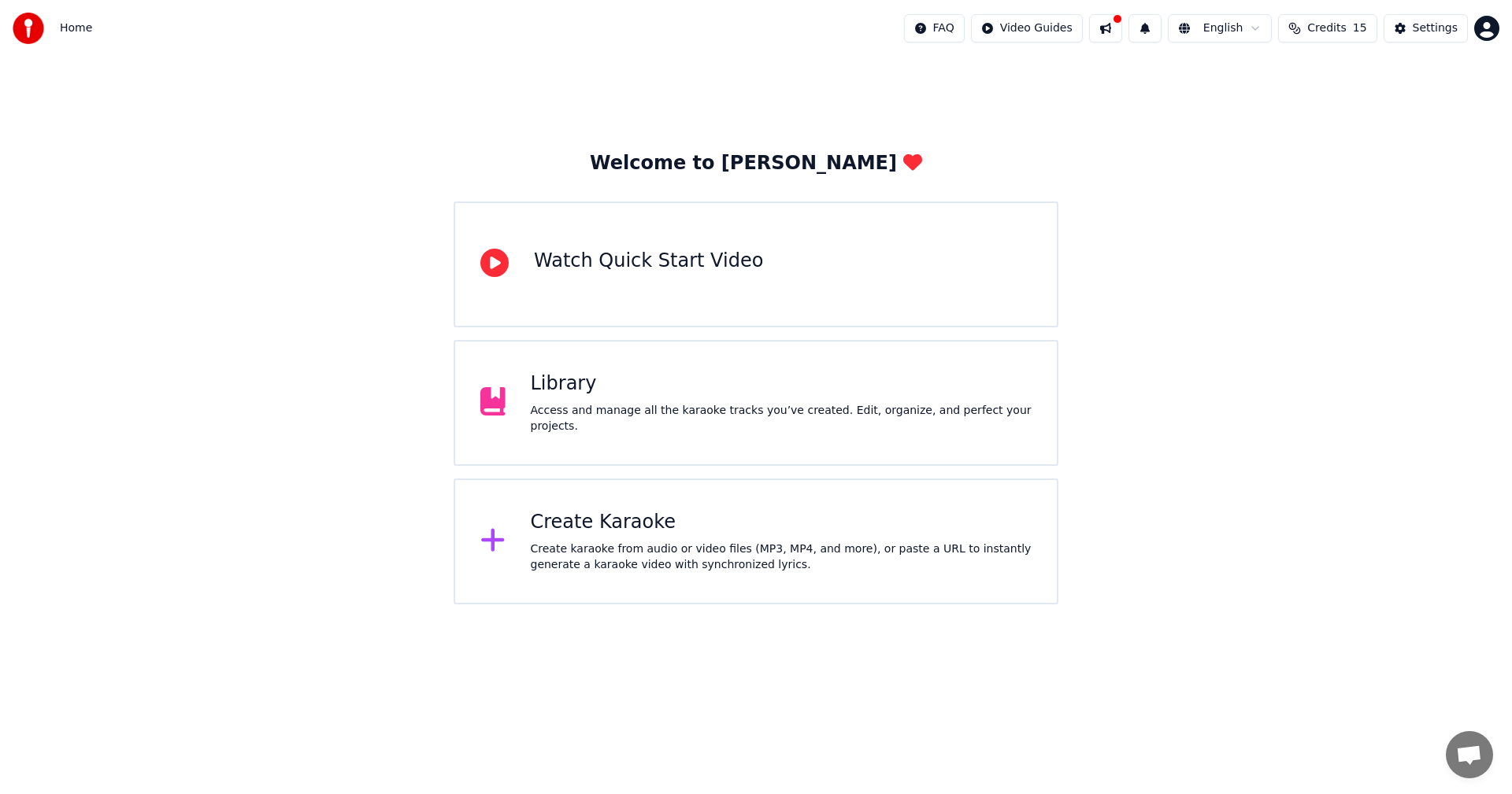
click at [696, 571] on div "Create karaoke from audio or video files (MP3, MP4, and more), or paste a URL t…" at bounding box center [782, 557] width 502 height 32
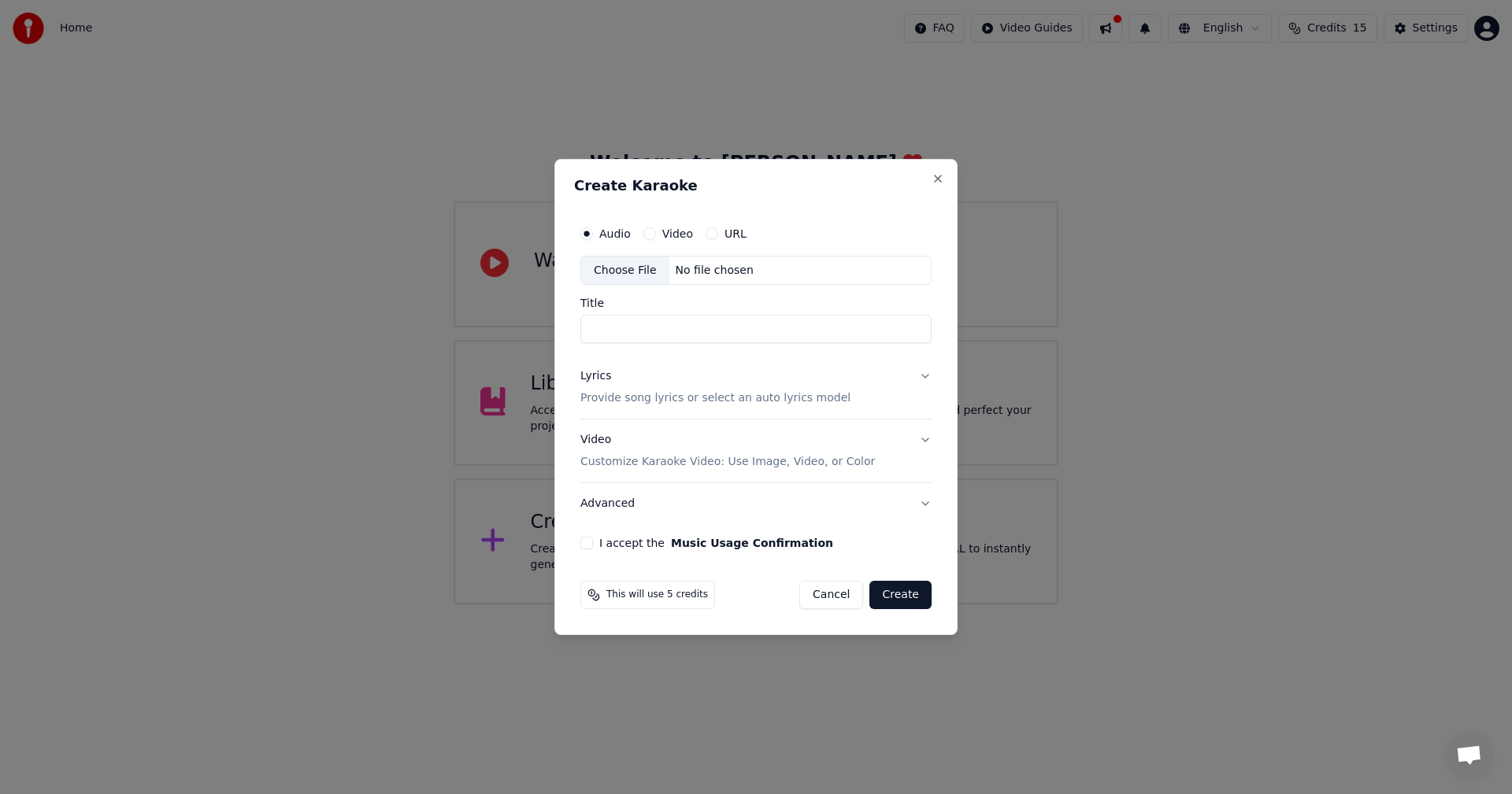
click at [657, 271] on div "Choose File" at bounding box center [625, 271] width 88 height 28
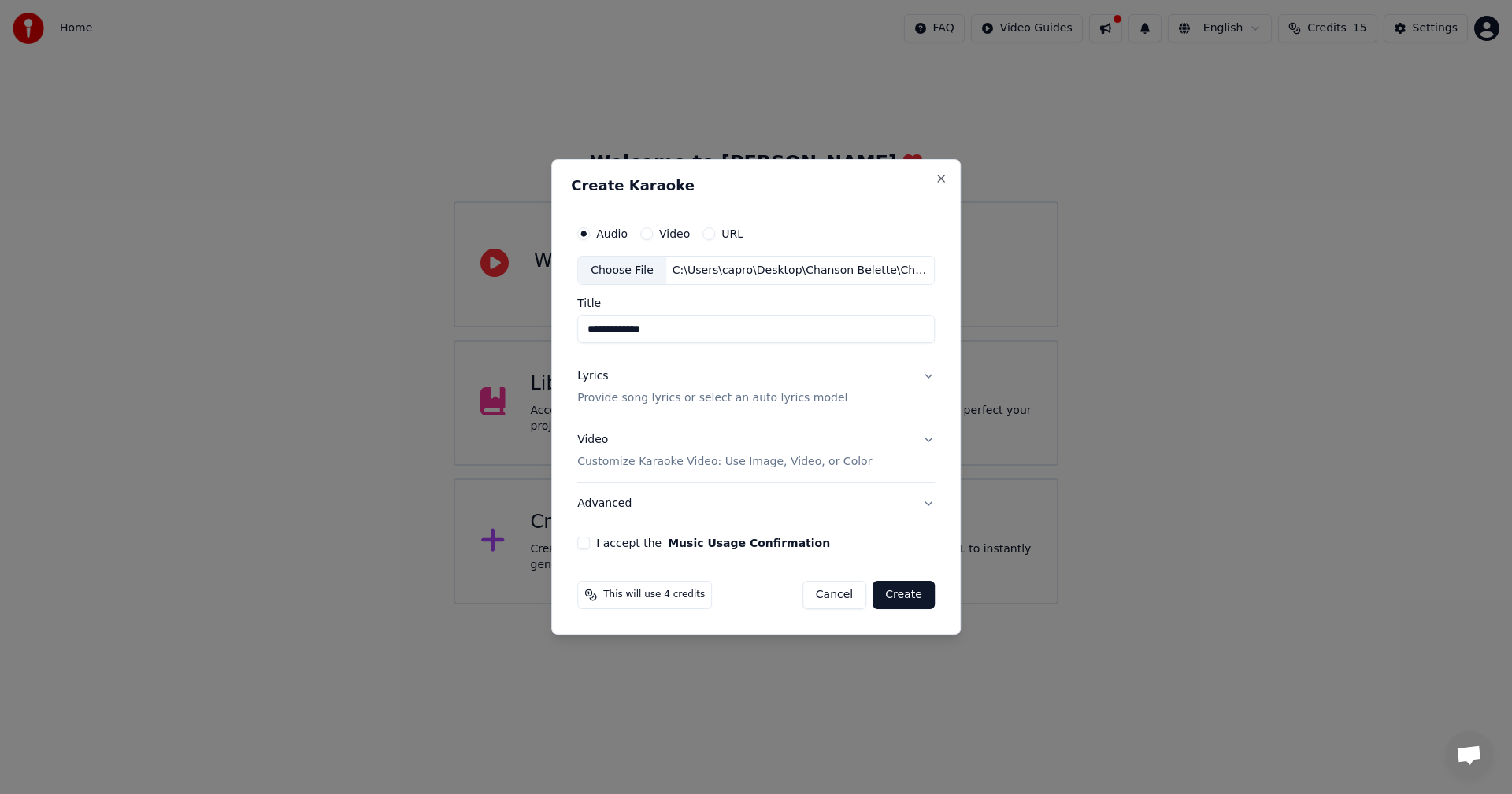
drag, startPoint x: 685, startPoint y: 331, endPoint x: 584, endPoint y: 339, distance: 101.3
click at [584, 339] on input "**********" at bounding box center [756, 330] width 357 height 28
type input "**********"
click at [750, 399] on p "Provide song lyrics or select an auto lyrics model" at bounding box center [712, 399] width 270 height 16
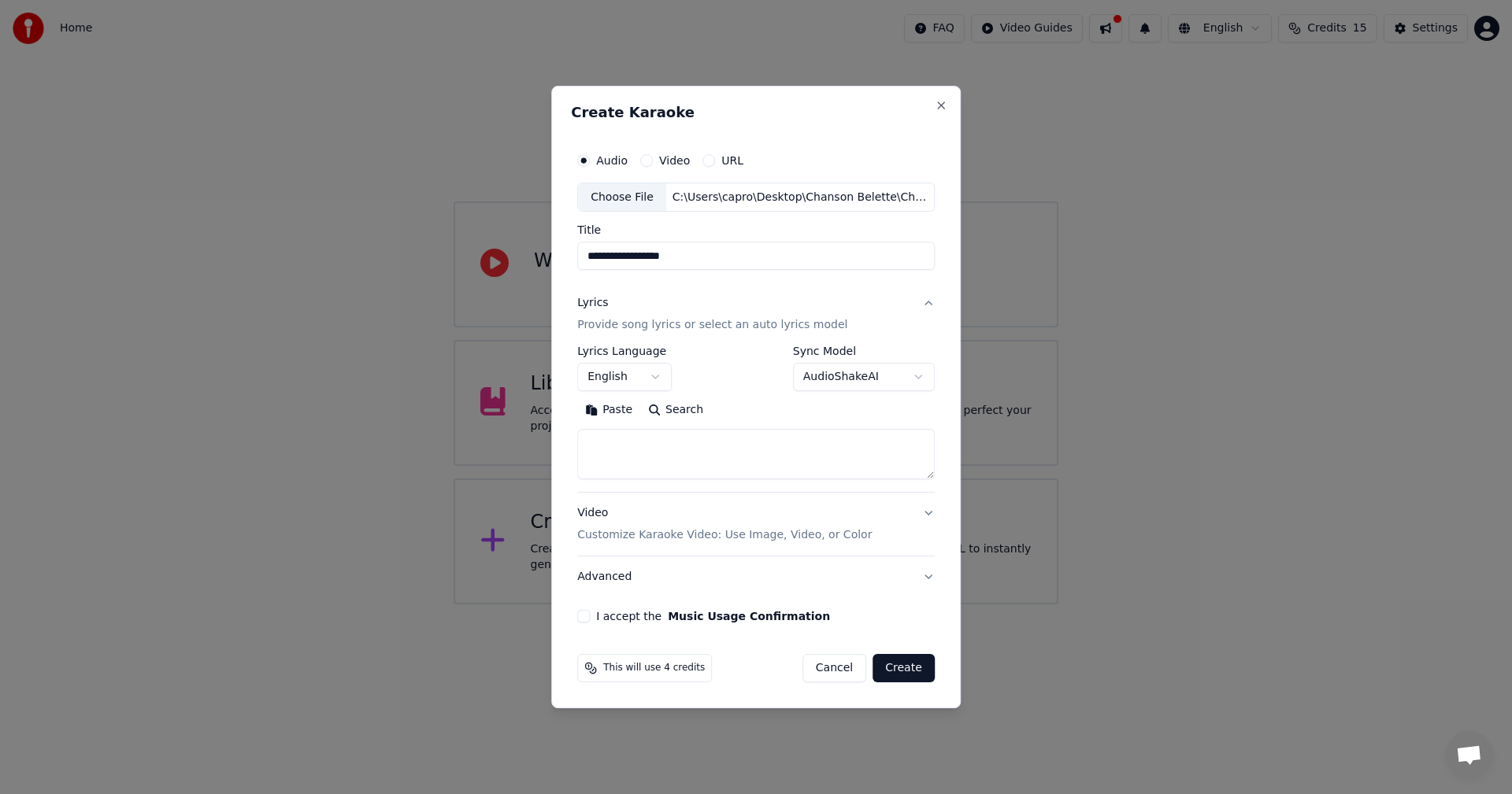
click at [628, 361] on div "**********" at bounding box center [625, 369] width 95 height 46
click at [636, 379] on button "English" at bounding box center [625, 378] width 95 height 28
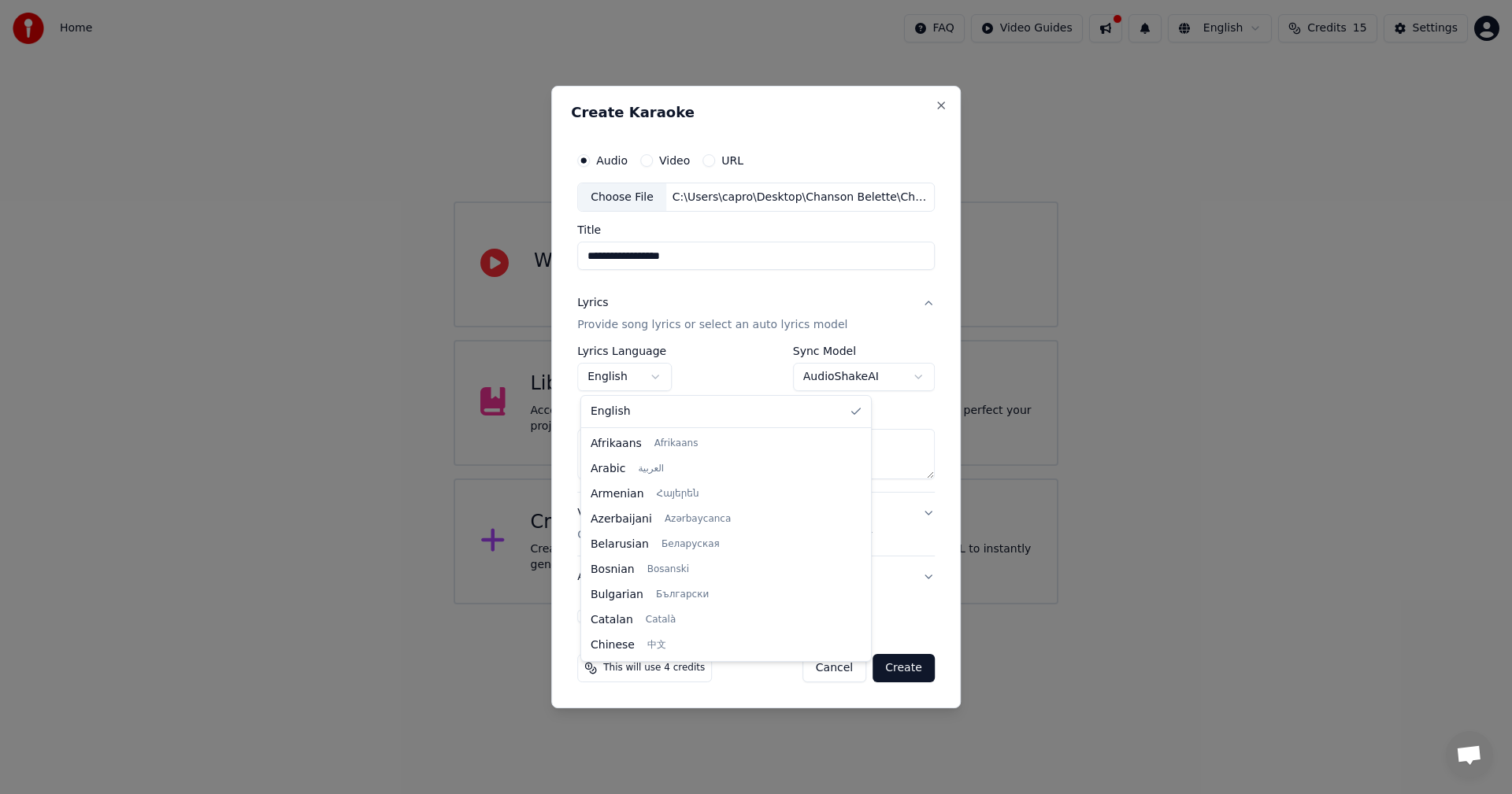
scroll to position [252, 0]
select select "**"
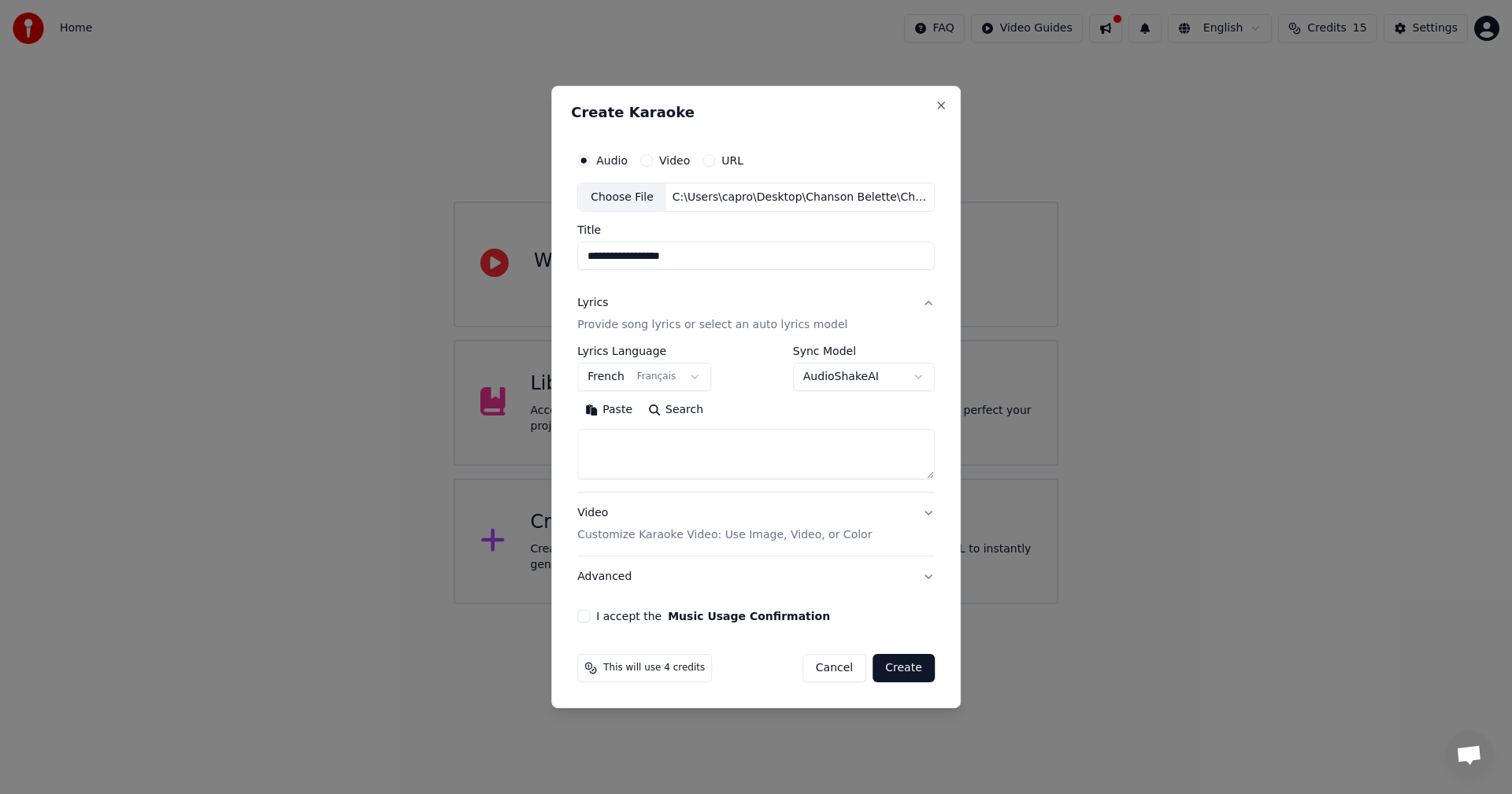
click at [697, 459] on textarea at bounding box center [756, 454] width 357 height 51
paste textarea "**********"
type textarea "**********"
click at [750, 542] on p "Customize Karaoke Video: Use Image, Video, or Color" at bounding box center [724, 535] width 294 height 16
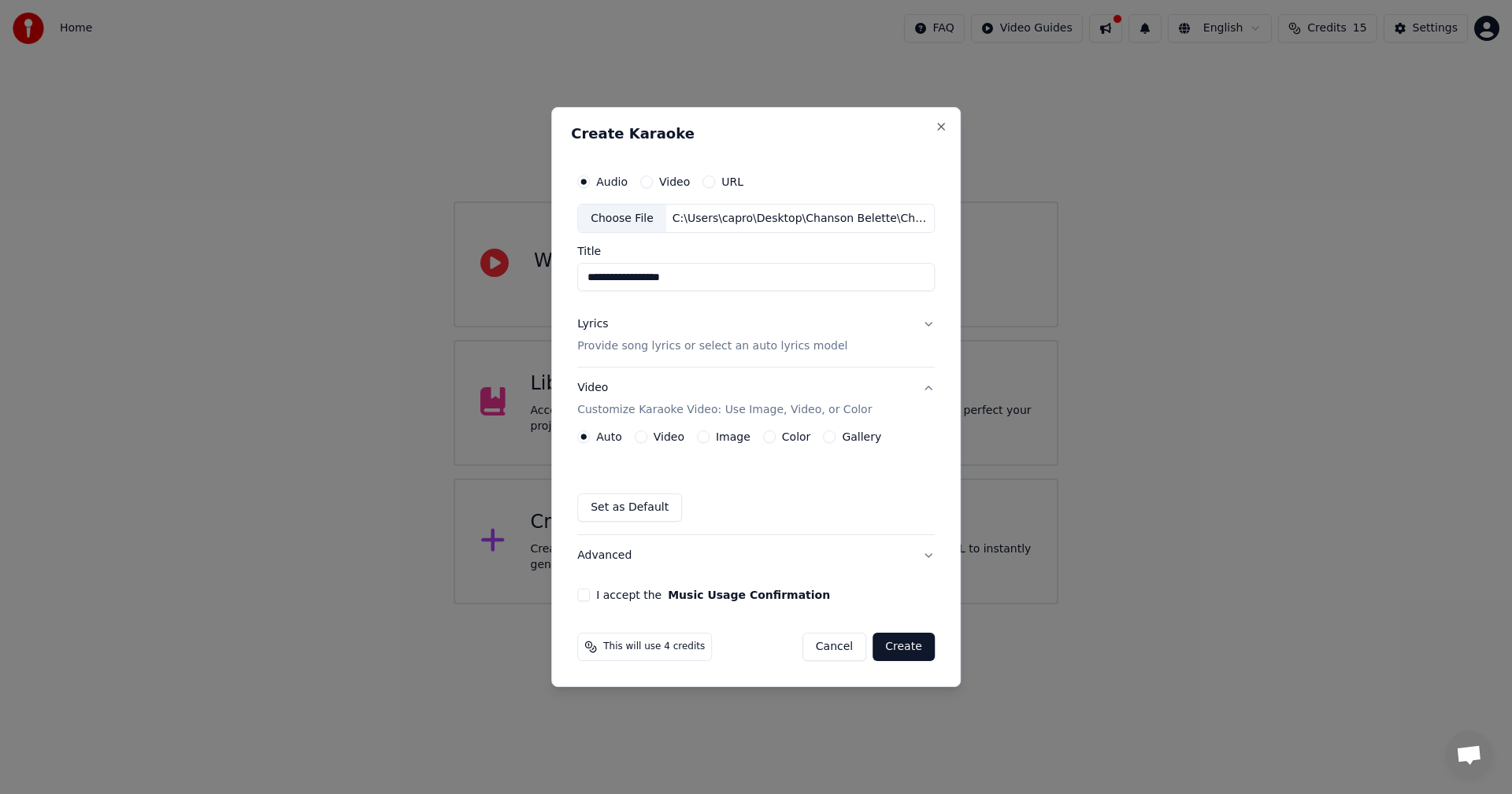
click at [712, 439] on div "Image" at bounding box center [724, 436] width 53 height 12
click at [705, 435] on button "Image" at bounding box center [703, 436] width 12 height 12
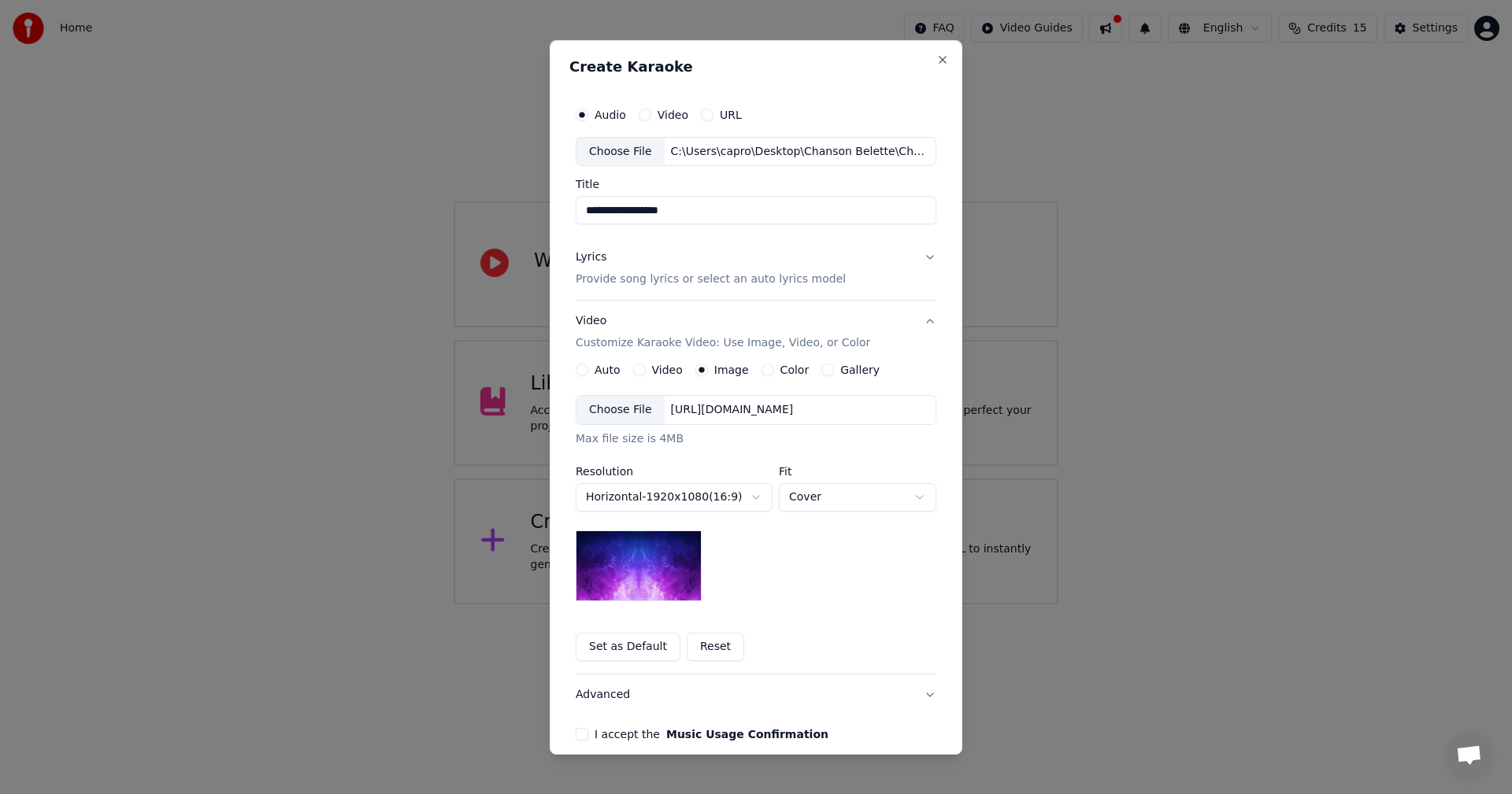
click at [634, 409] on div "Choose File" at bounding box center [621, 410] width 88 height 28
click at [802, 508] on body "**********" at bounding box center [756, 302] width 1512 height 605
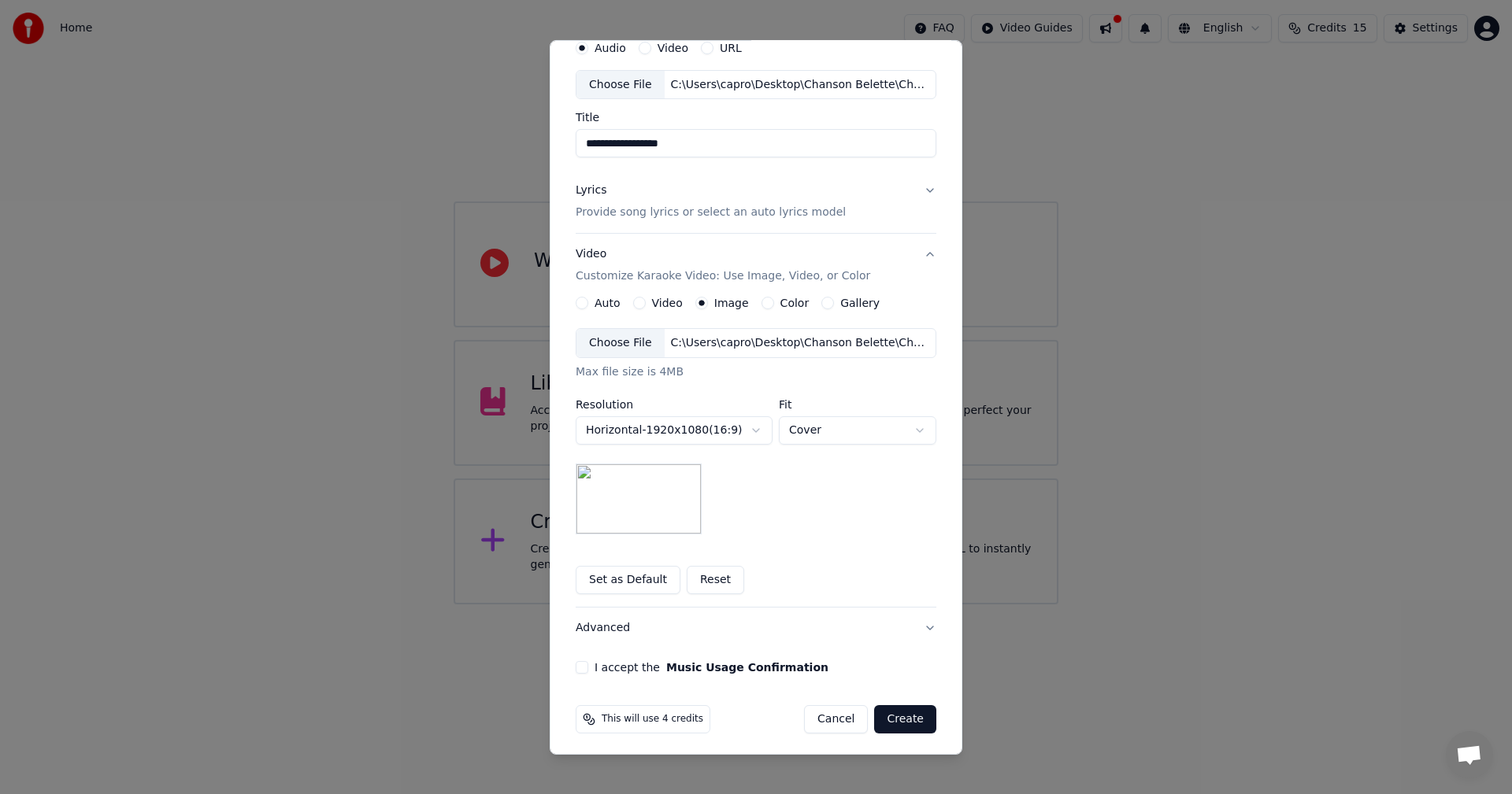
scroll to position [71, 0]
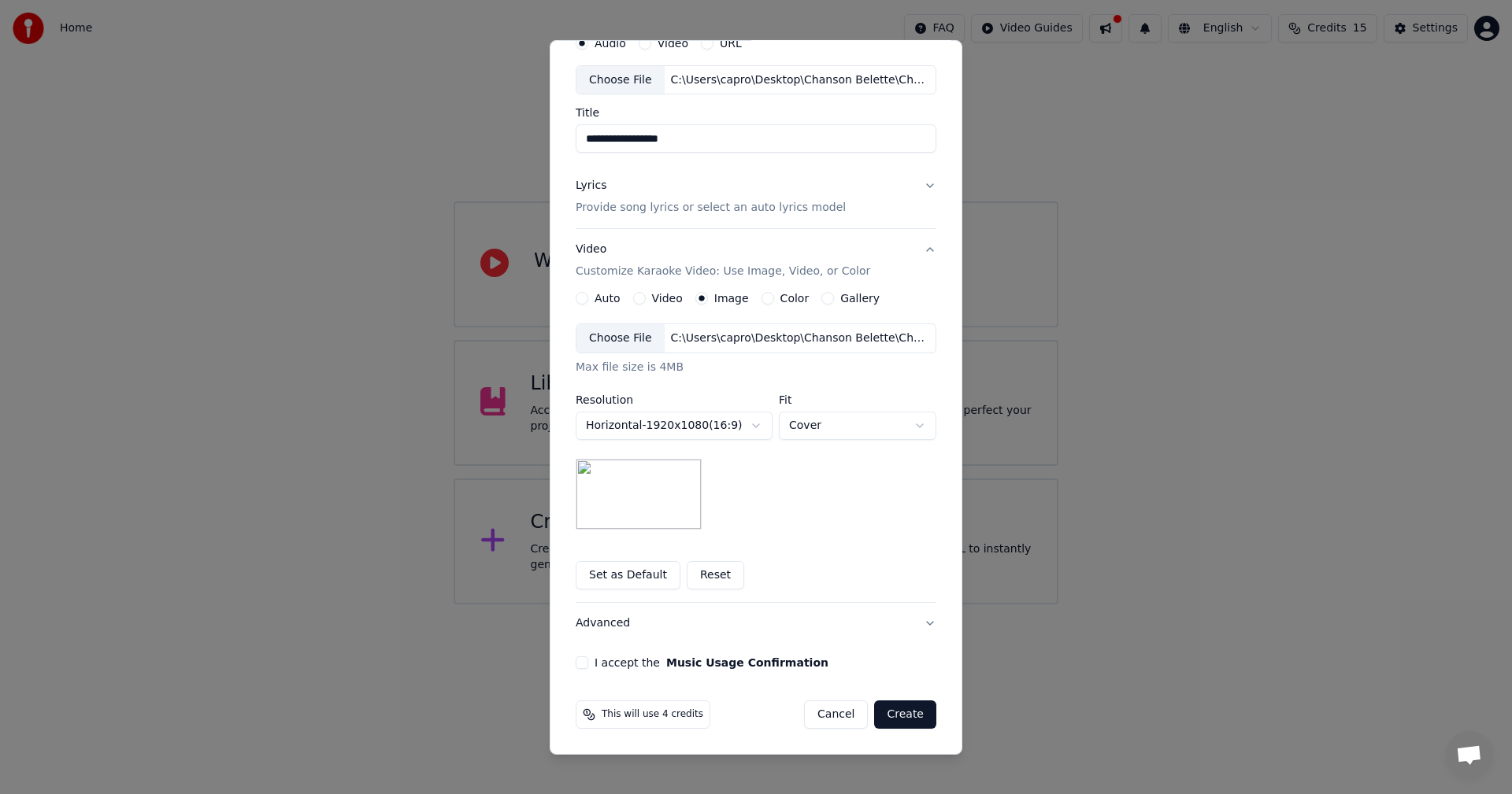
click at [790, 625] on button "Advanced" at bounding box center [756, 623] width 361 height 41
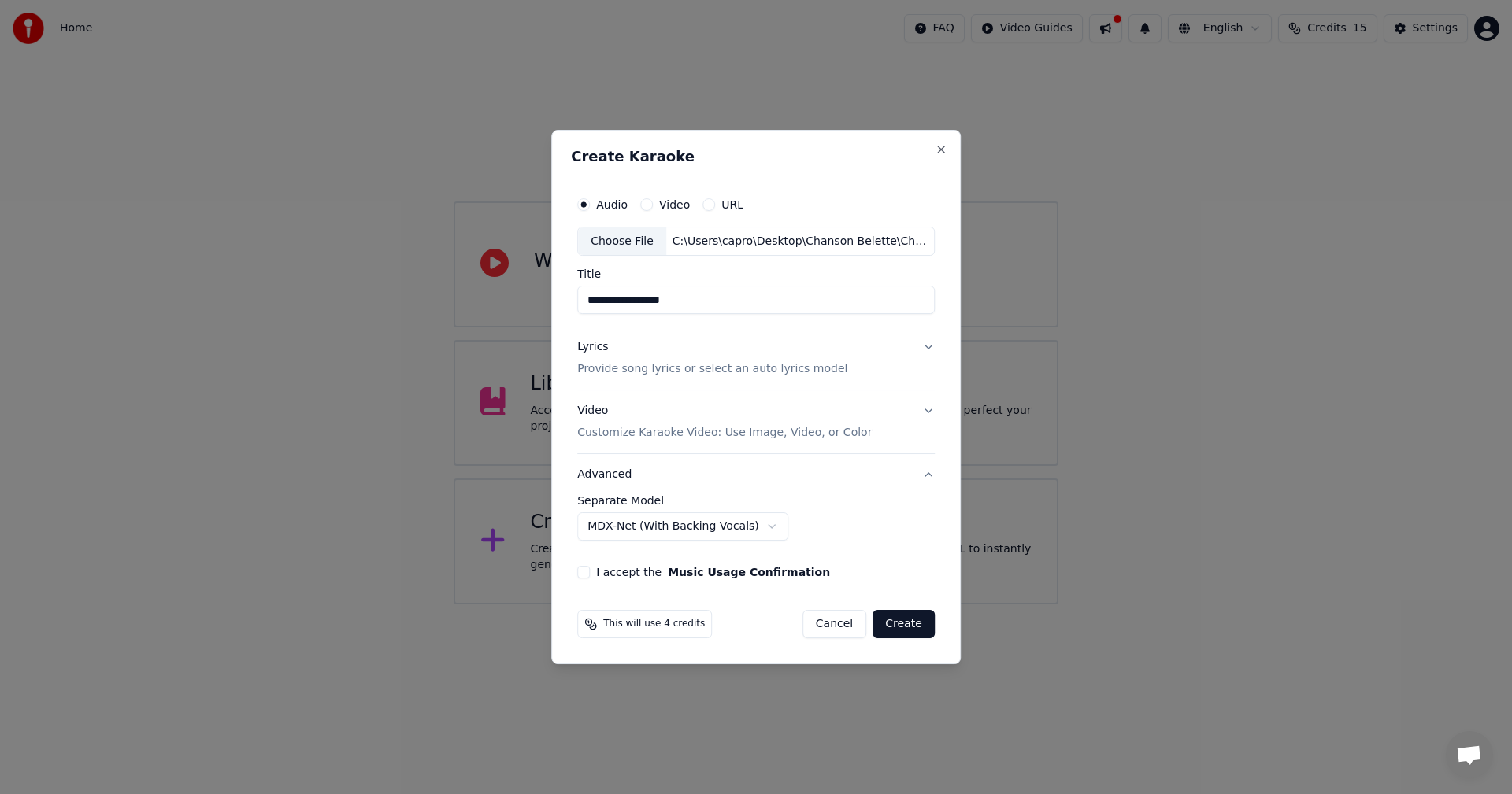
click at [583, 573] on button "I accept the Music Usage Confirmation" at bounding box center [583, 571] width 12 height 12
click at [905, 623] on button "Create" at bounding box center [903, 624] width 62 height 28
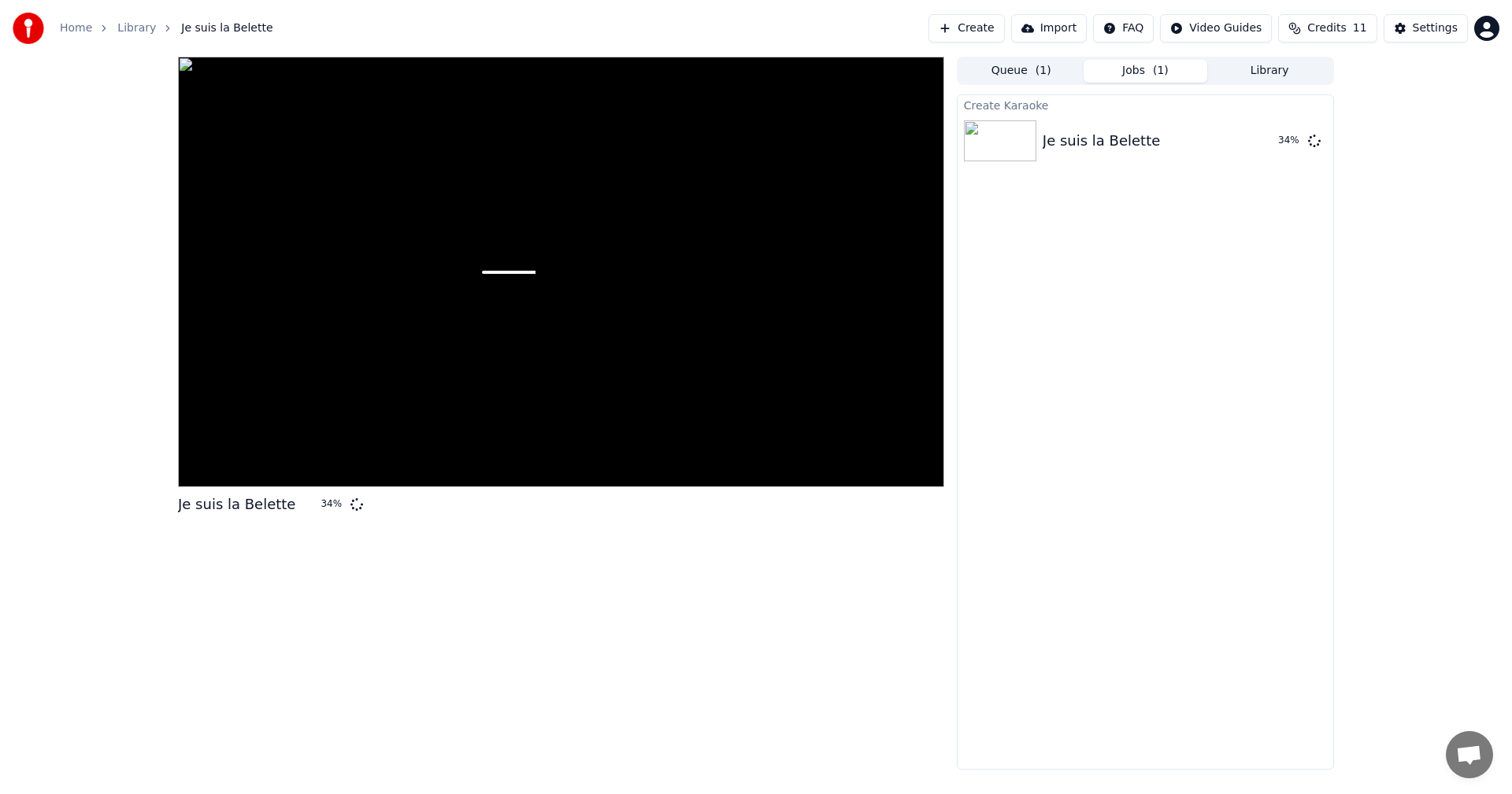
click at [117, 385] on div "Je suis la [DEMOGRAPHIC_DATA] 34 % Queue ( 1 ) Jobs ( 1 ) Library Create Karaok…" at bounding box center [756, 413] width 1512 height 713
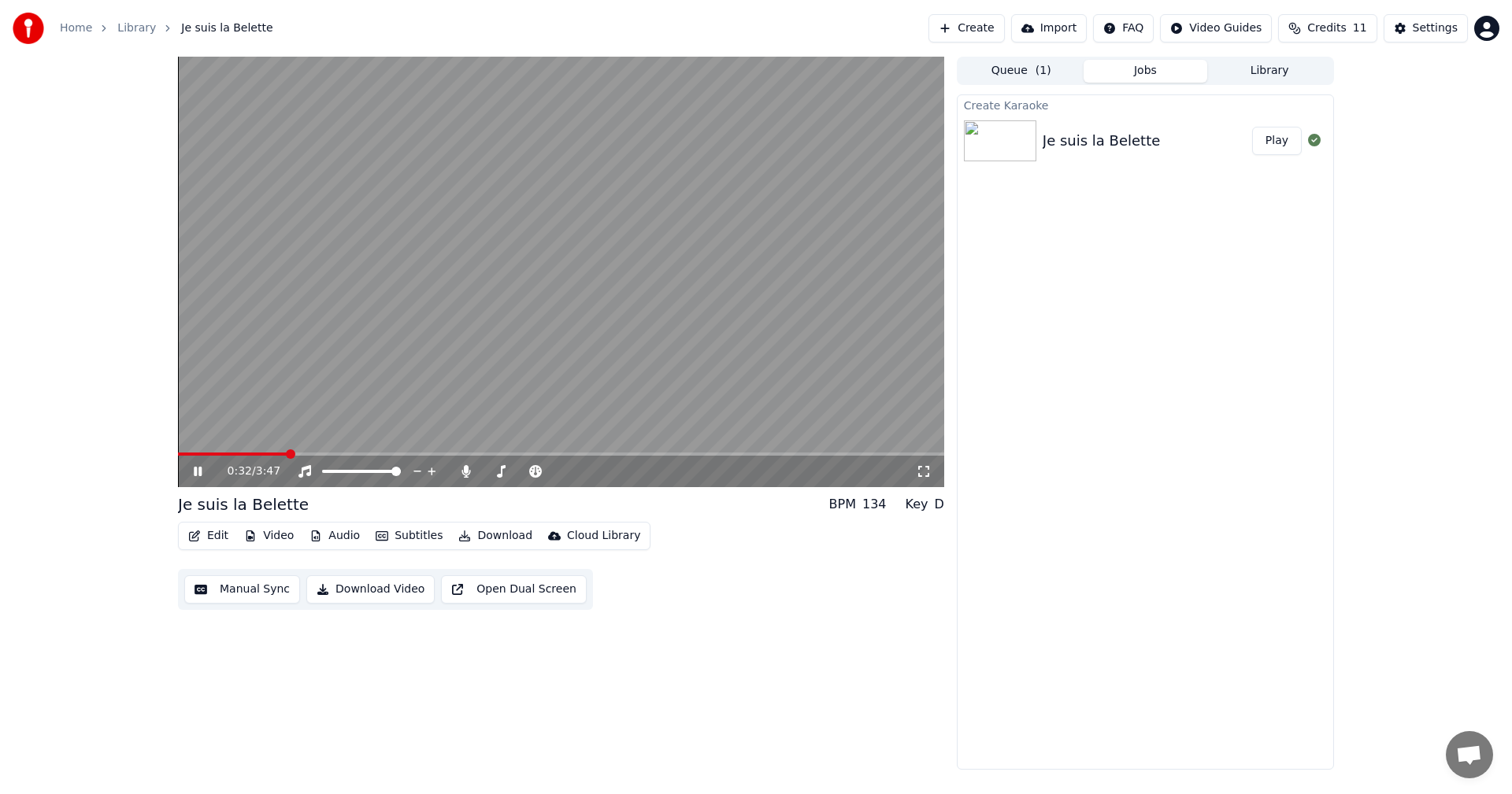
click at [197, 471] on icon at bounding box center [197, 471] width 7 height 9
click at [380, 533] on icon "button" at bounding box center [381, 536] width 12 height 11
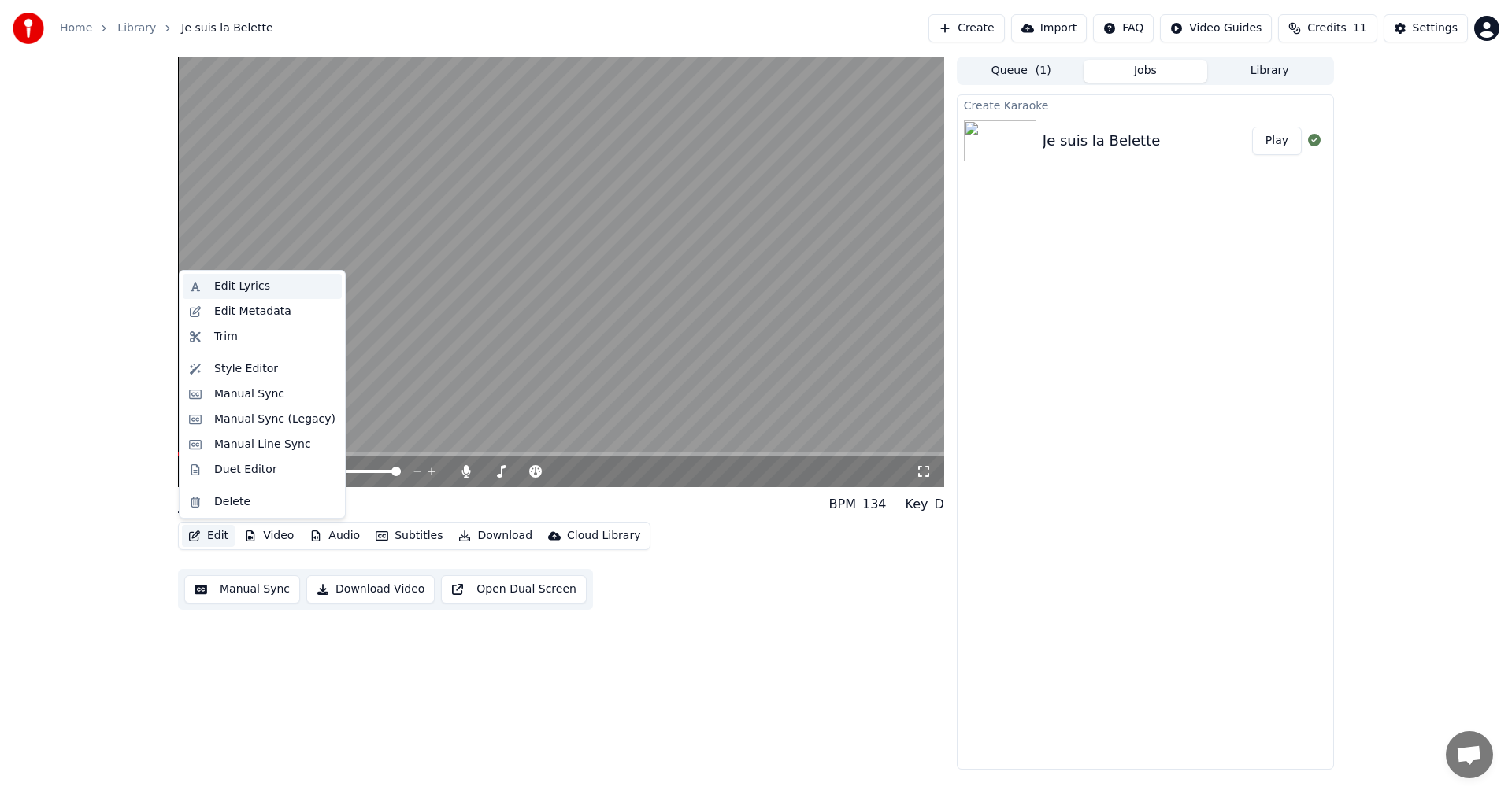
click at [238, 287] on div "Edit Lyrics" at bounding box center [242, 286] width 56 height 16
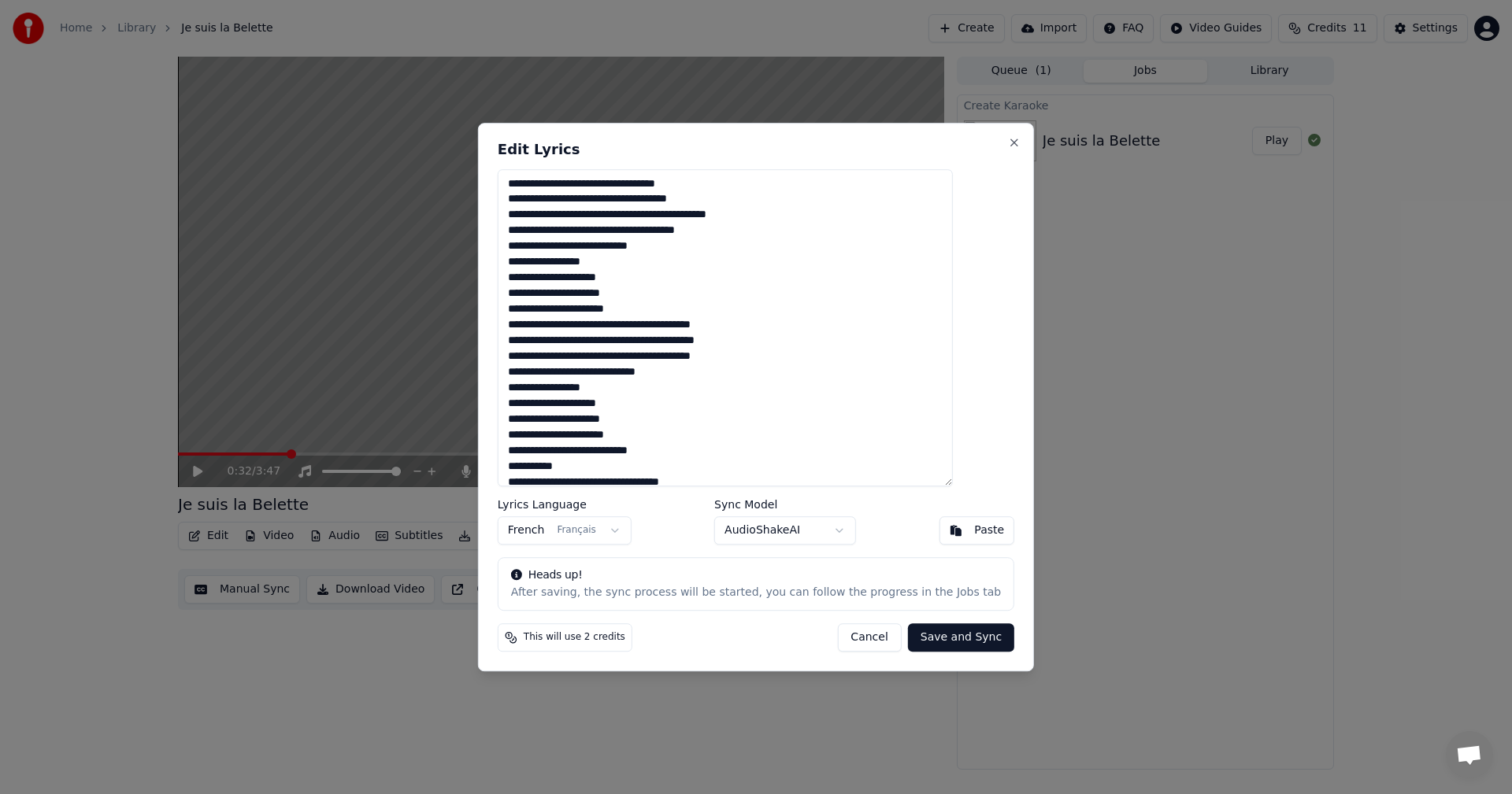
drag, startPoint x: 725, startPoint y: 186, endPoint x: 492, endPoint y: 179, distance: 233.1
click at [492, 179] on body "Home Library Je suis la Belette Create Import FAQ Video Guides Credits 11 Setti…" at bounding box center [756, 397] width 1512 height 794
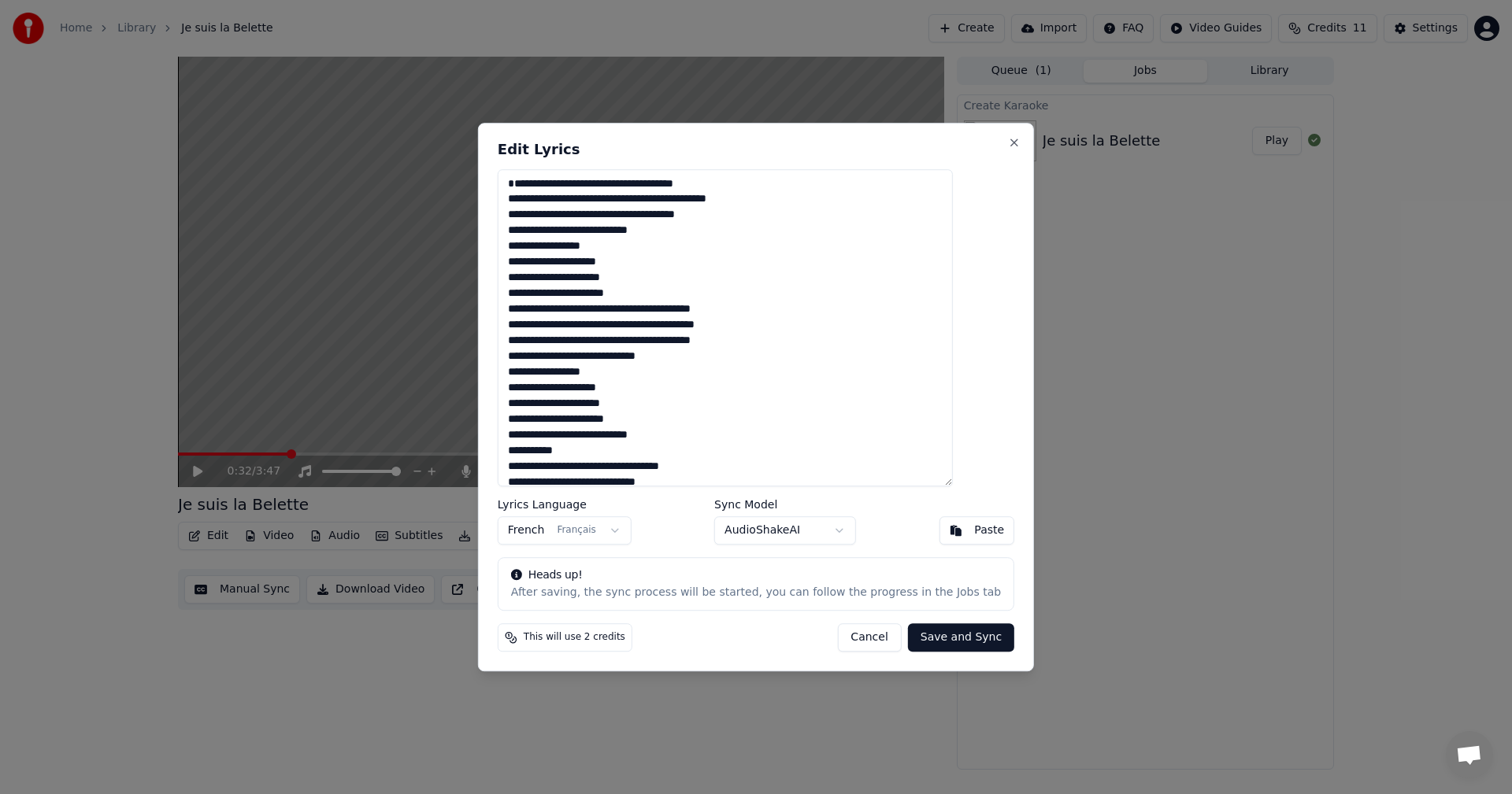
click at [537, 197] on textarea at bounding box center [725, 328] width 455 height 318
type textarea "**********"
click at [912, 639] on button "Save and Sync" at bounding box center [961, 638] width 106 height 28
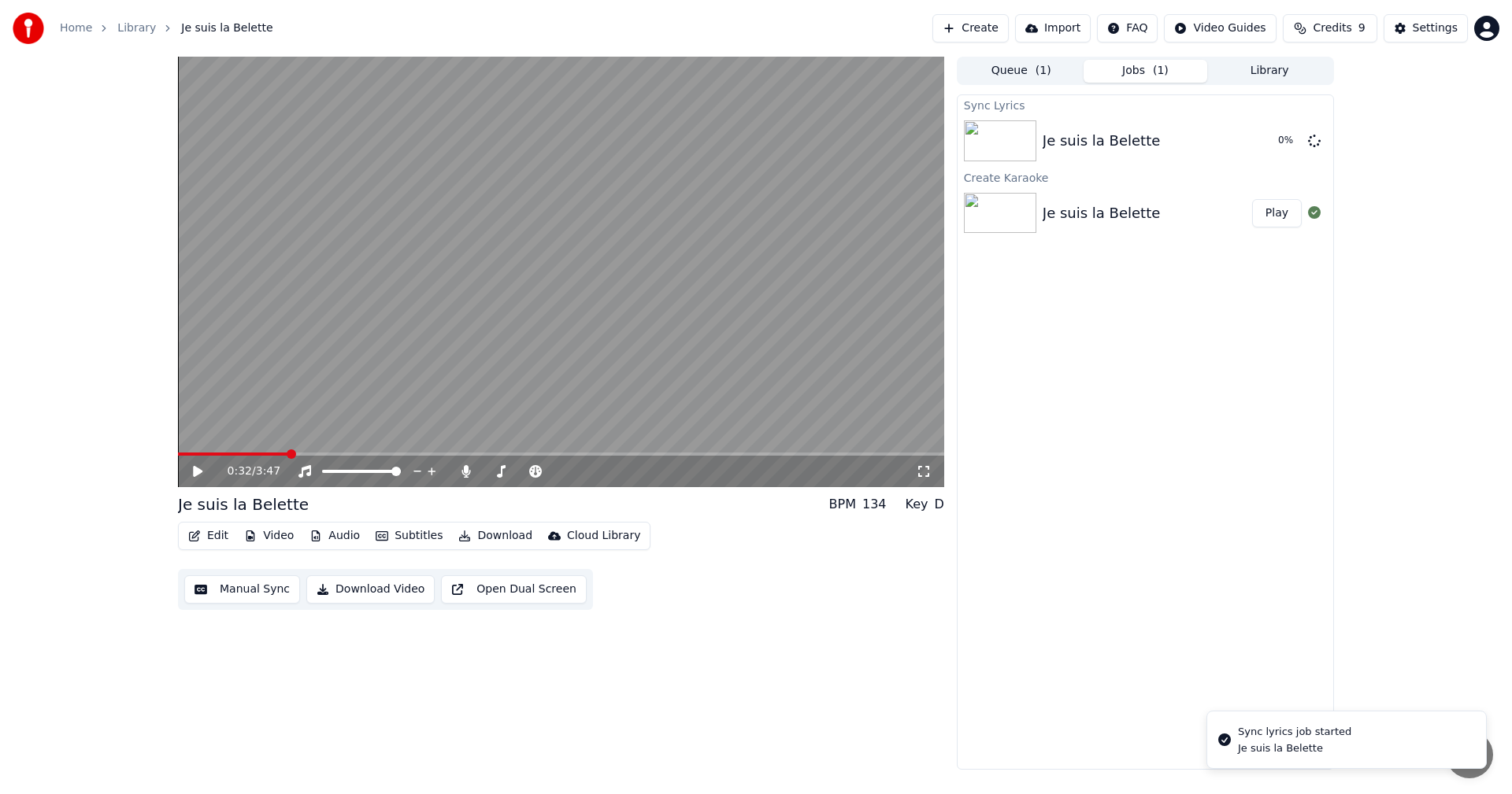
click at [206, 455] on span at bounding box center [233, 454] width 110 height 3
click at [200, 468] on icon at bounding box center [209, 471] width 37 height 12
click at [202, 468] on icon at bounding box center [209, 471] width 37 height 12
click at [202, 470] on icon at bounding box center [197, 471] width 7 height 9
click at [182, 454] on span at bounding box center [241, 454] width 126 height 3
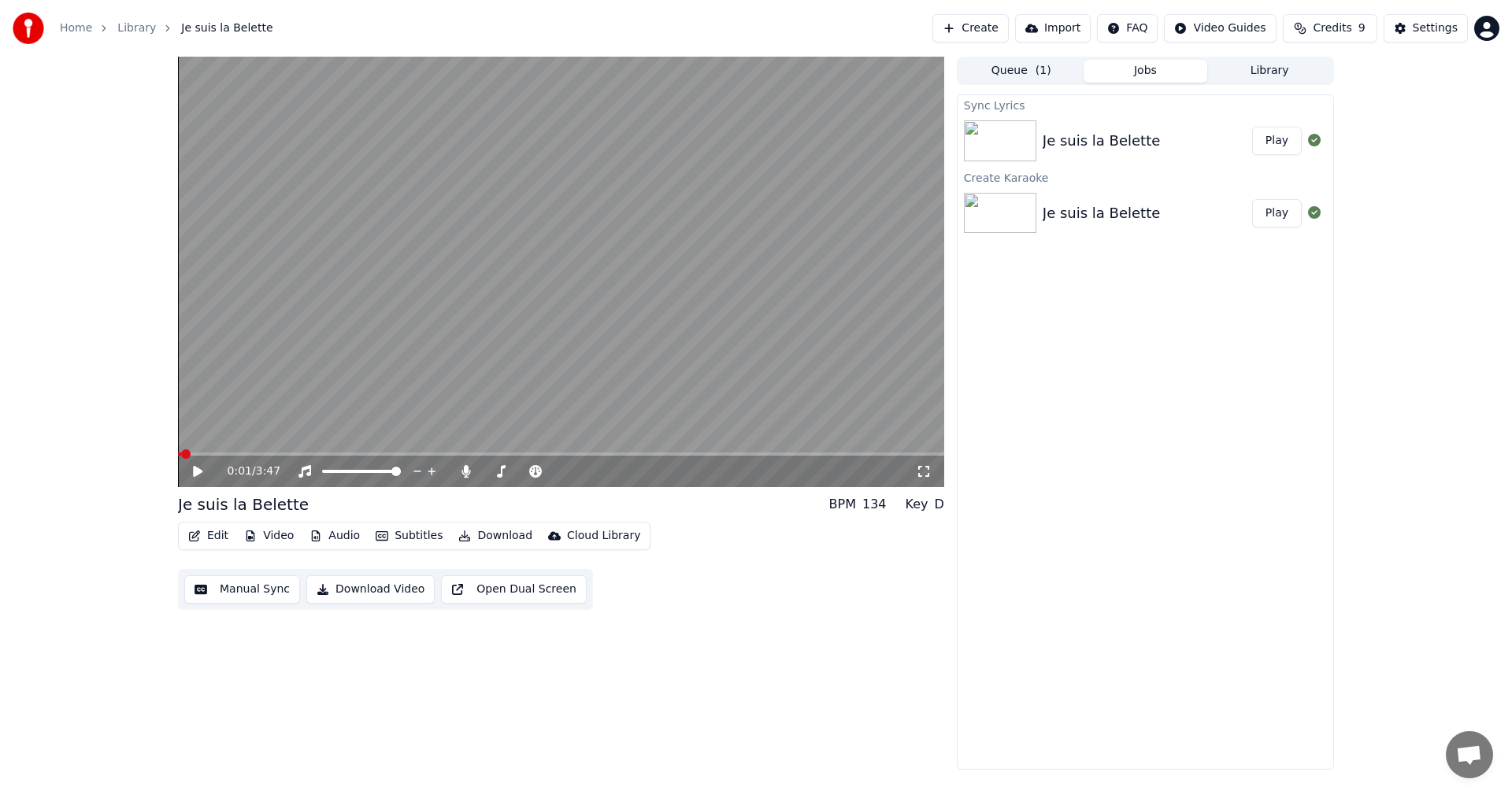
click at [198, 471] on icon at bounding box center [197, 471] width 9 height 11
click at [198, 471] on icon at bounding box center [209, 471] width 37 height 12
click at [220, 535] on button "Edit" at bounding box center [208, 536] width 52 height 22
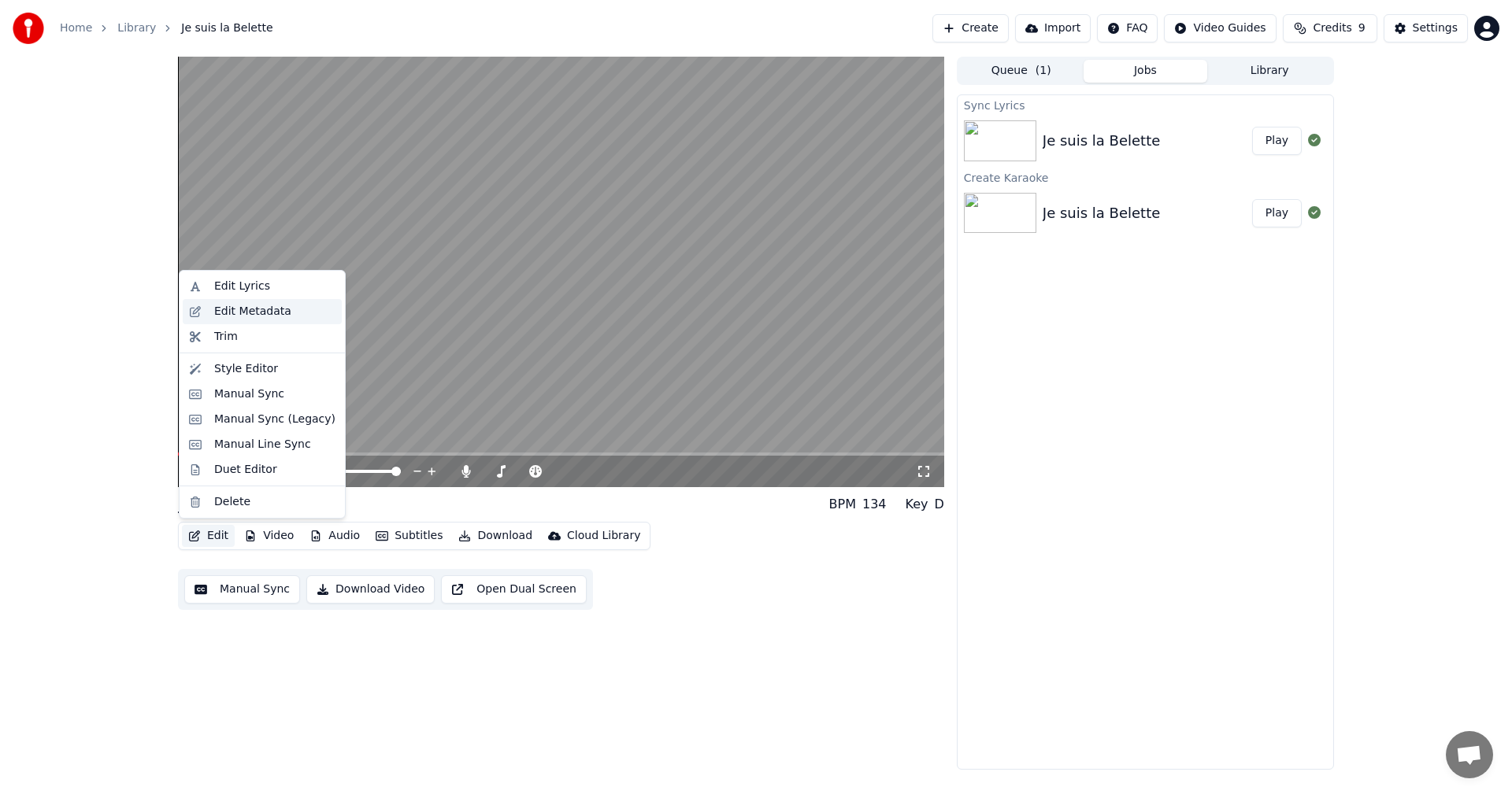
click at [273, 313] on div "Edit Metadata" at bounding box center [253, 311] width 77 height 16
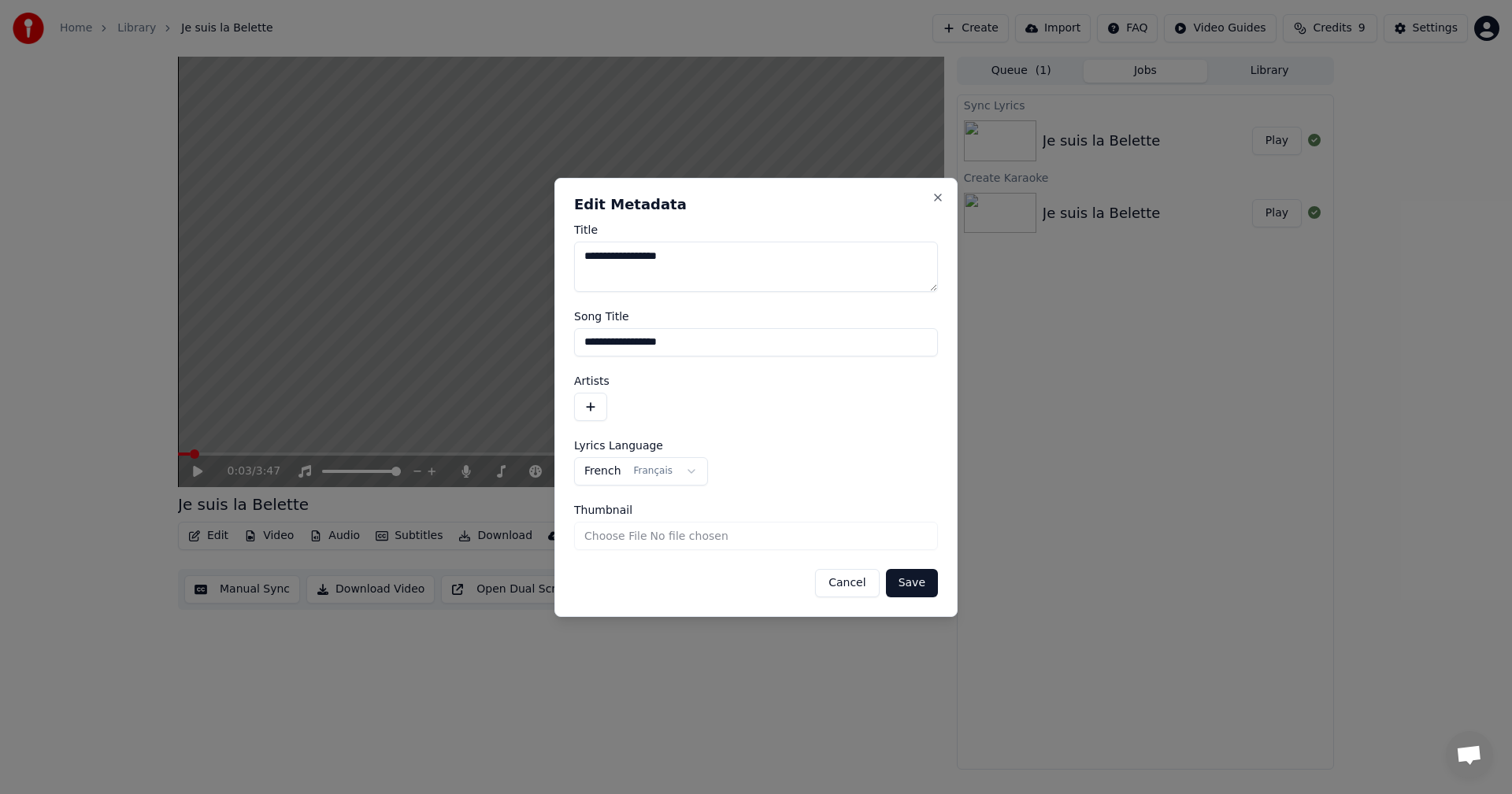
click at [590, 402] on button "button" at bounding box center [591, 407] width 33 height 28
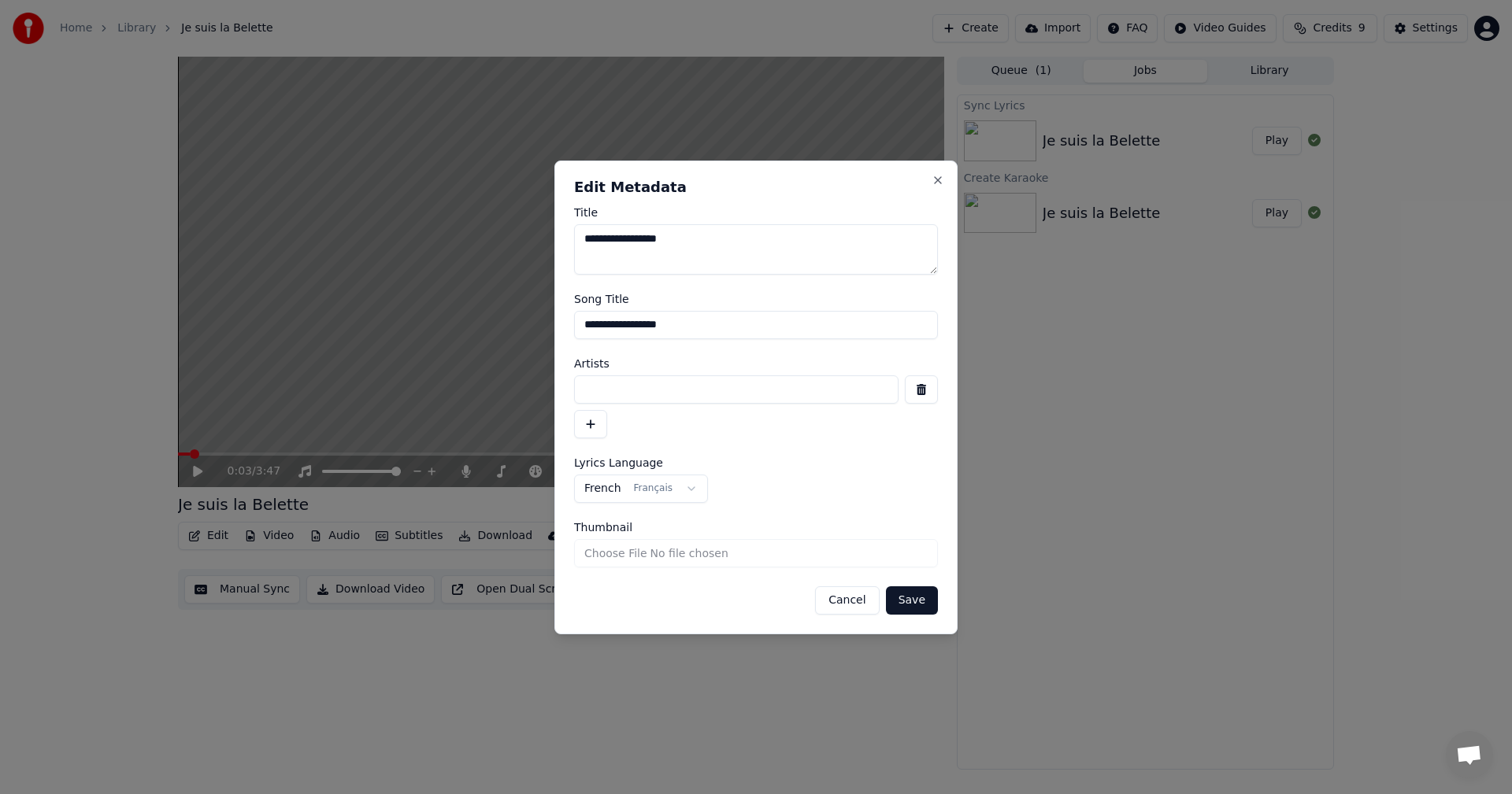
click at [630, 388] on input at bounding box center [736, 390] width 324 height 28
type input "**********"
click at [909, 606] on button "Save" at bounding box center [911, 600] width 52 height 28
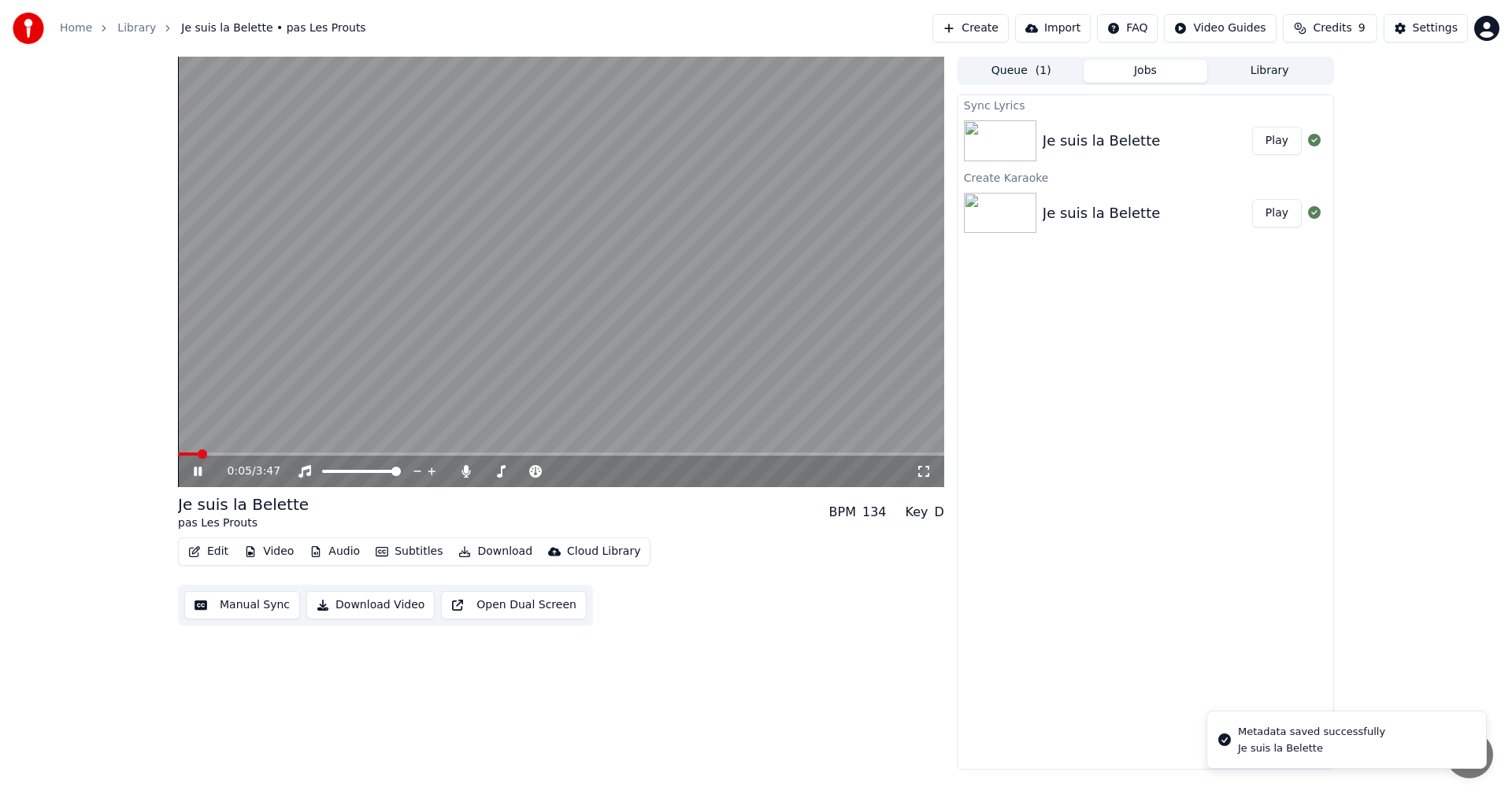
drag, startPoint x: 194, startPoint y: 478, endPoint x: 199, endPoint y: 487, distance: 10.3
click at [195, 478] on div "0:05 / 3:47" at bounding box center [561, 471] width 754 height 16
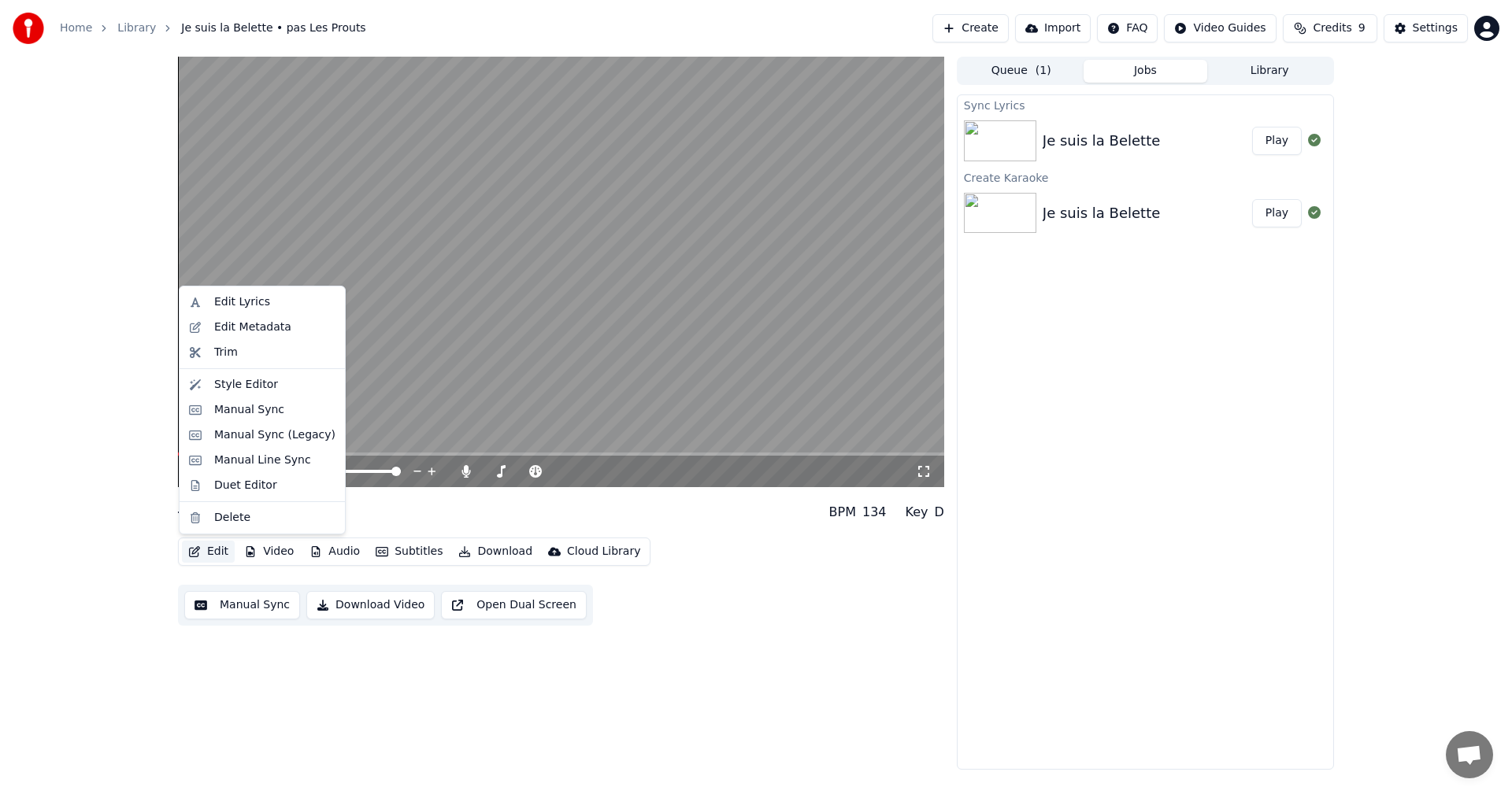
click at [215, 545] on button "Edit" at bounding box center [208, 551] width 52 height 22
click at [233, 325] on div "Edit Metadata" at bounding box center [253, 327] width 77 height 16
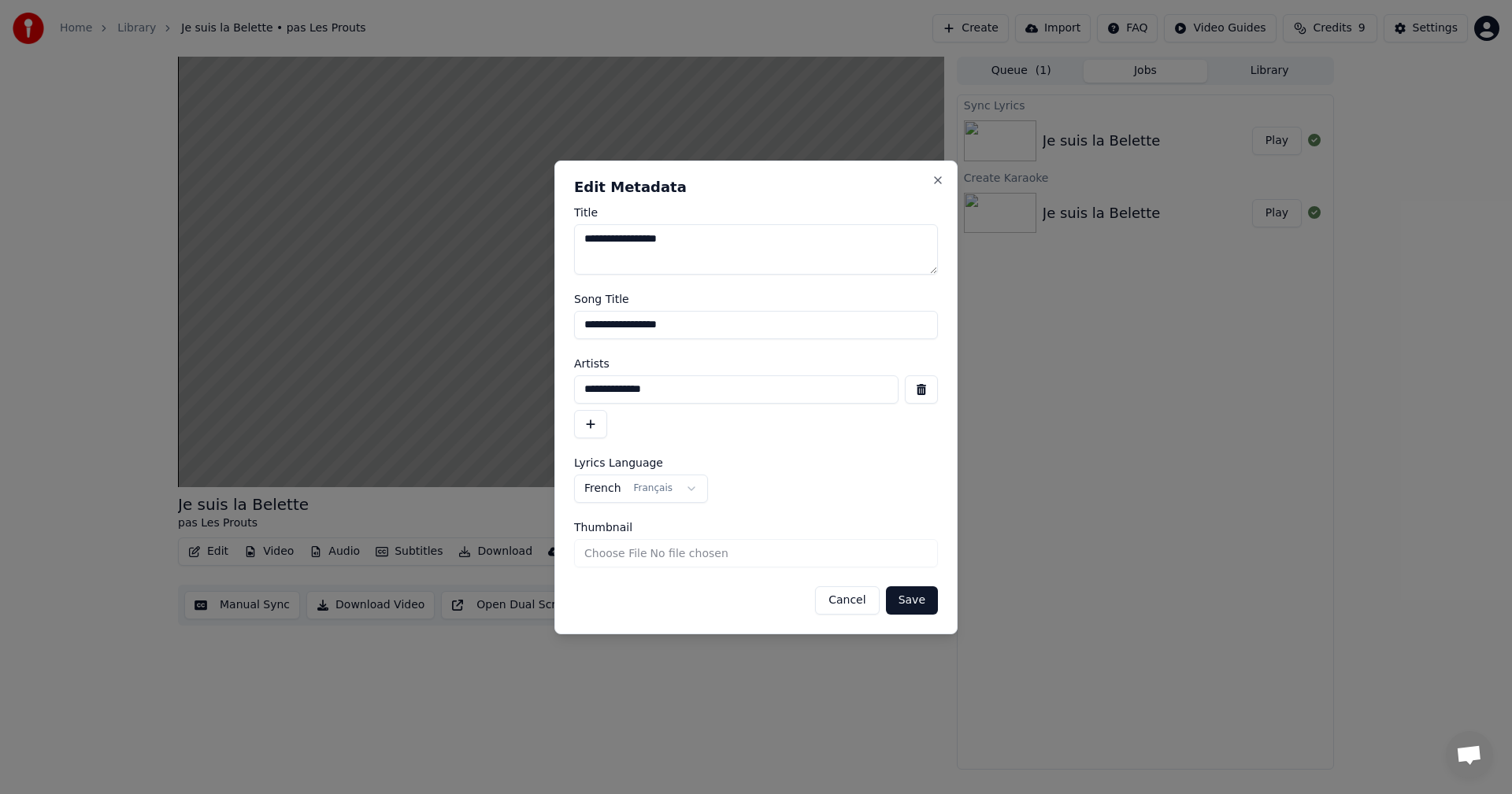
click at [600, 390] on input "**********" at bounding box center [736, 390] width 324 height 28
type input "**********"
click at [912, 597] on button "Save" at bounding box center [911, 600] width 52 height 28
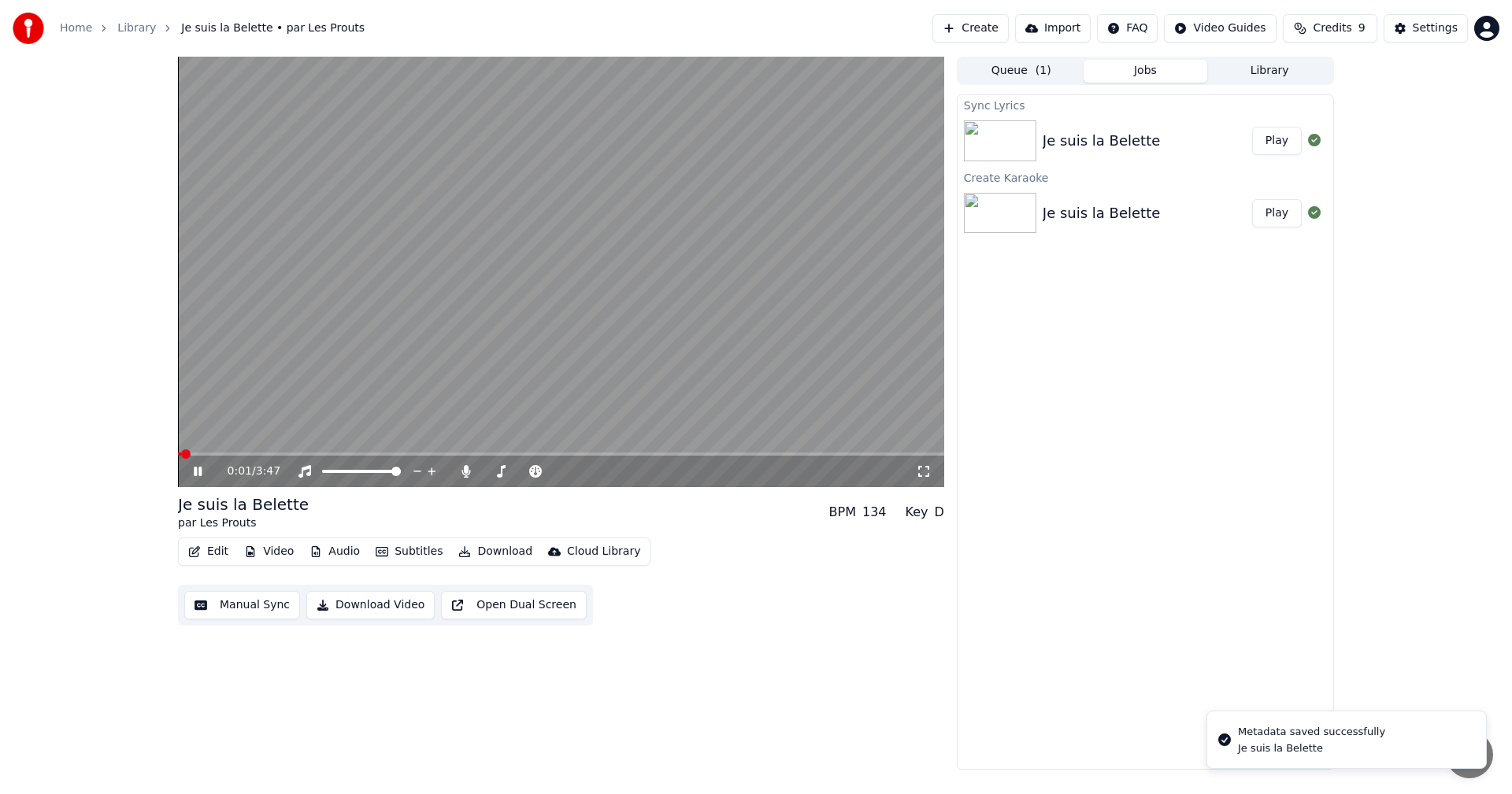
click at [180, 456] on span at bounding box center [179, 454] width 3 height 3
click at [204, 469] on icon at bounding box center [209, 471] width 37 height 12
click at [393, 552] on button "Subtitles" at bounding box center [409, 551] width 80 height 22
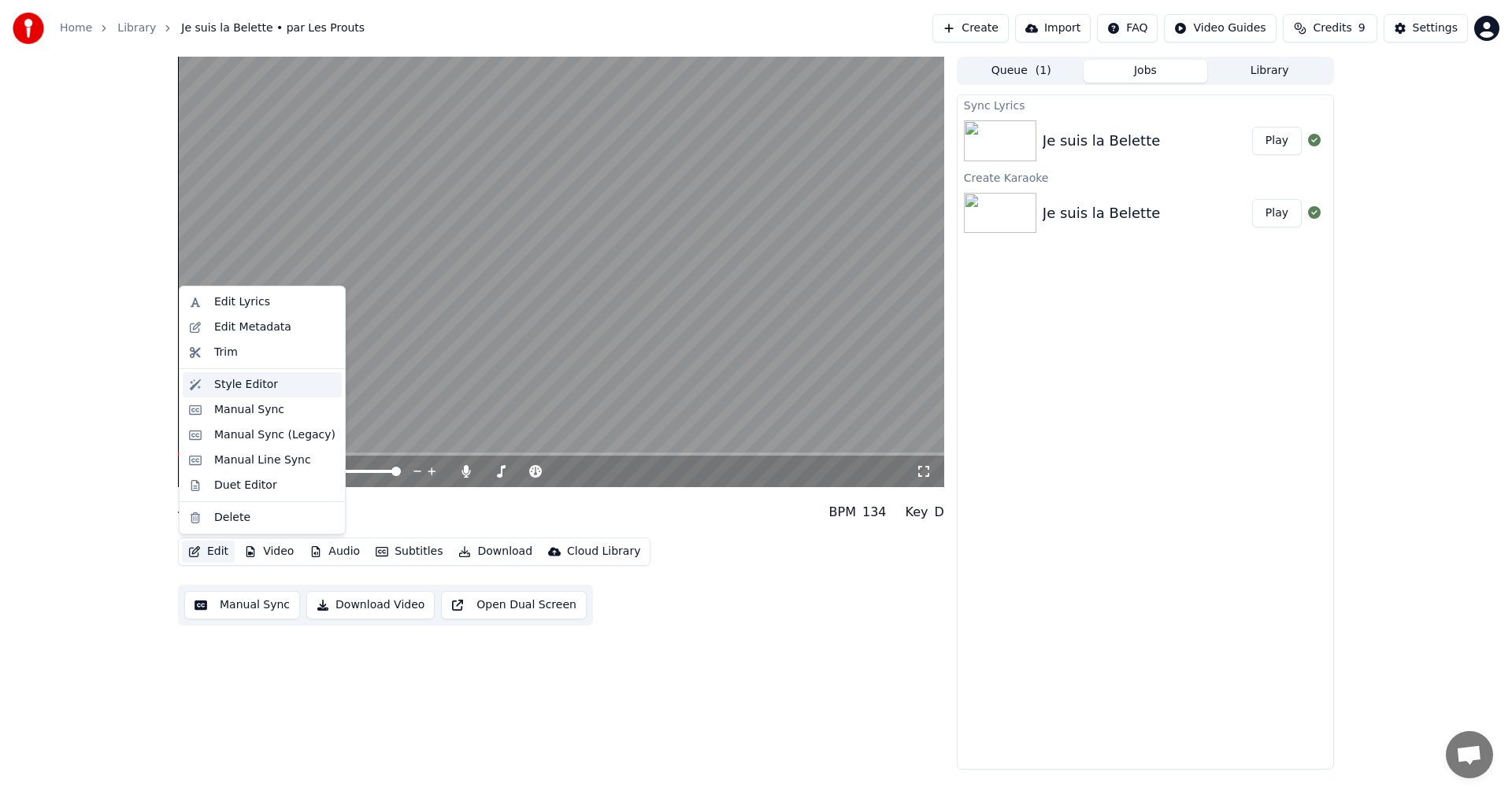
click at [255, 385] on div "Style Editor" at bounding box center [246, 385] width 64 height 16
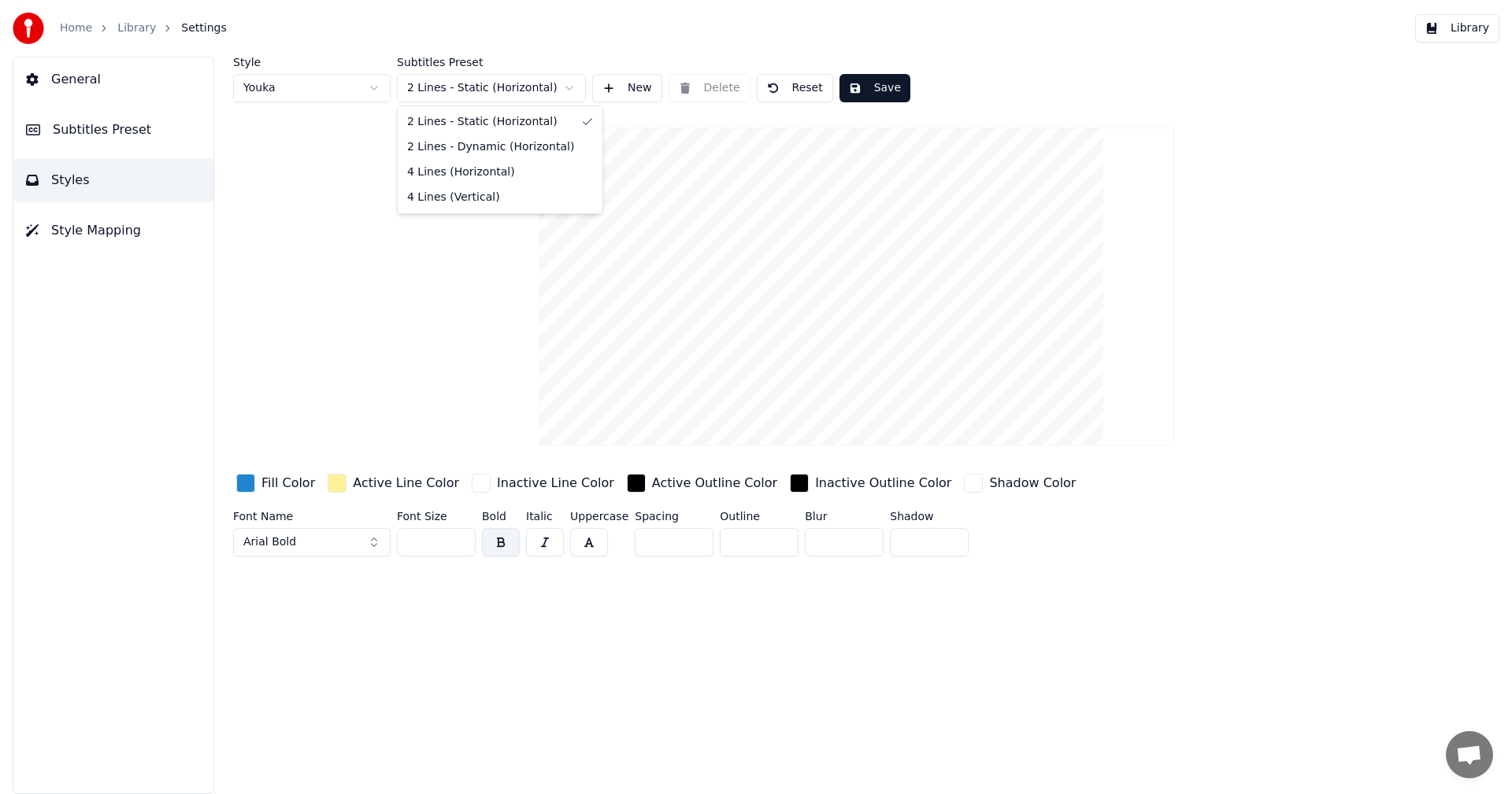
click at [493, 96] on html "Home Library Settings Library General Subtitles Preset Styles Style Mapping Sty…" at bounding box center [756, 397] width 1512 height 794
click at [504, 87] on html "Home Library Settings Library General Subtitles Preset Styles Style Mapping Sty…" at bounding box center [756, 397] width 1512 height 794
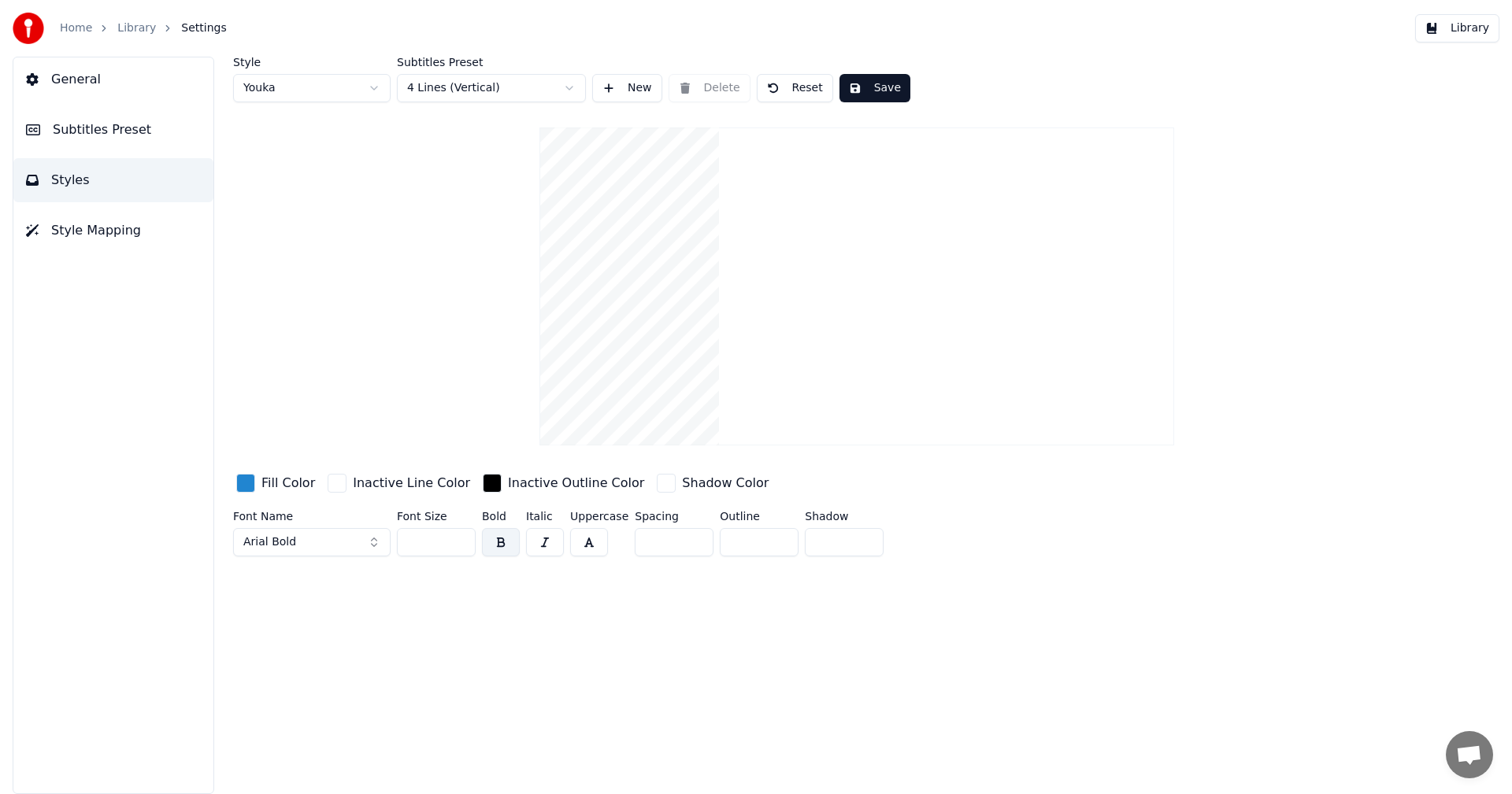
click at [503, 91] on html "Home Library Settings Library General Subtitles Preset Styles Style Mapping Sty…" at bounding box center [756, 397] width 1512 height 794
click at [876, 93] on button "Save" at bounding box center [874, 88] width 71 height 28
click at [136, 32] on link "Library" at bounding box center [136, 28] width 38 height 16
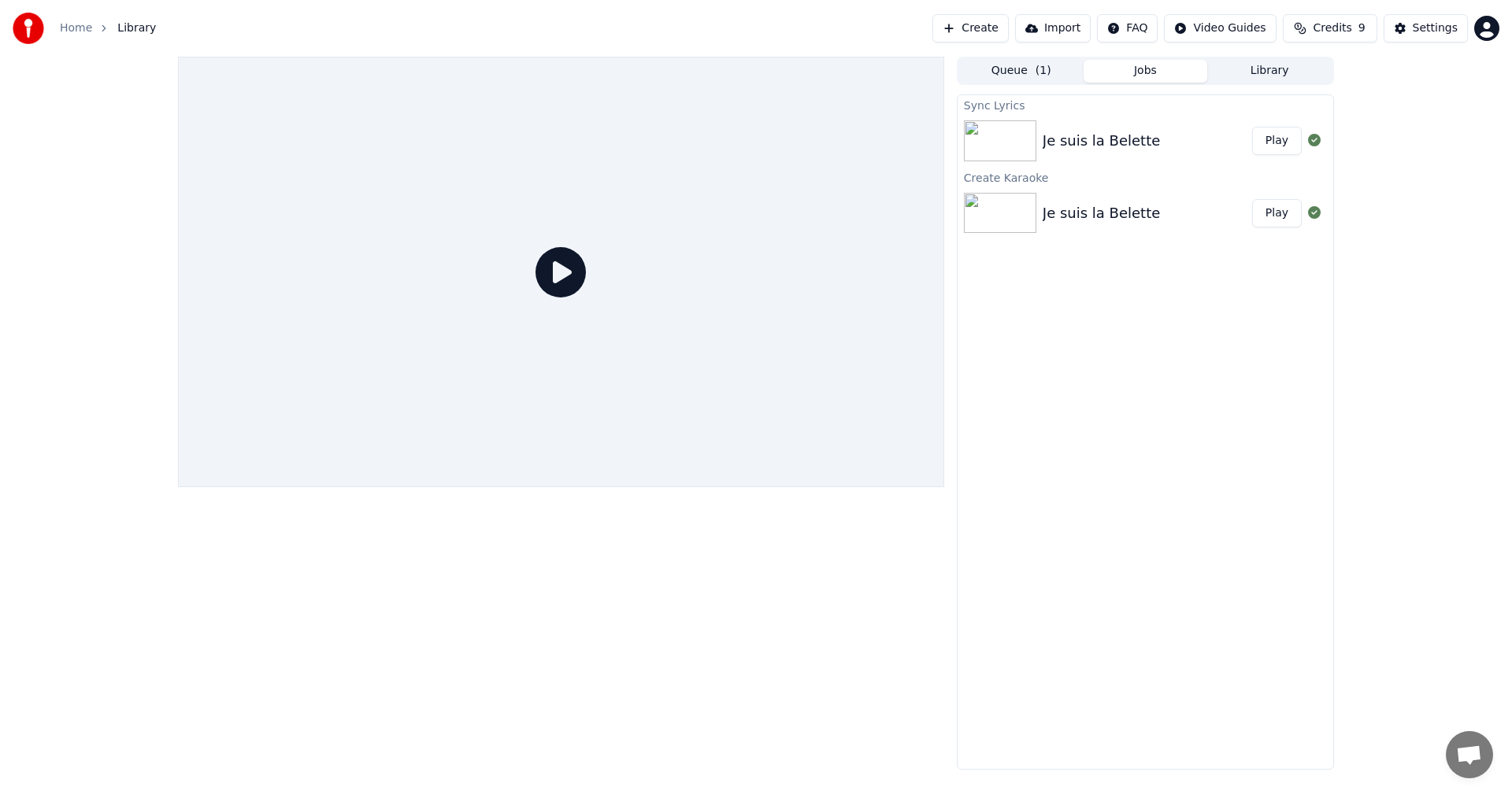
click at [1294, 146] on button "Play" at bounding box center [1277, 141] width 50 height 28
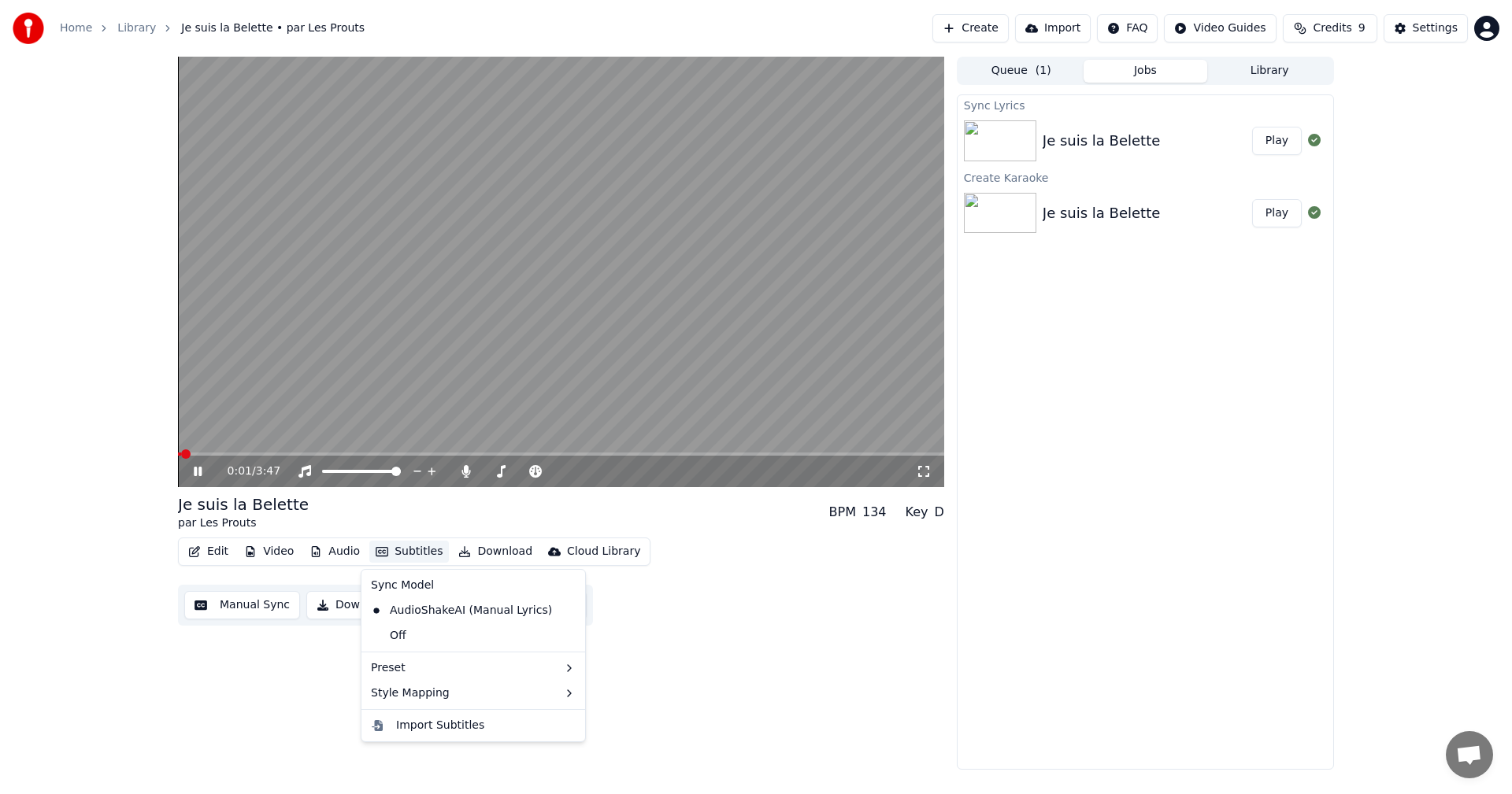
click at [380, 548] on icon "button" at bounding box center [381, 551] width 12 height 9
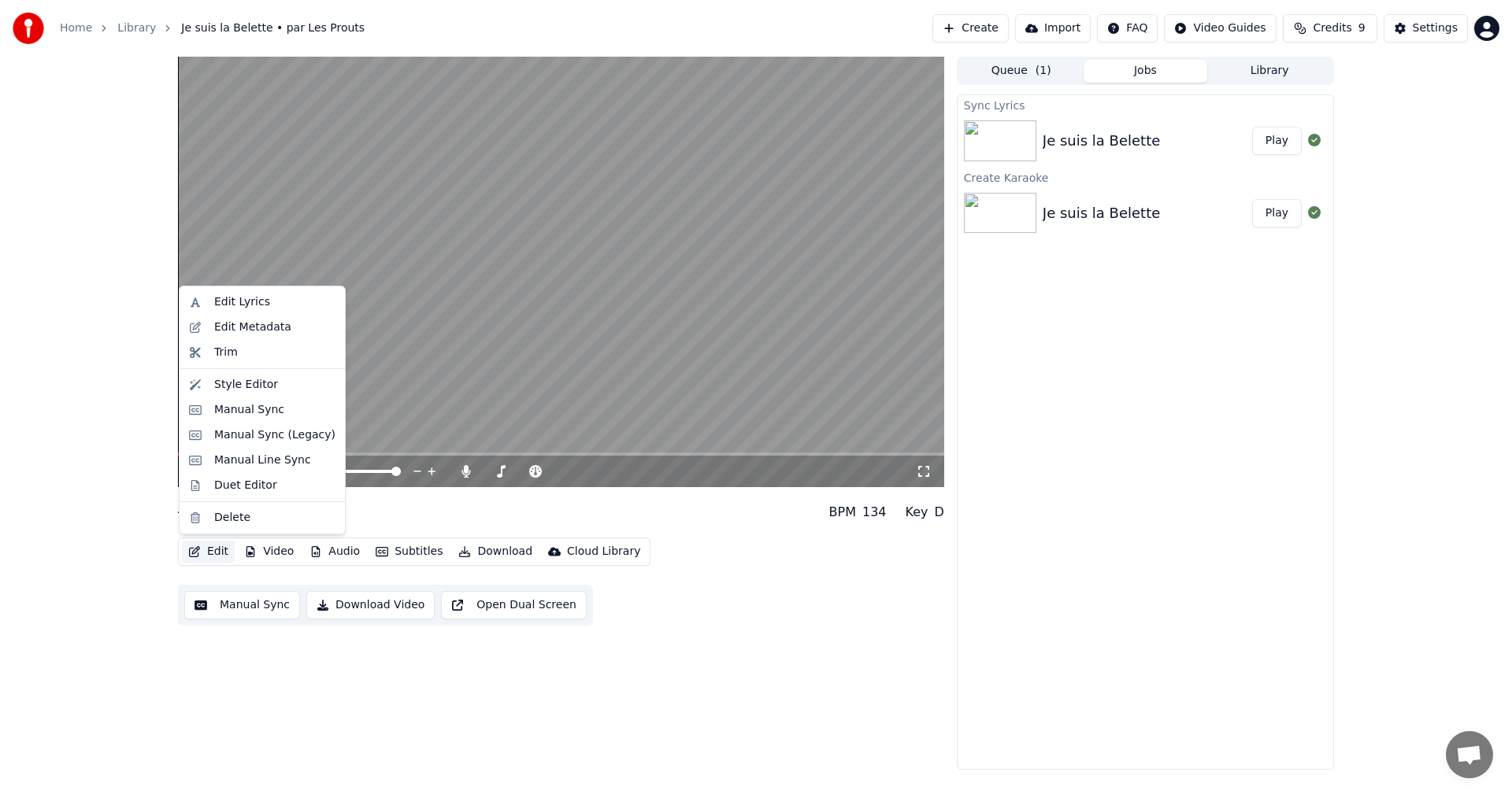
click at [377, 454] on span at bounding box center [561, 454] width 766 height 3
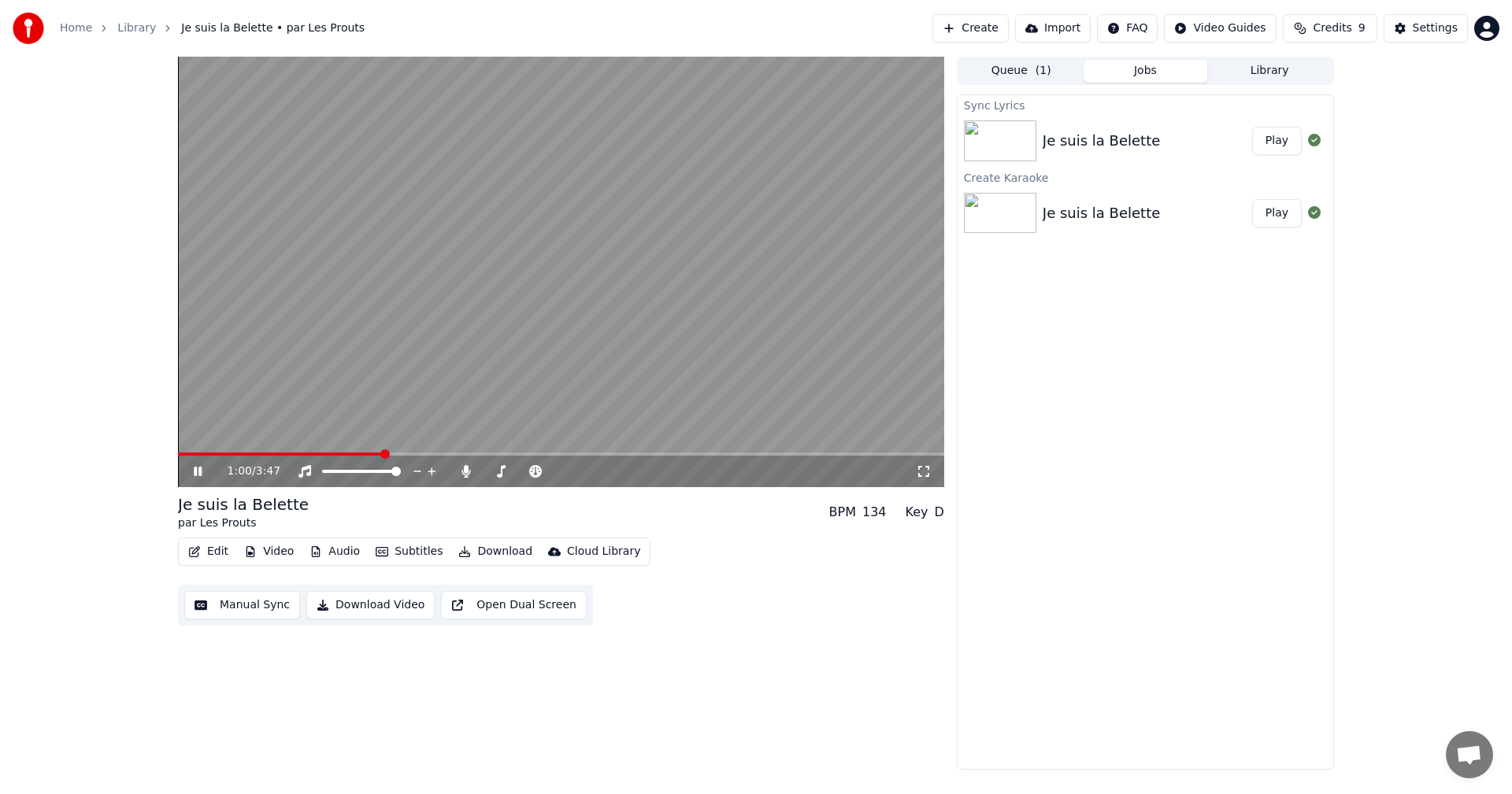
click at [202, 471] on icon at bounding box center [197, 471] width 7 height 9
click at [280, 549] on button "Video" at bounding box center [268, 551] width 62 height 22
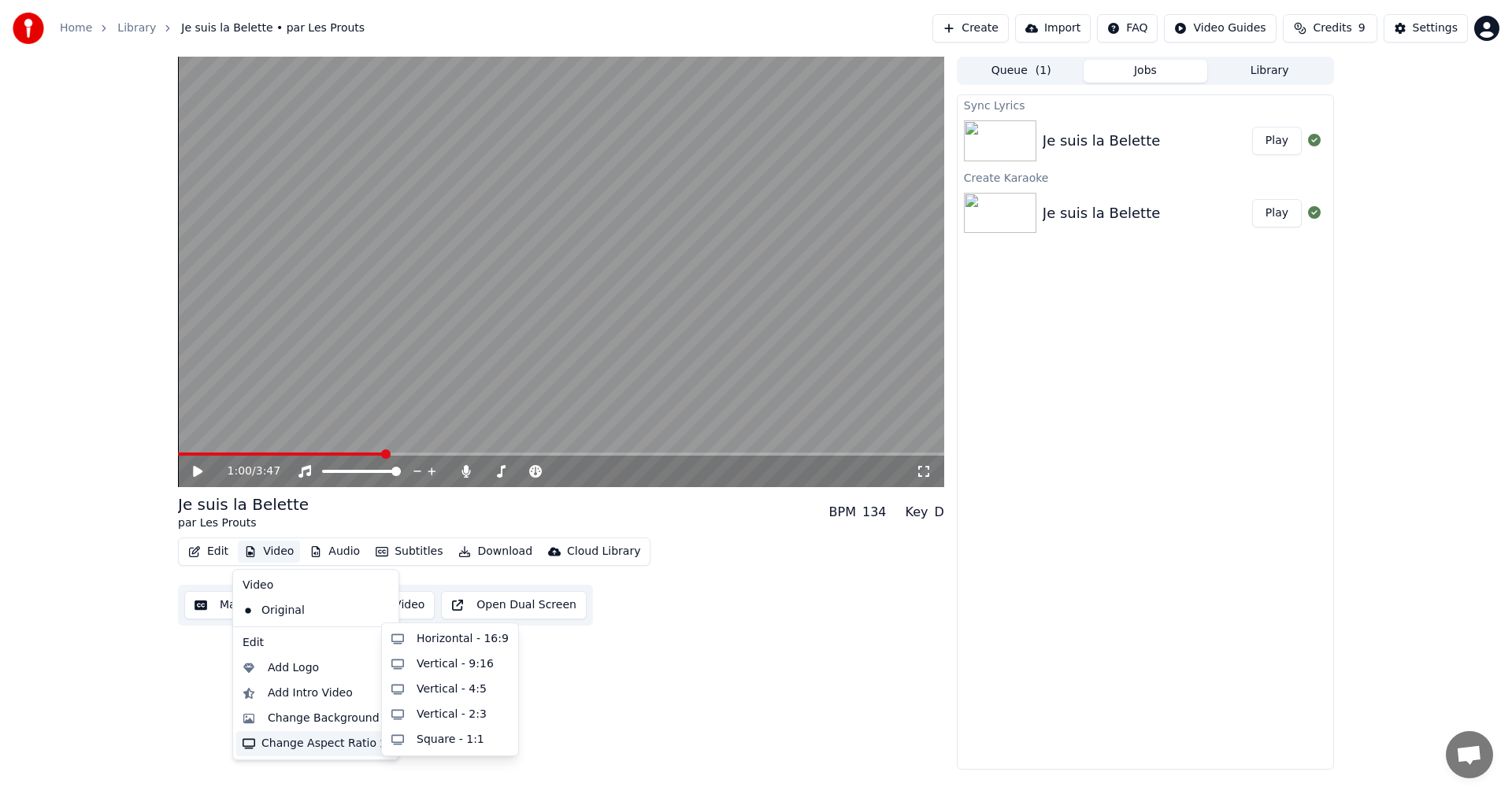
click at [338, 747] on div "Change Aspect Ratio" at bounding box center [315, 743] width 159 height 25
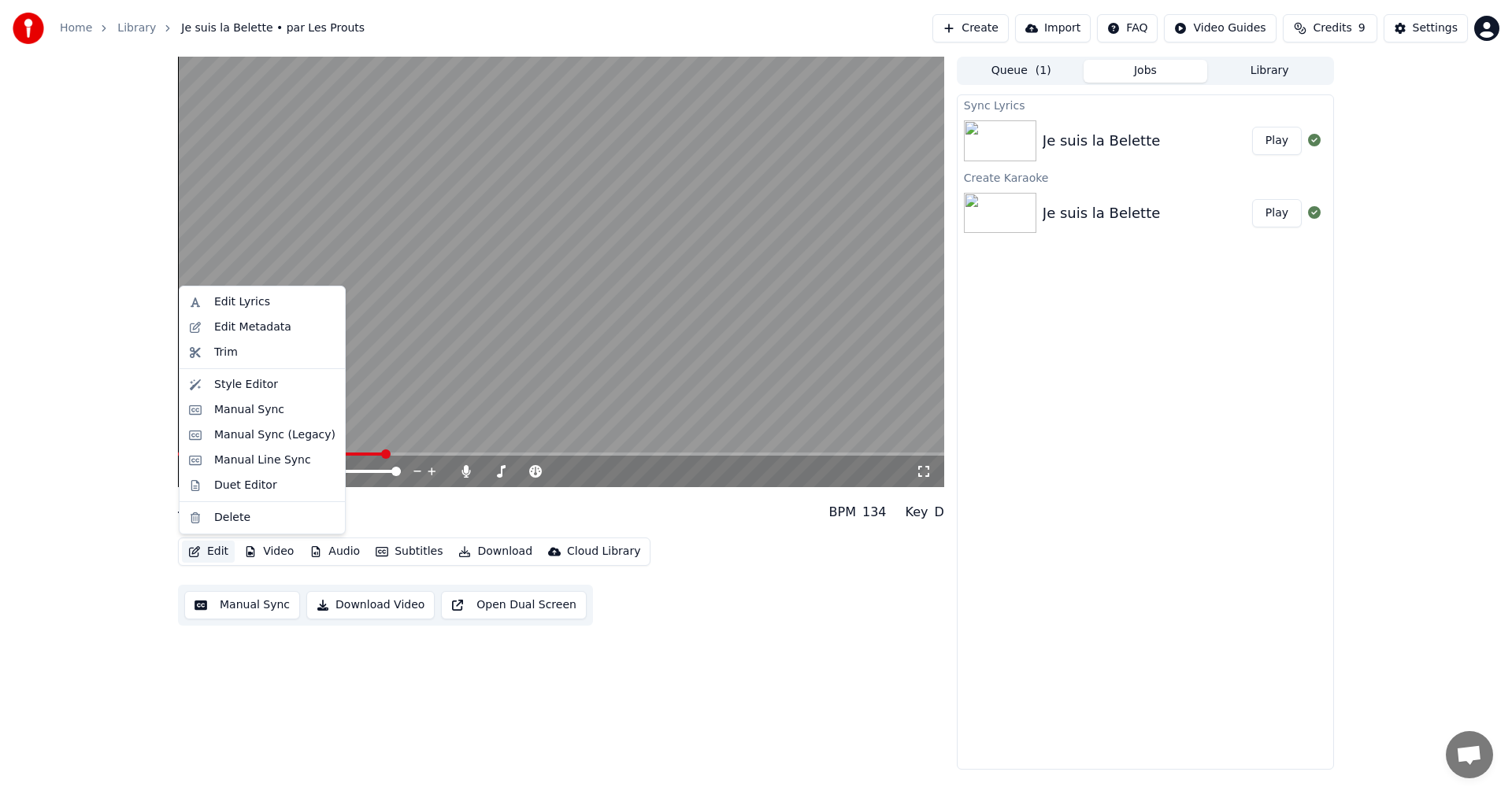
click at [209, 546] on button "Edit" at bounding box center [208, 551] width 52 height 22
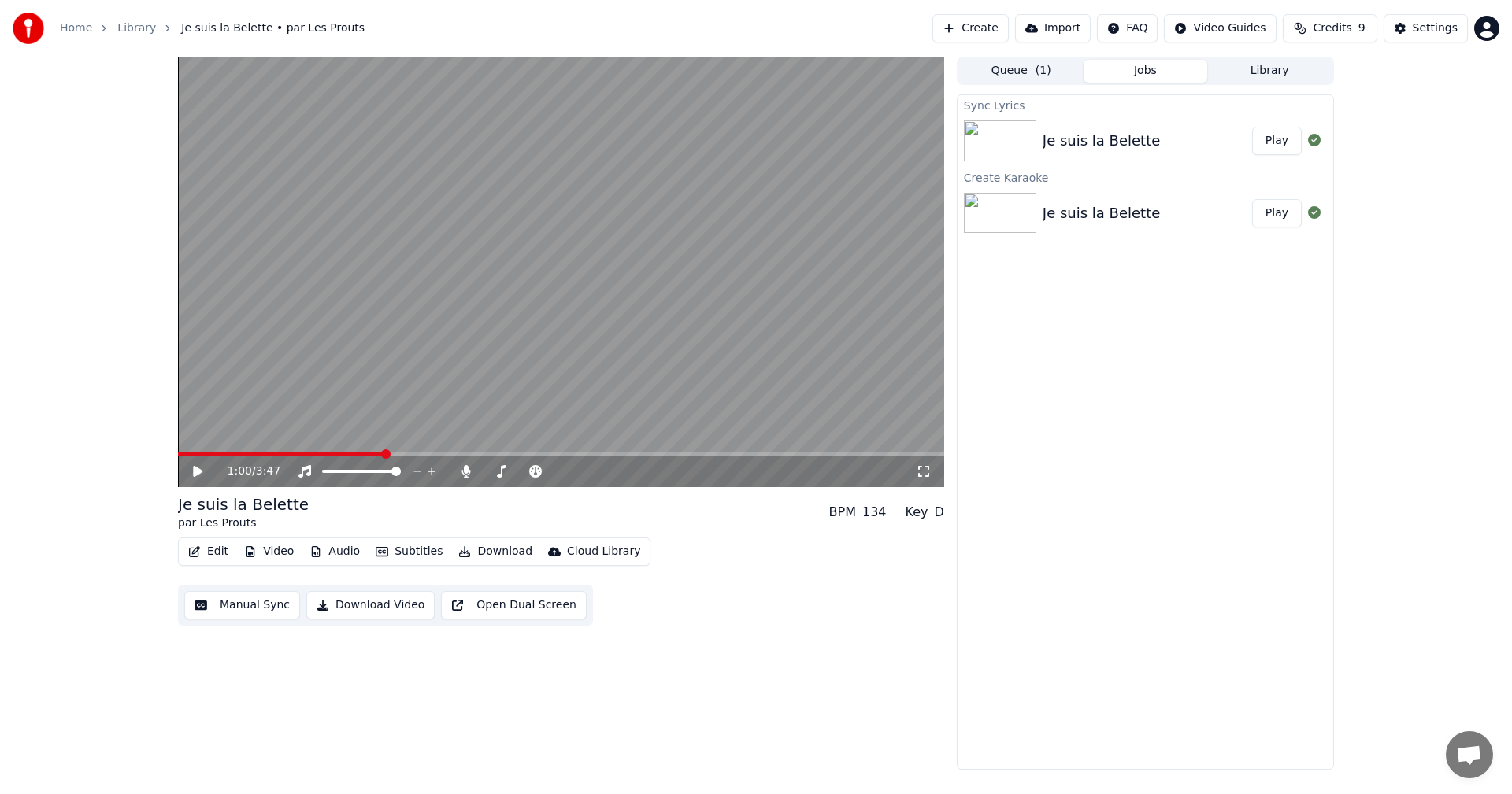
click at [209, 546] on button "Edit" at bounding box center [208, 551] width 52 height 22
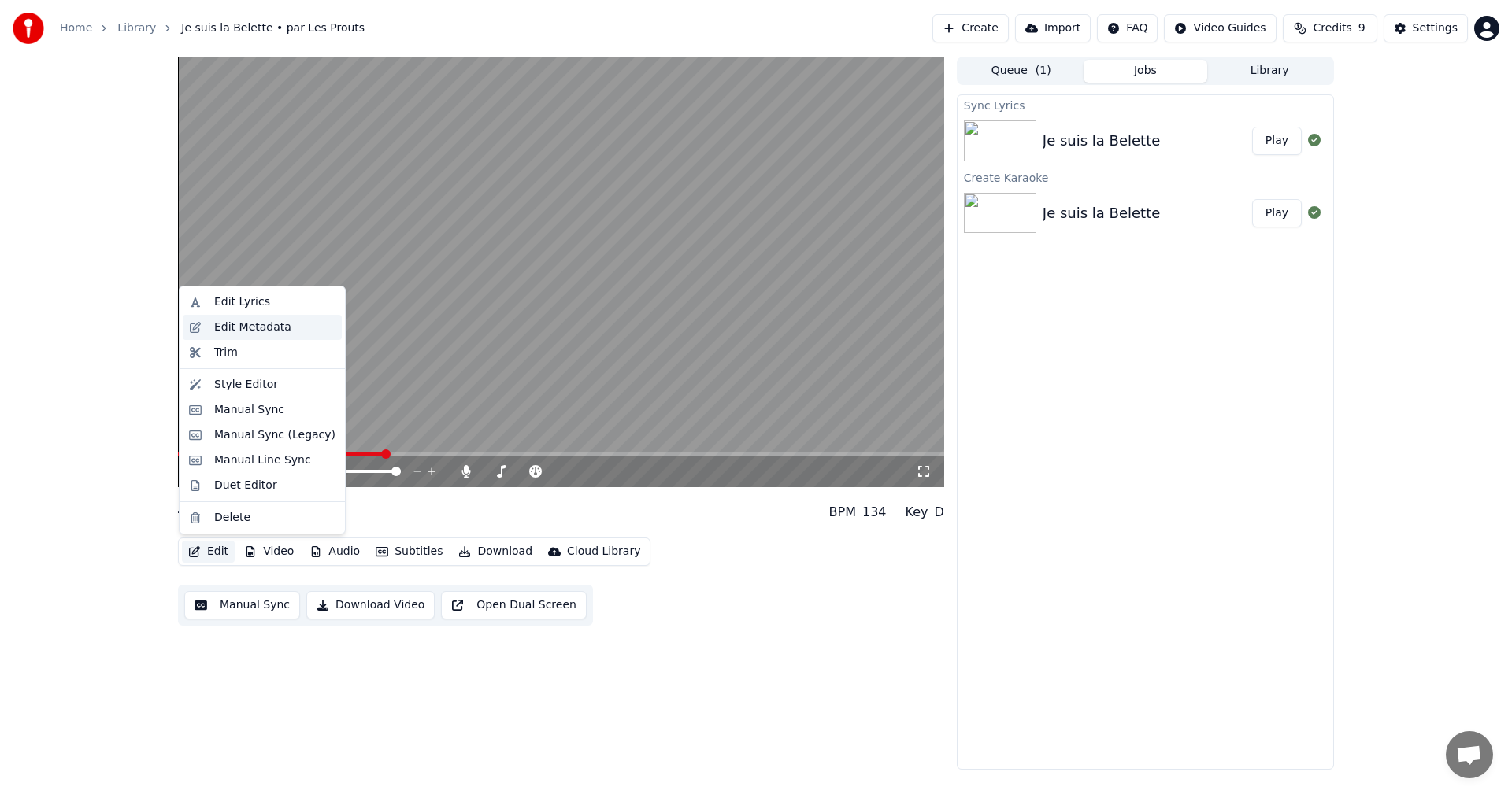
click at [270, 329] on div "Edit Metadata" at bounding box center [253, 327] width 77 height 16
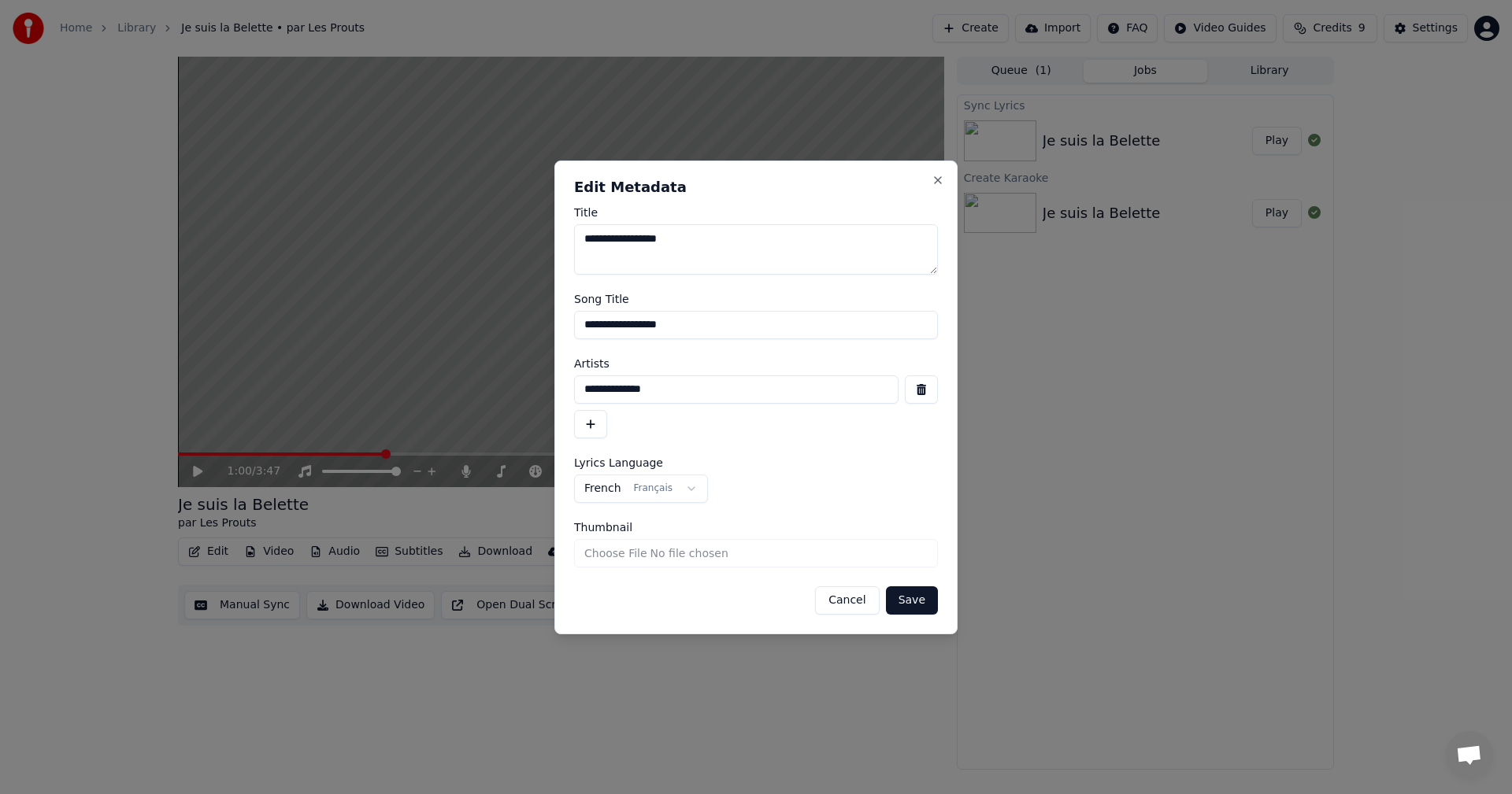
click at [842, 605] on button "Cancel" at bounding box center [847, 600] width 64 height 28
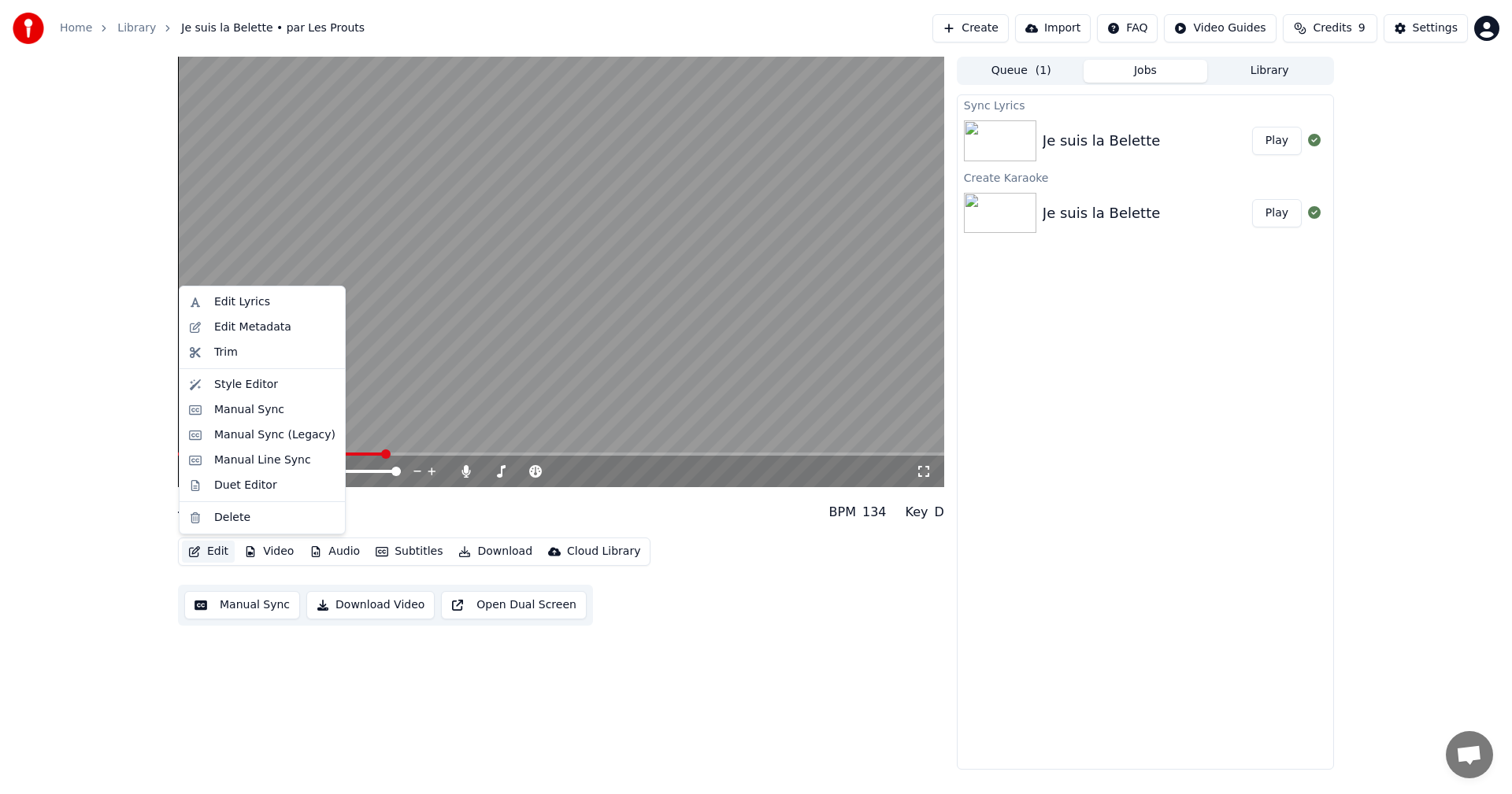
click at [213, 551] on button "Edit" at bounding box center [208, 551] width 52 height 22
click at [265, 390] on div "Style Editor" at bounding box center [246, 385] width 64 height 16
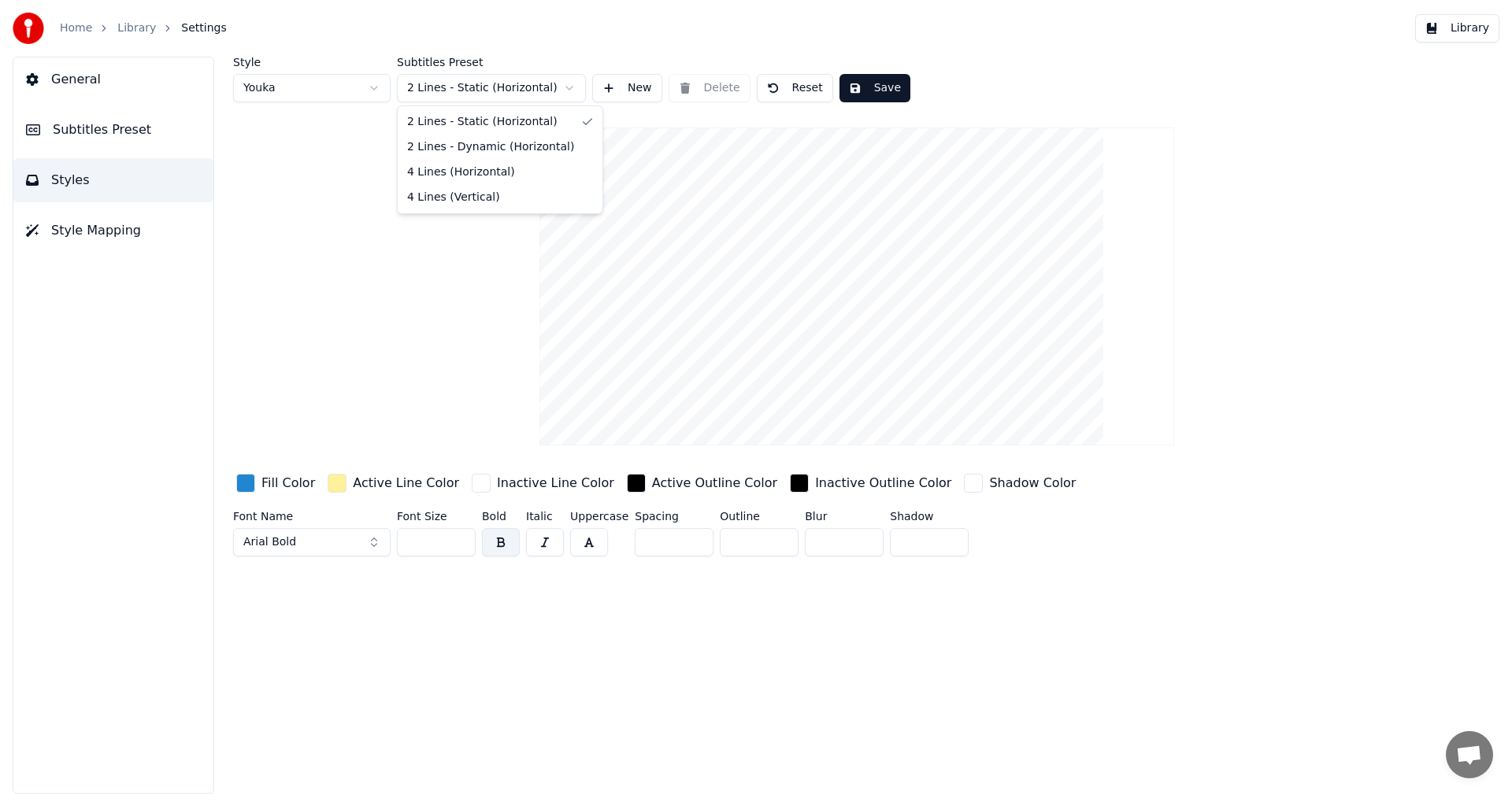
click at [491, 99] on html "Home Library Settings Library General Subtitles Preset Styles Style Mapping Sty…" at bounding box center [756, 397] width 1512 height 794
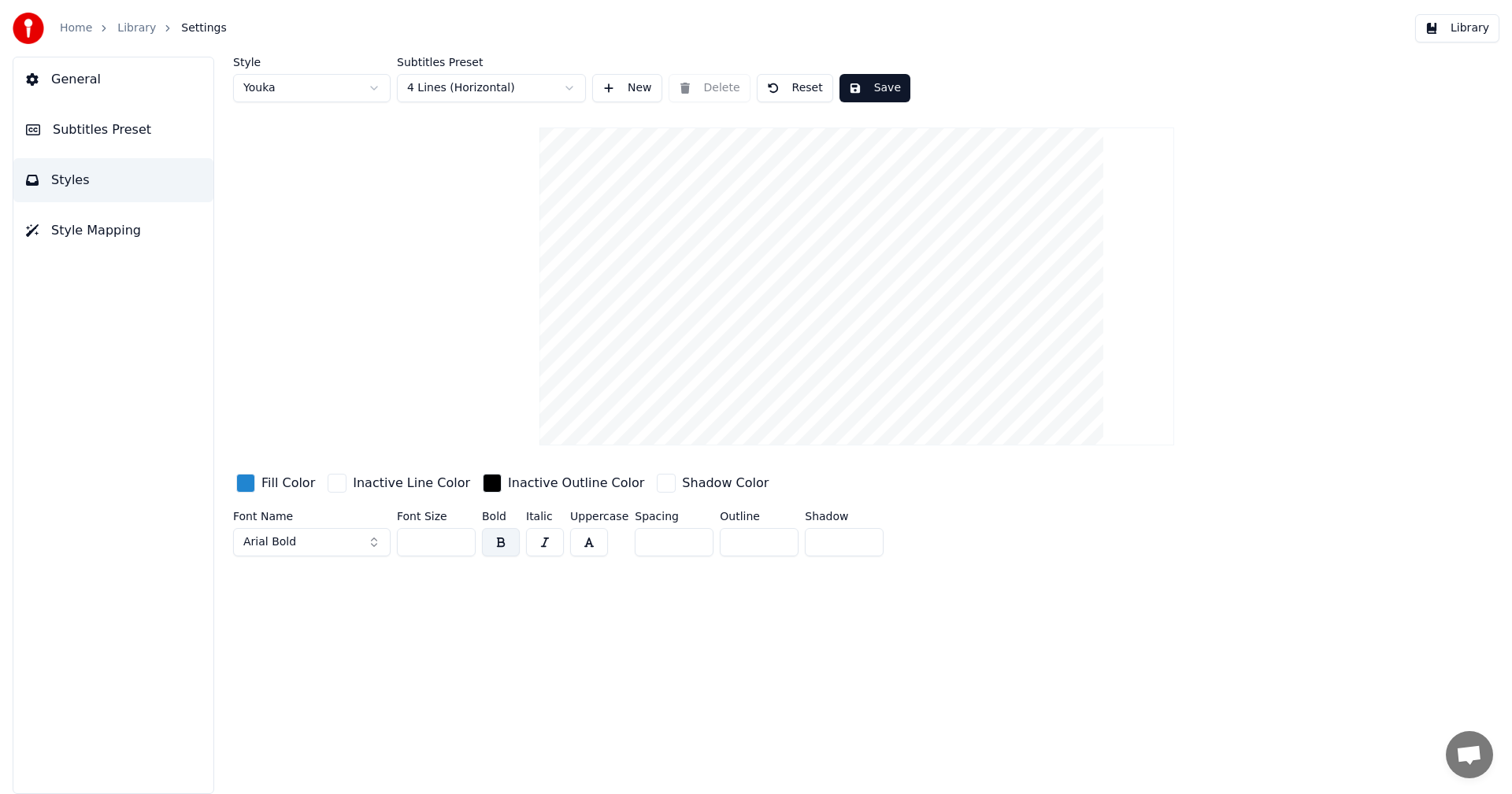
click at [853, 86] on button "Save" at bounding box center [874, 88] width 71 height 28
click at [1438, 27] on button "Library" at bounding box center [1456, 28] width 84 height 28
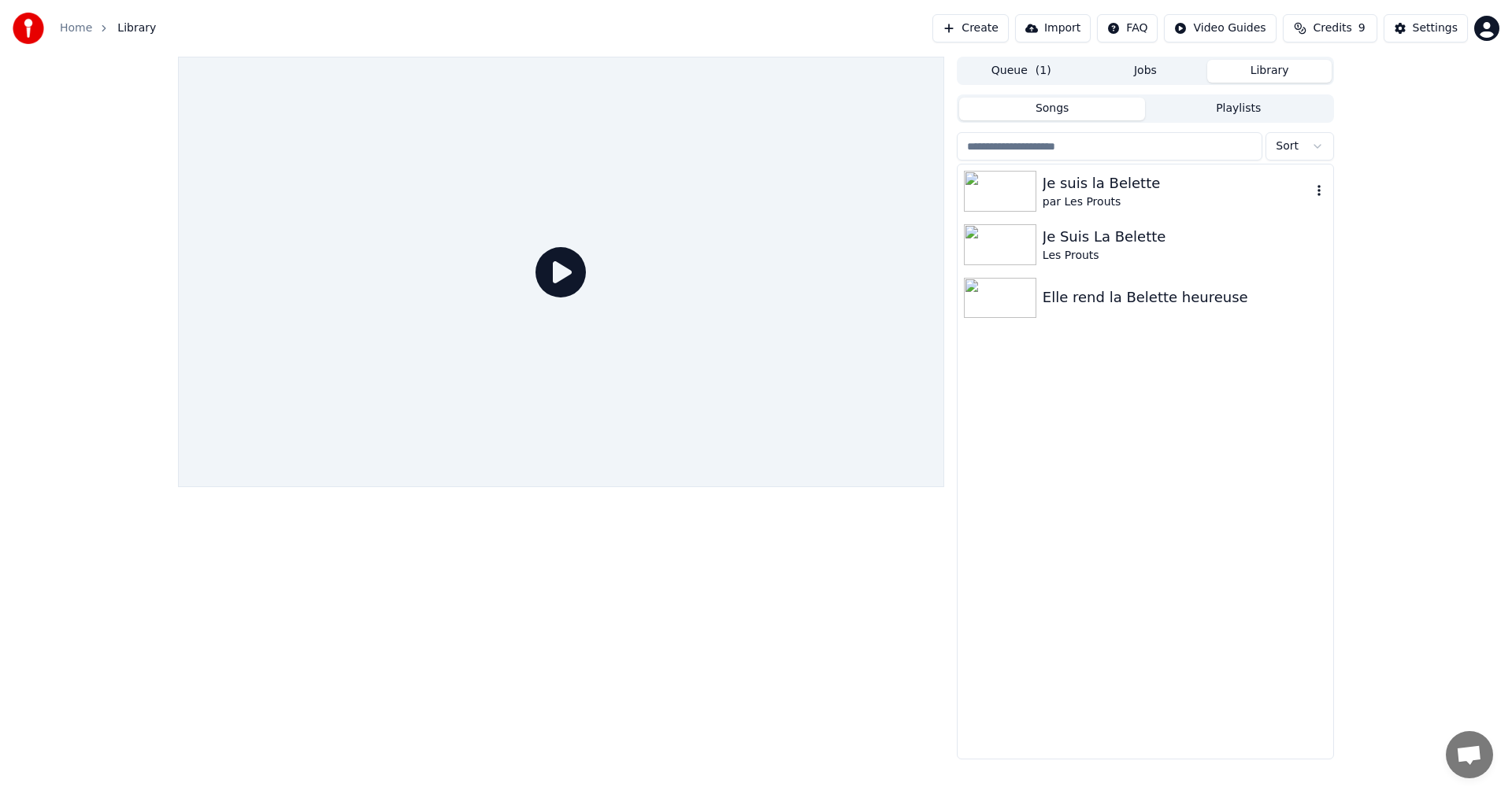
click at [1087, 185] on div "Je suis la Belette" at bounding box center [1176, 184] width 268 height 22
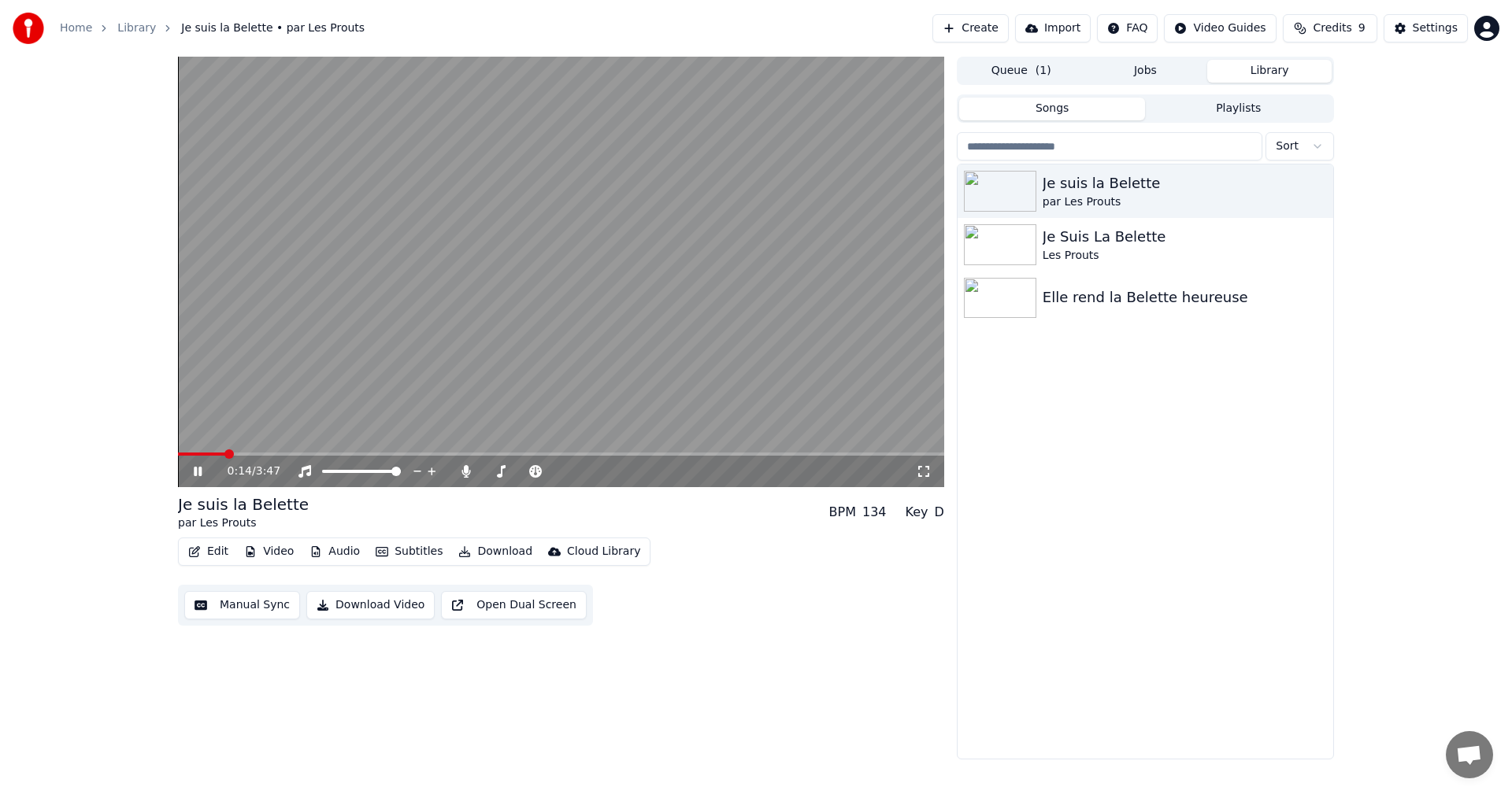
click at [225, 453] on span at bounding box center [561, 454] width 766 height 3
click at [283, 454] on span at bounding box center [561, 454] width 766 height 3
click at [198, 478] on div "0:36 / 3:47" at bounding box center [561, 471] width 754 height 16
click at [198, 473] on icon at bounding box center [209, 471] width 37 height 12
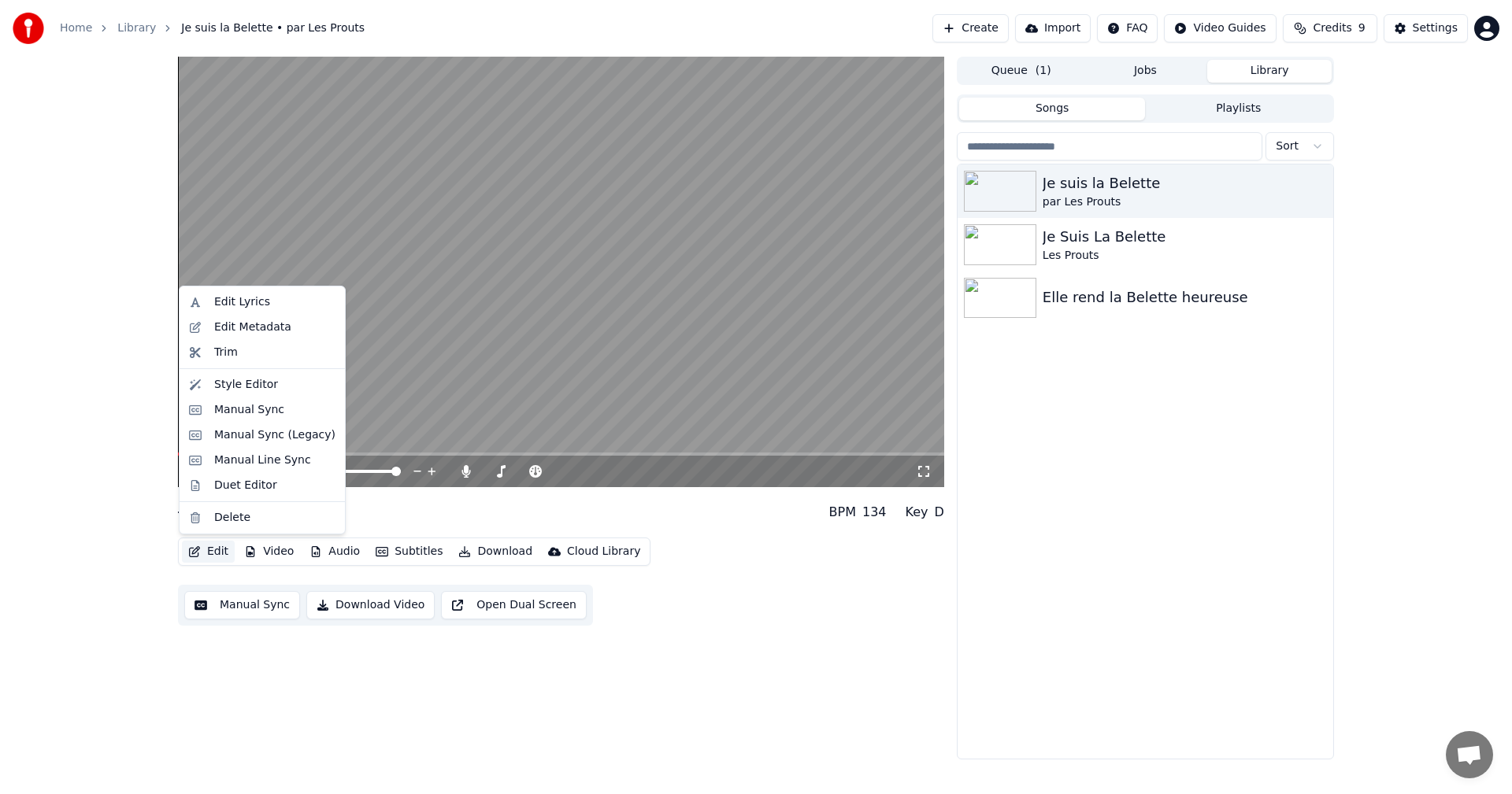
click at [231, 550] on button "Edit" at bounding box center [208, 551] width 52 height 22
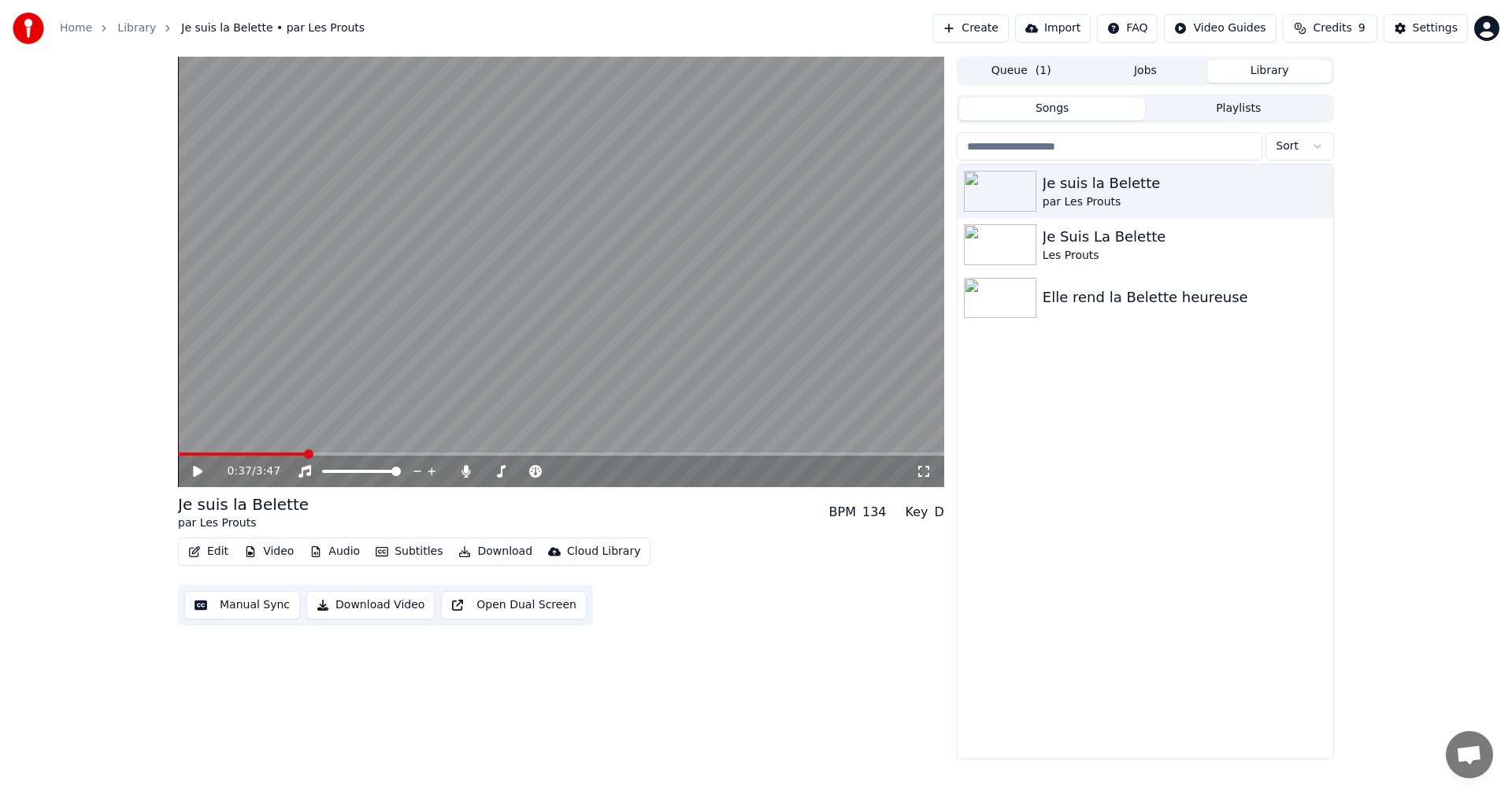
click at [471, 528] on div "Je suis la Belette par Les Prouts BPM 134 Key D" at bounding box center [561, 512] width 766 height 37
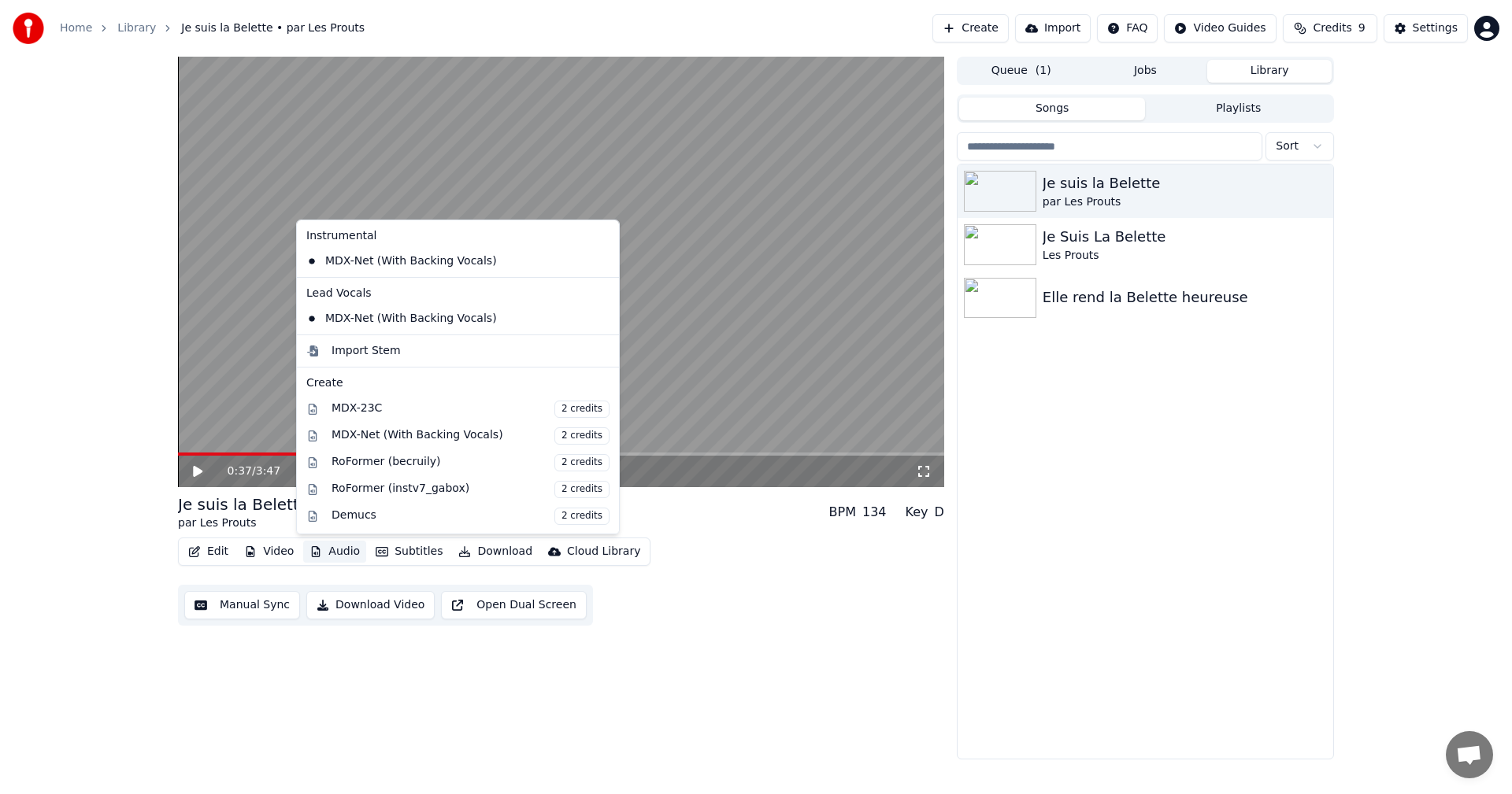
click at [311, 555] on icon "button" at bounding box center [315, 551] width 12 height 11
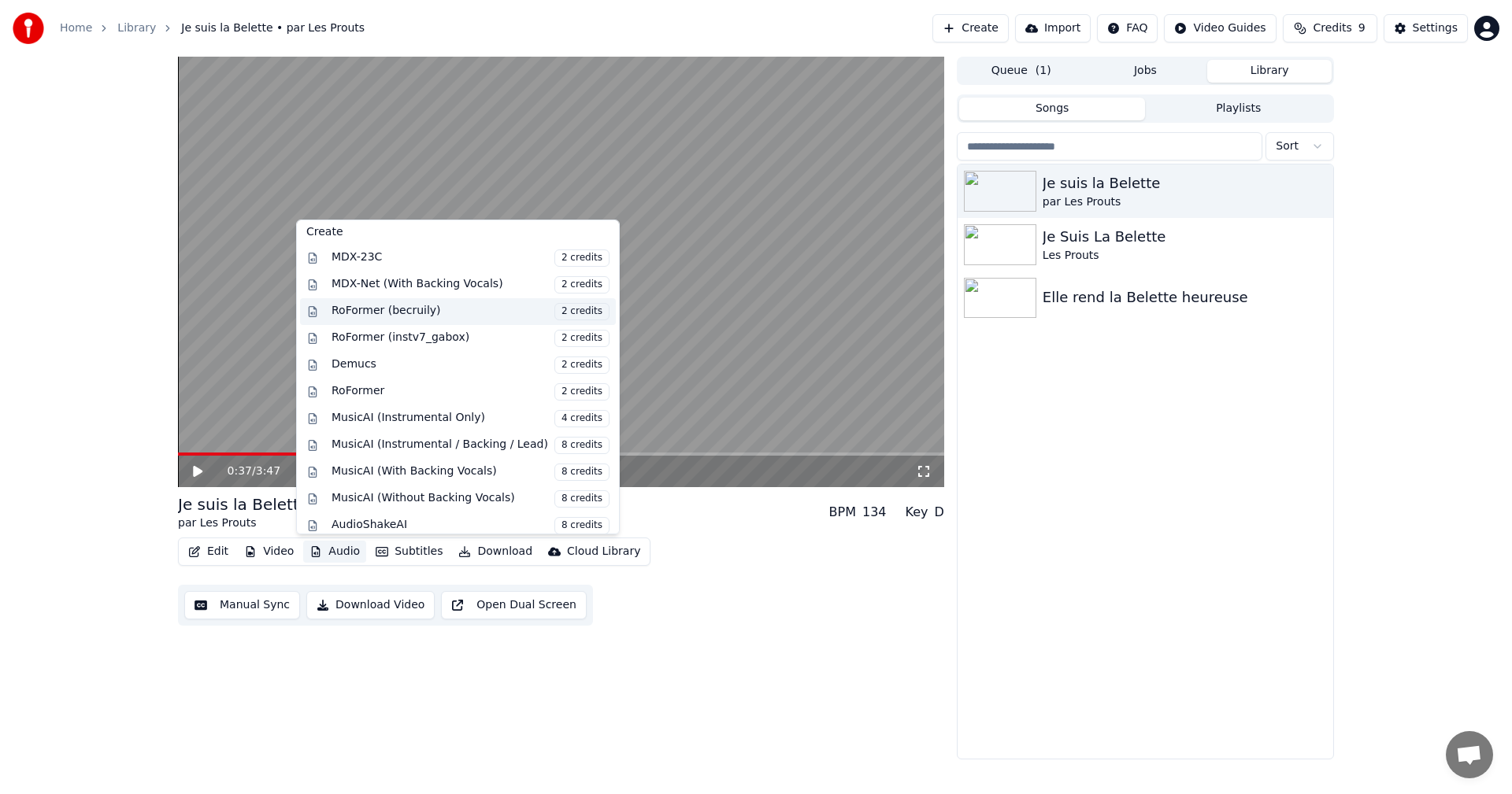
scroll to position [159, 0]
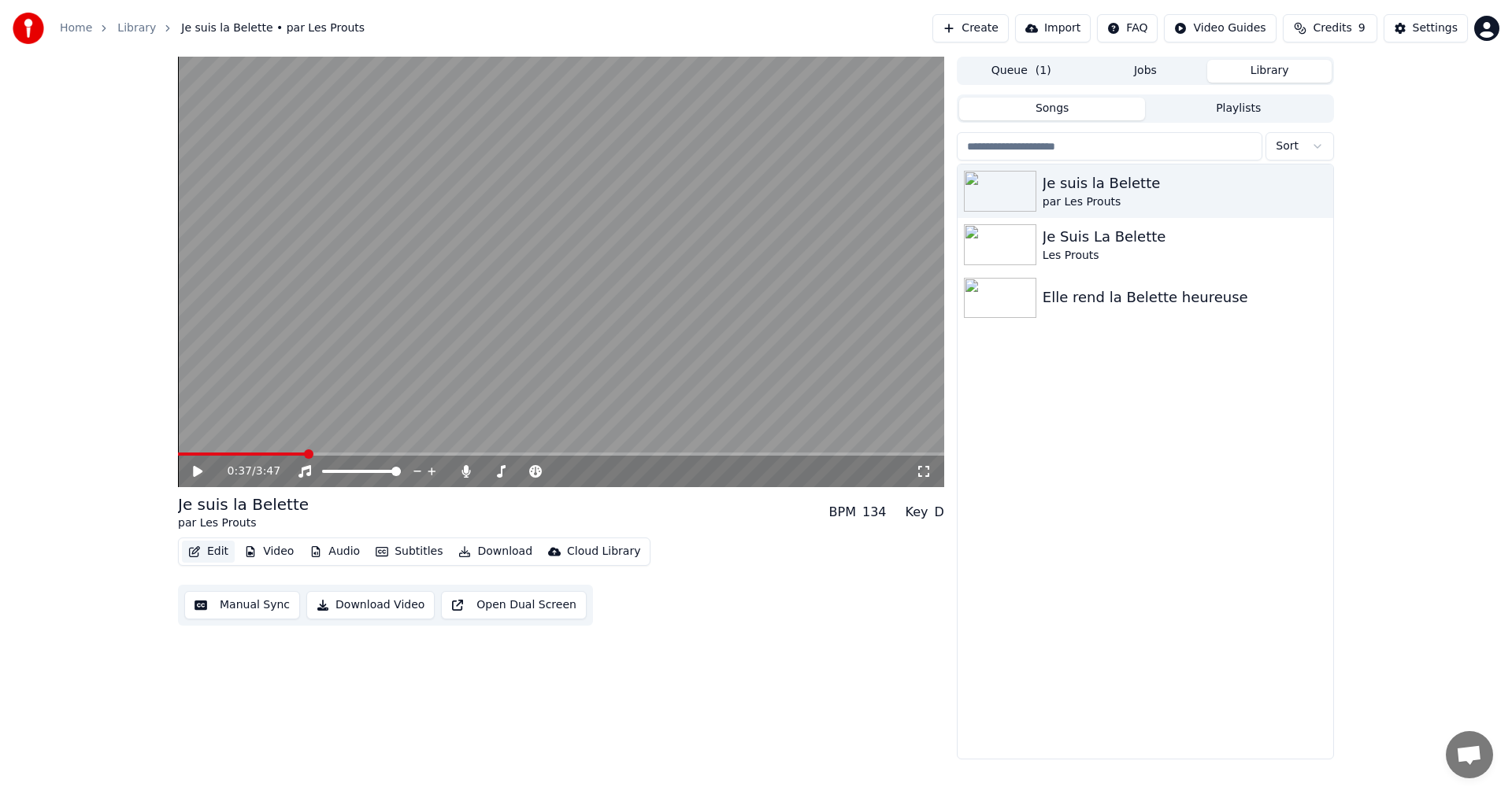
click at [214, 551] on button "Edit" at bounding box center [208, 551] width 52 height 22
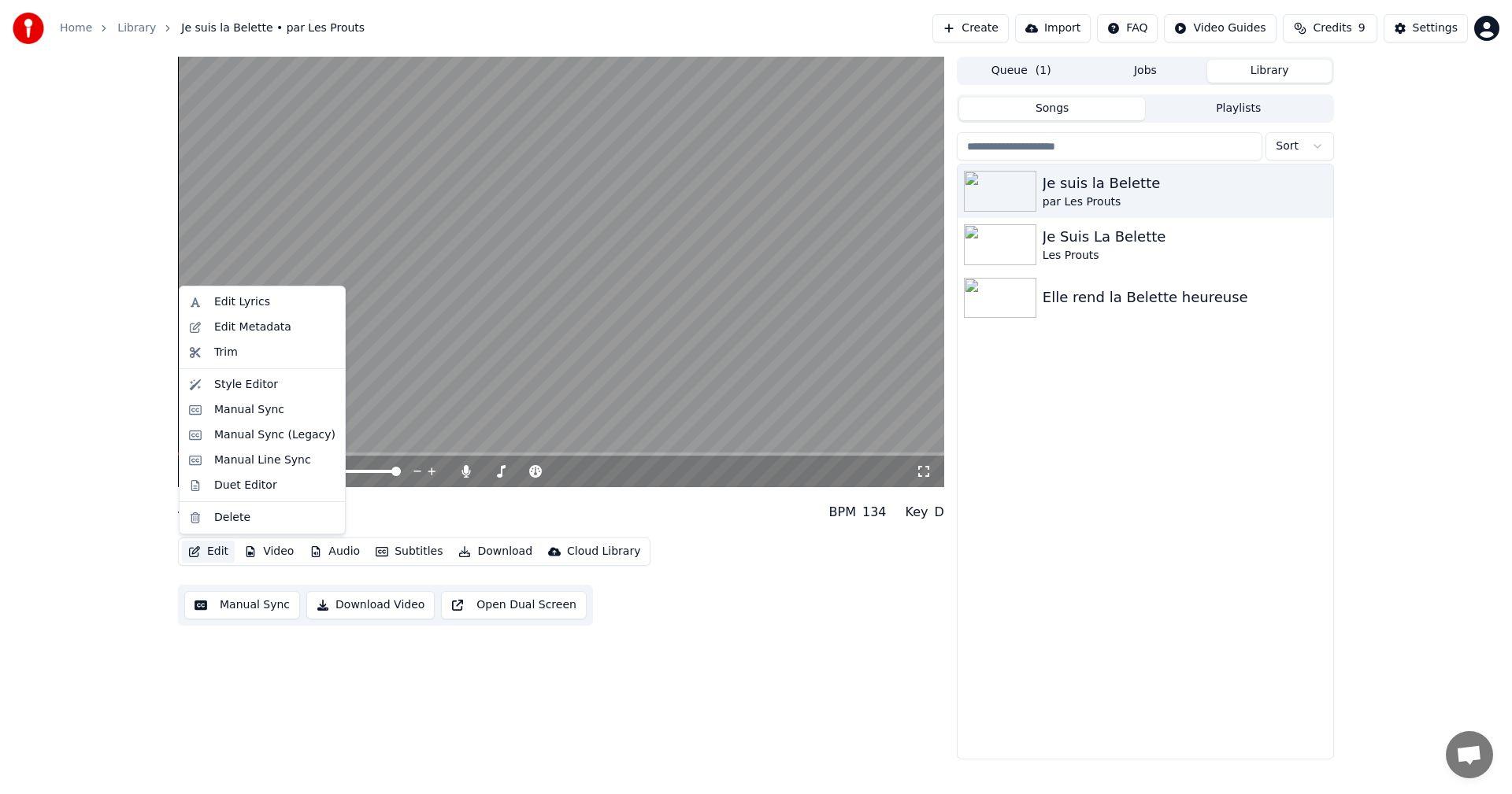
click at [214, 551] on button "Edit" at bounding box center [208, 551] width 52 height 22
click at [237, 307] on div "Edit Lyrics" at bounding box center [242, 301] width 56 height 16
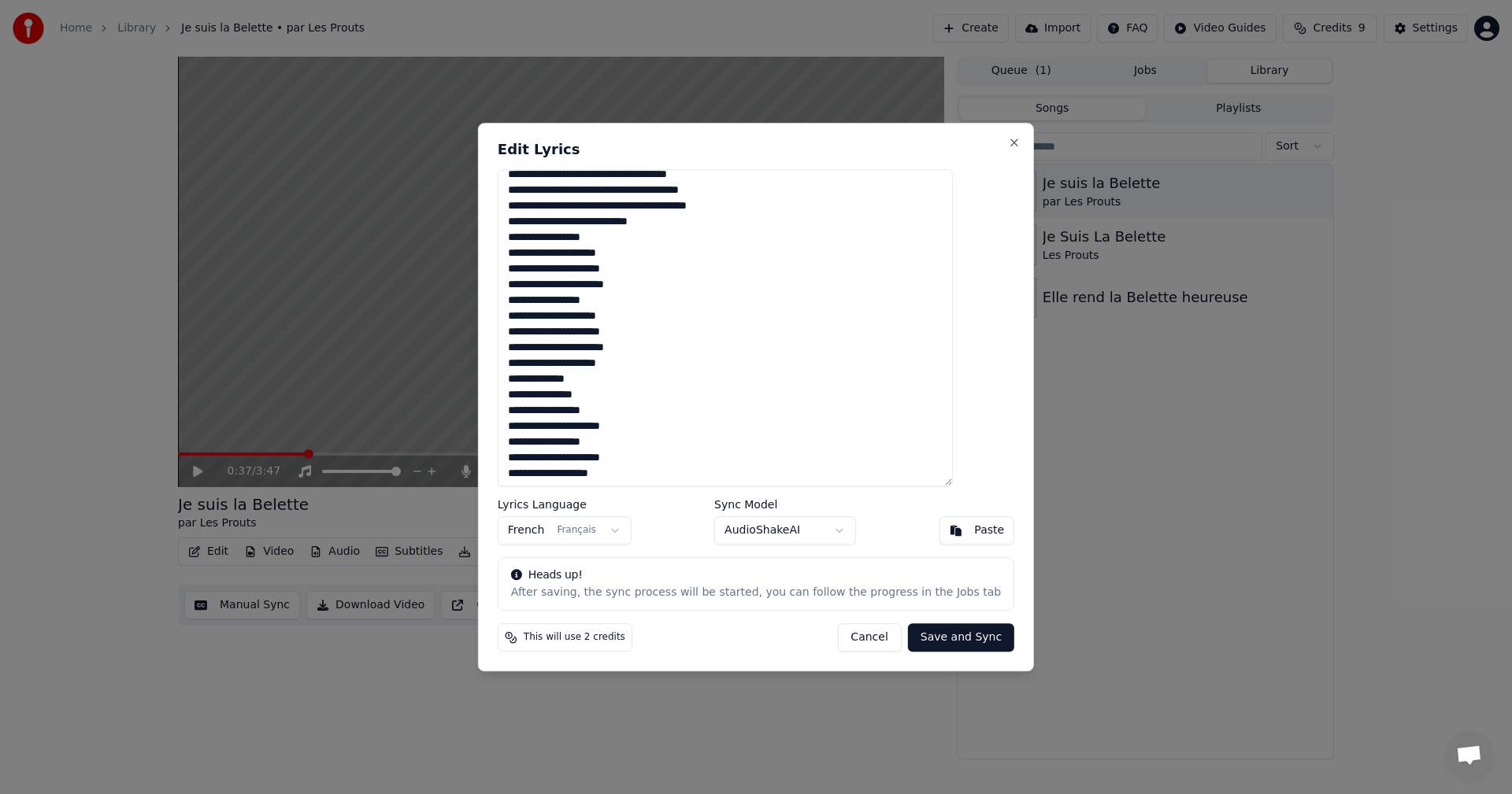
scroll to position [356, 0]
click at [841, 640] on button "Cancel" at bounding box center [868, 638] width 64 height 28
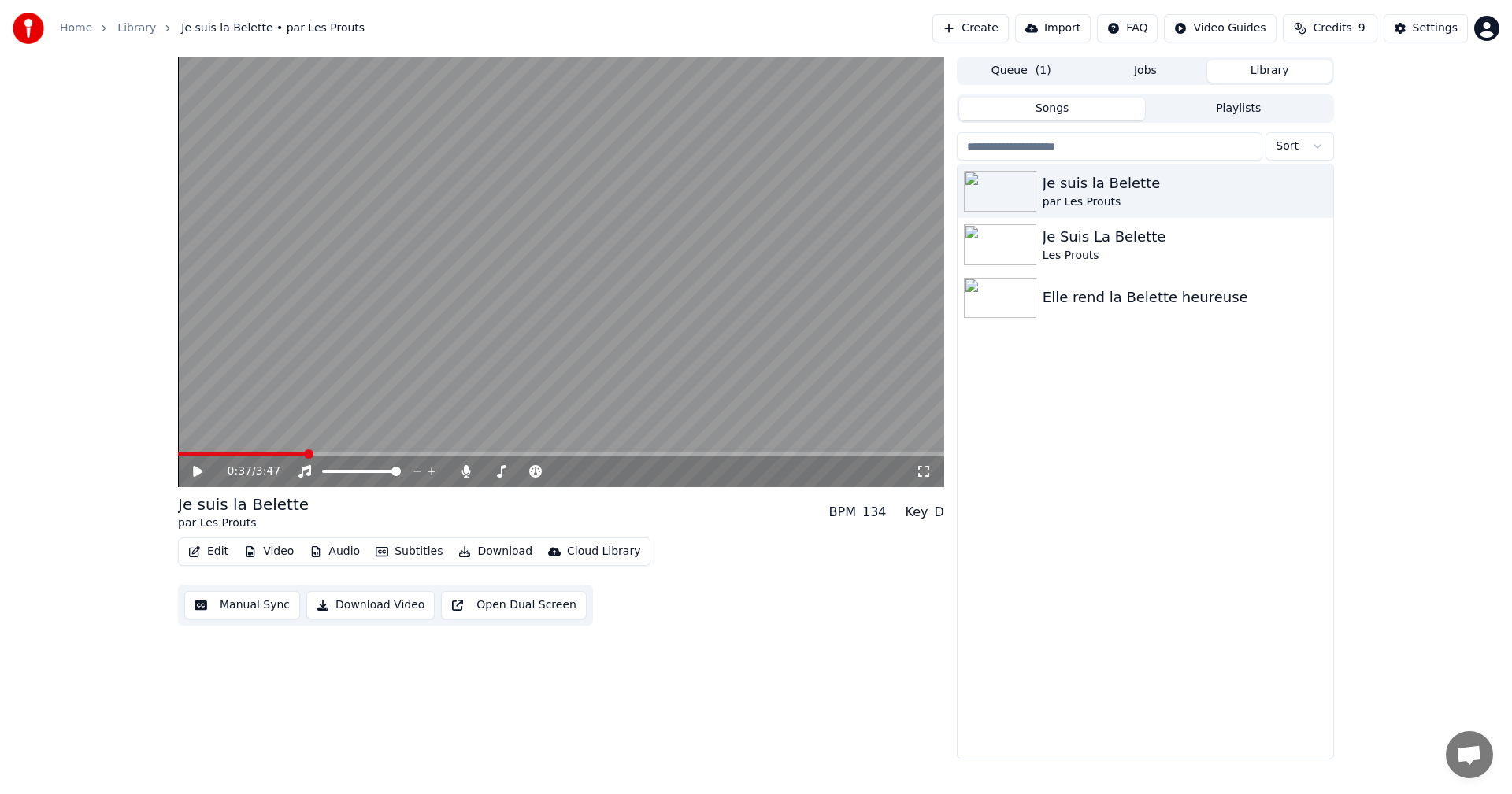
click at [206, 552] on button "Edit" at bounding box center [208, 551] width 52 height 22
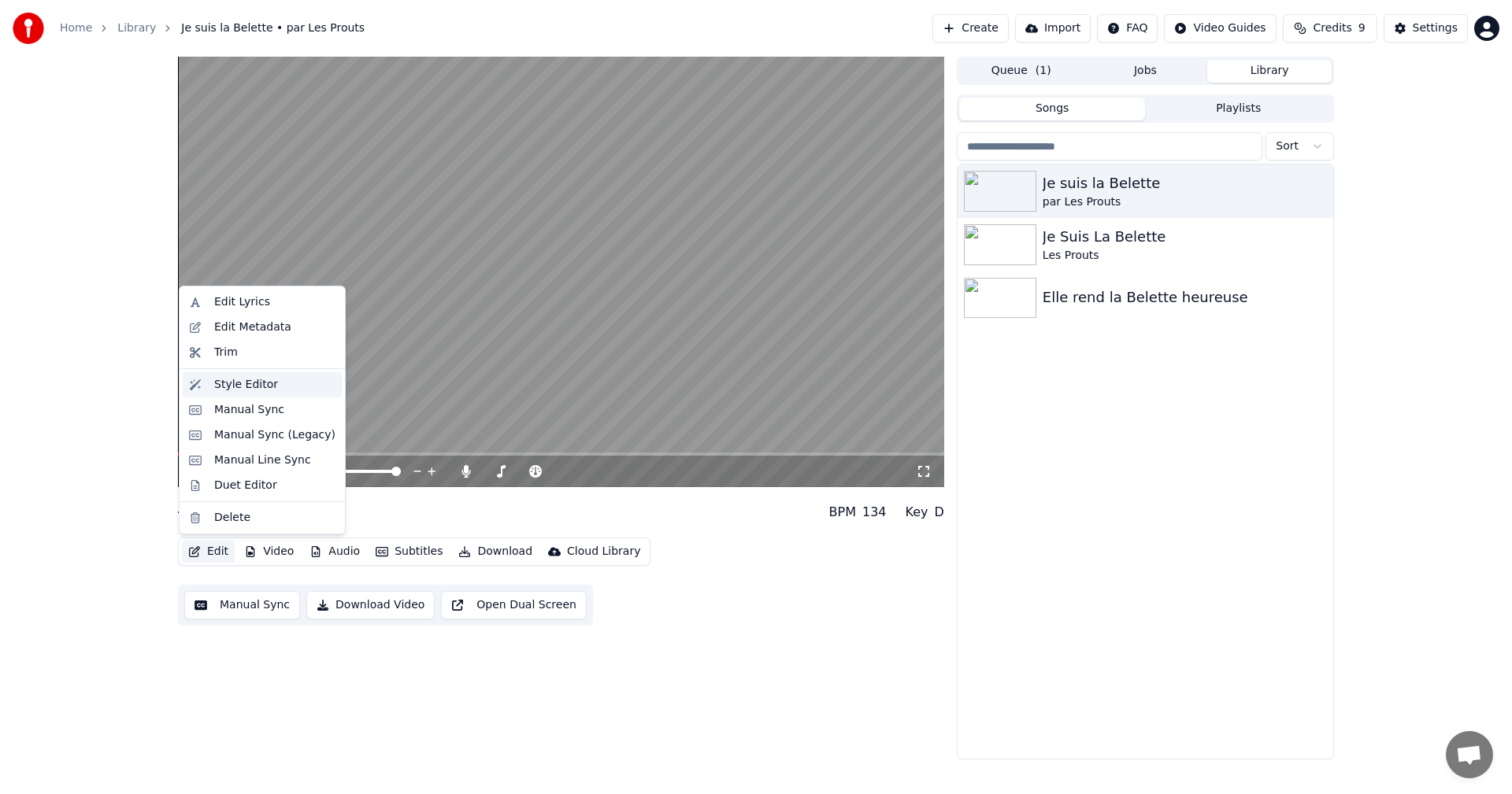
click at [240, 392] on div "Style Editor" at bounding box center [246, 385] width 64 height 16
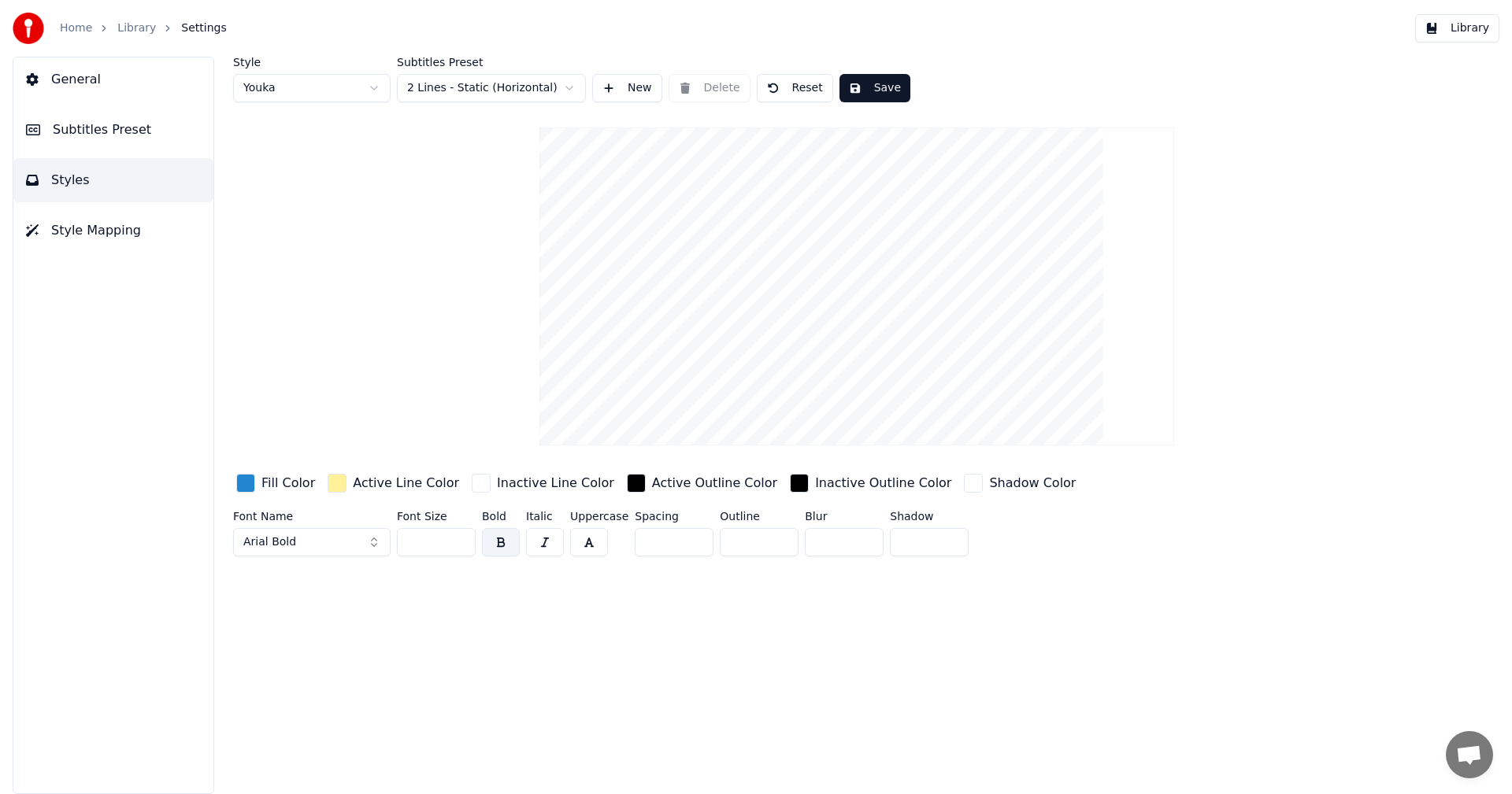
click at [504, 88] on html "Home Library Settings Library General Subtitles Preset Styles Style Mapping Sty…" at bounding box center [756, 397] width 1512 height 794
click at [861, 85] on button "Save" at bounding box center [874, 88] width 71 height 28
click at [125, 233] on span "Style Mapping" at bounding box center [96, 230] width 90 height 19
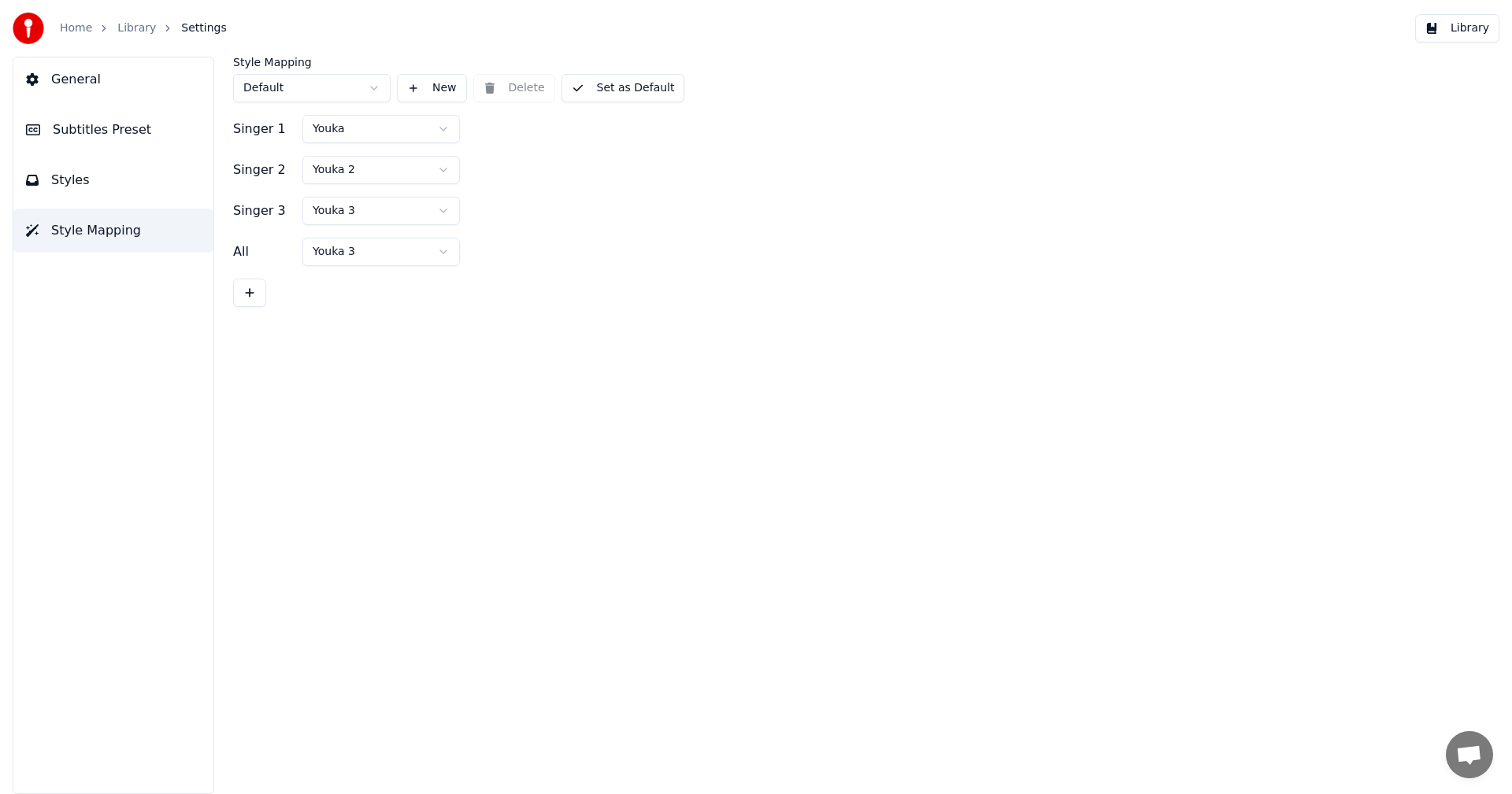
click at [106, 71] on button "General" at bounding box center [113, 79] width 200 height 44
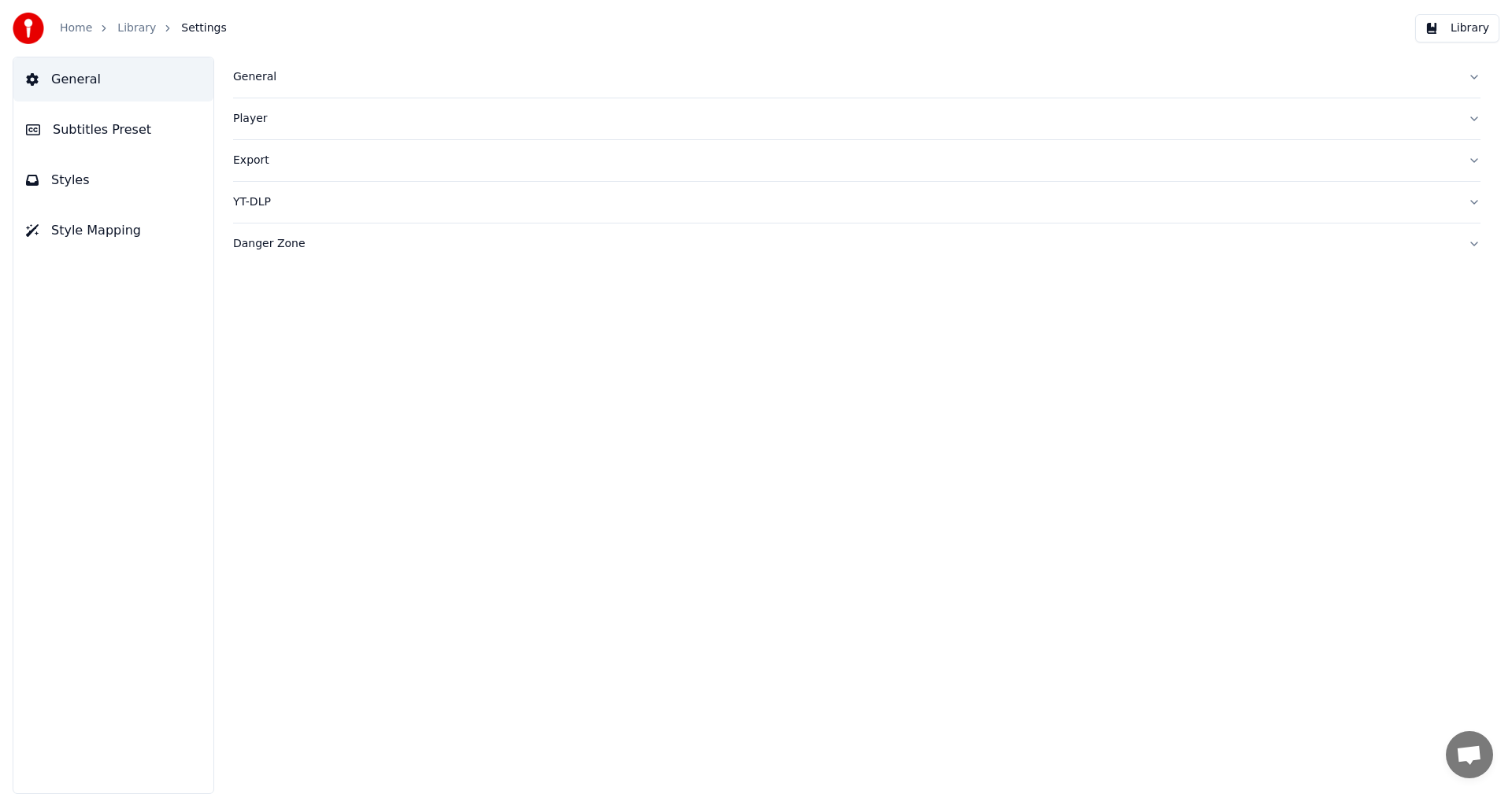
click at [1438, 25] on button "Library" at bounding box center [1456, 28] width 84 height 28
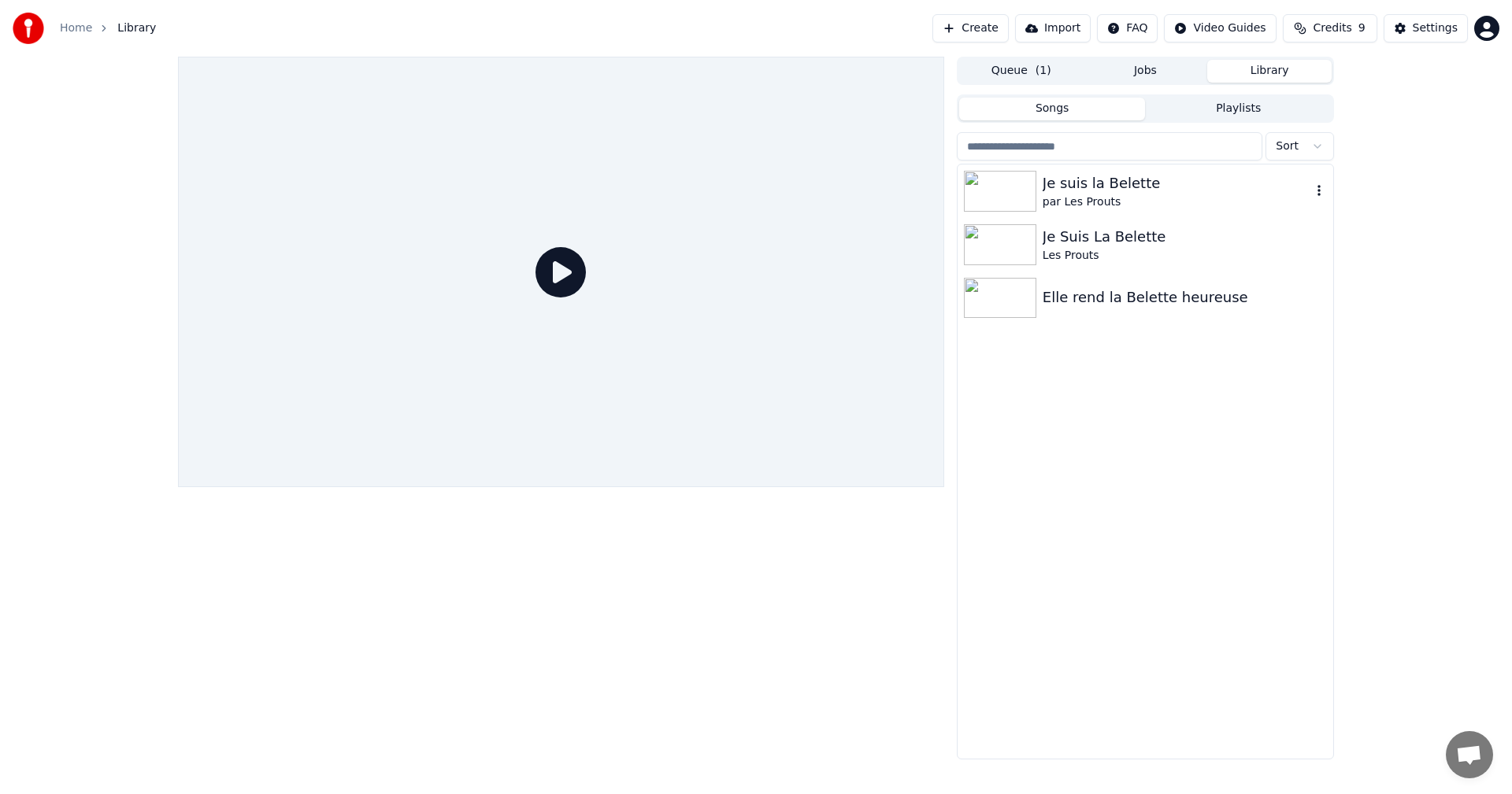
click at [1323, 194] on icon "button" at bounding box center [1318, 190] width 16 height 12
click at [1013, 194] on img at bounding box center [999, 191] width 72 height 41
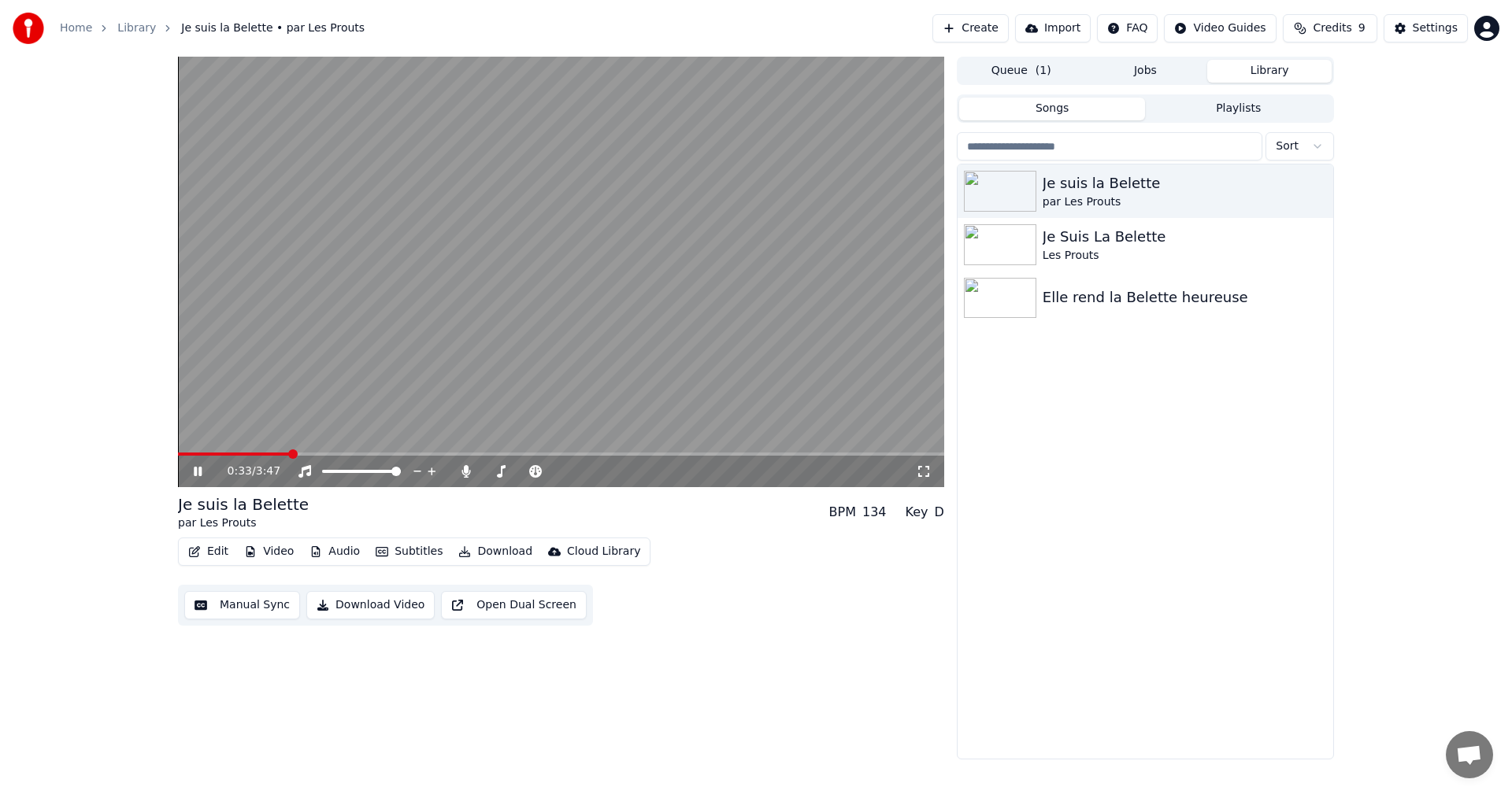
click at [289, 453] on span at bounding box center [561, 454] width 766 height 3
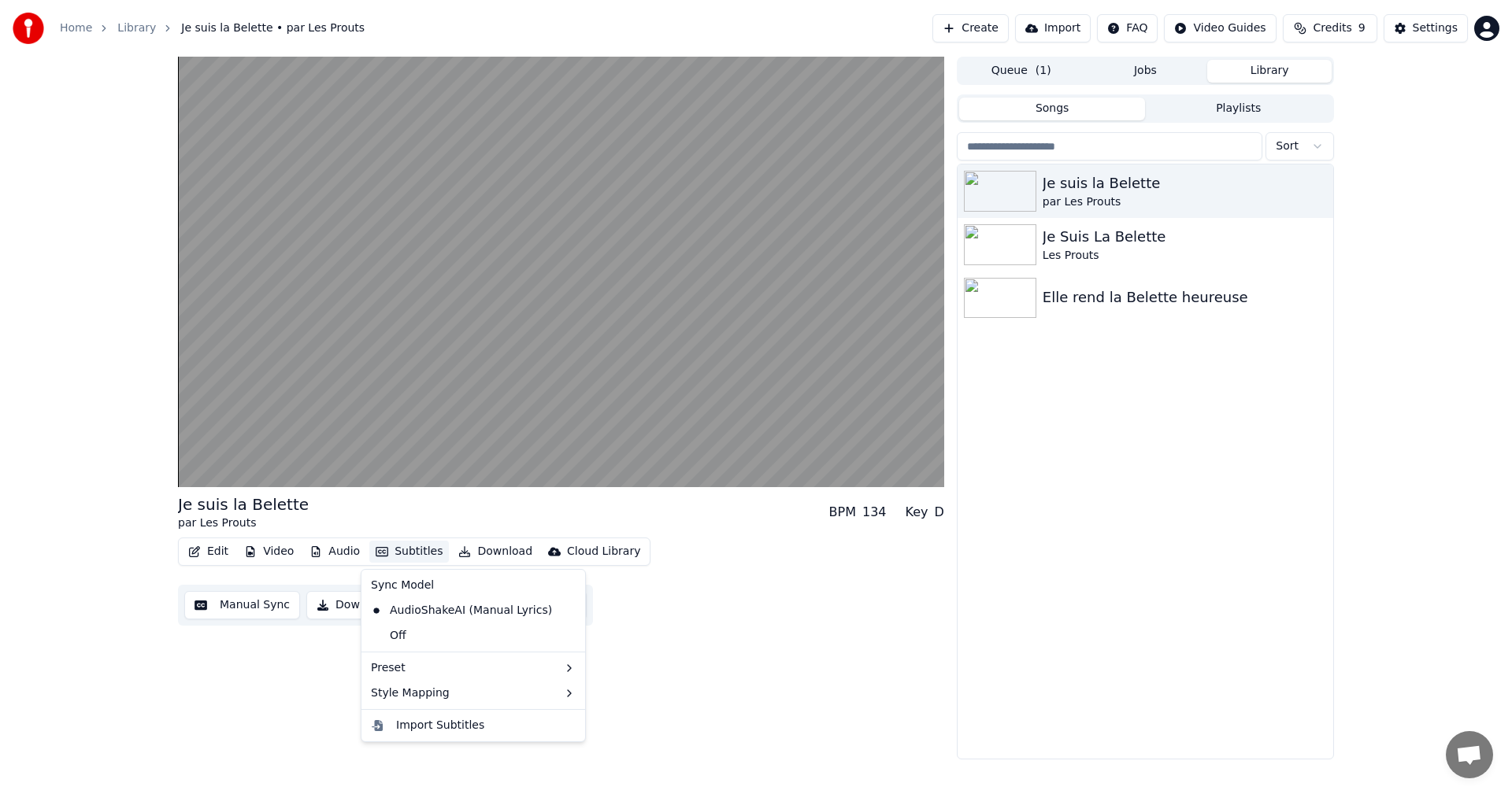
click at [388, 550] on button "Subtitles" at bounding box center [409, 551] width 80 height 22
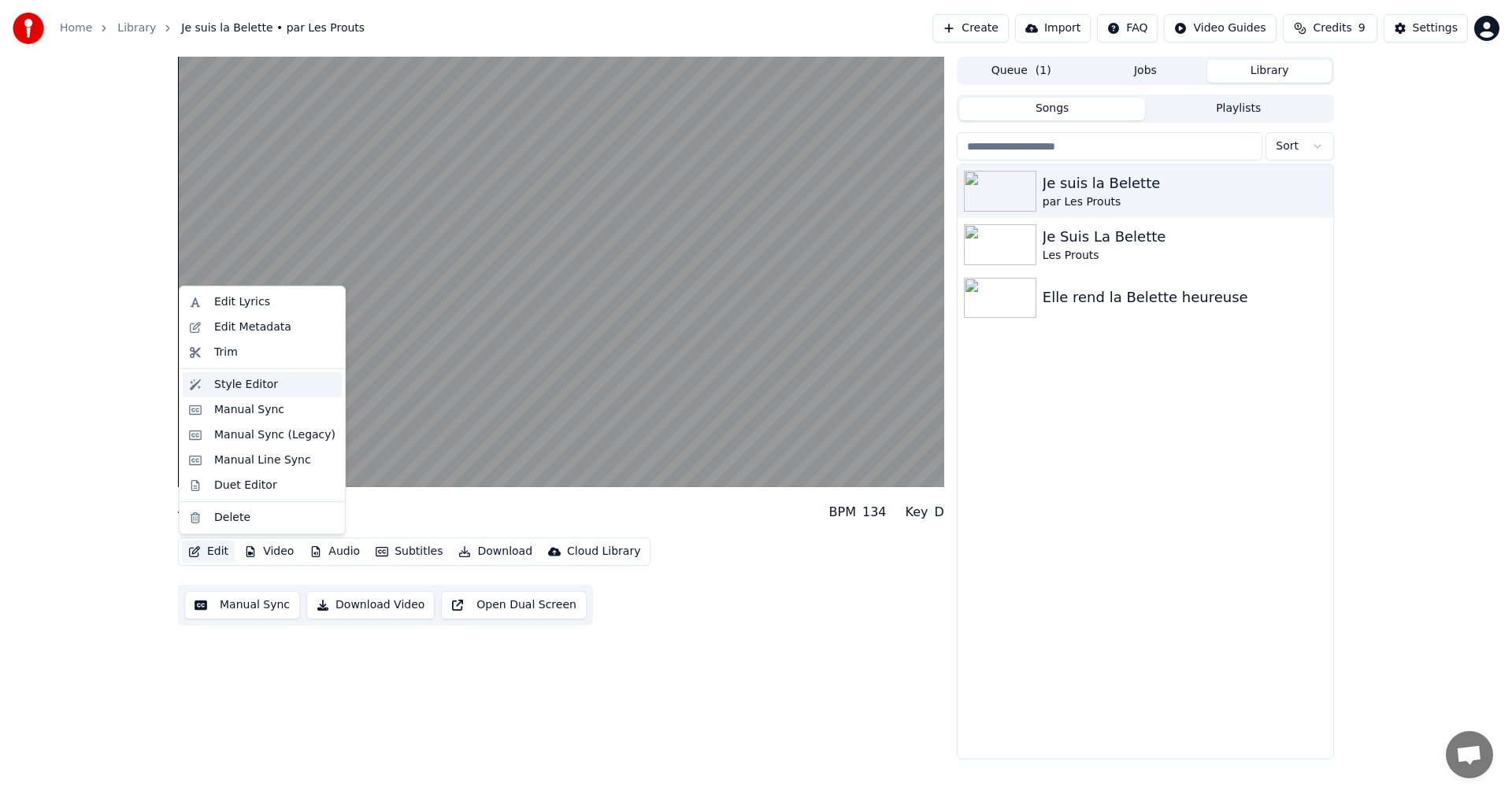
click at [231, 392] on div "Style Editor" at bounding box center [246, 385] width 64 height 16
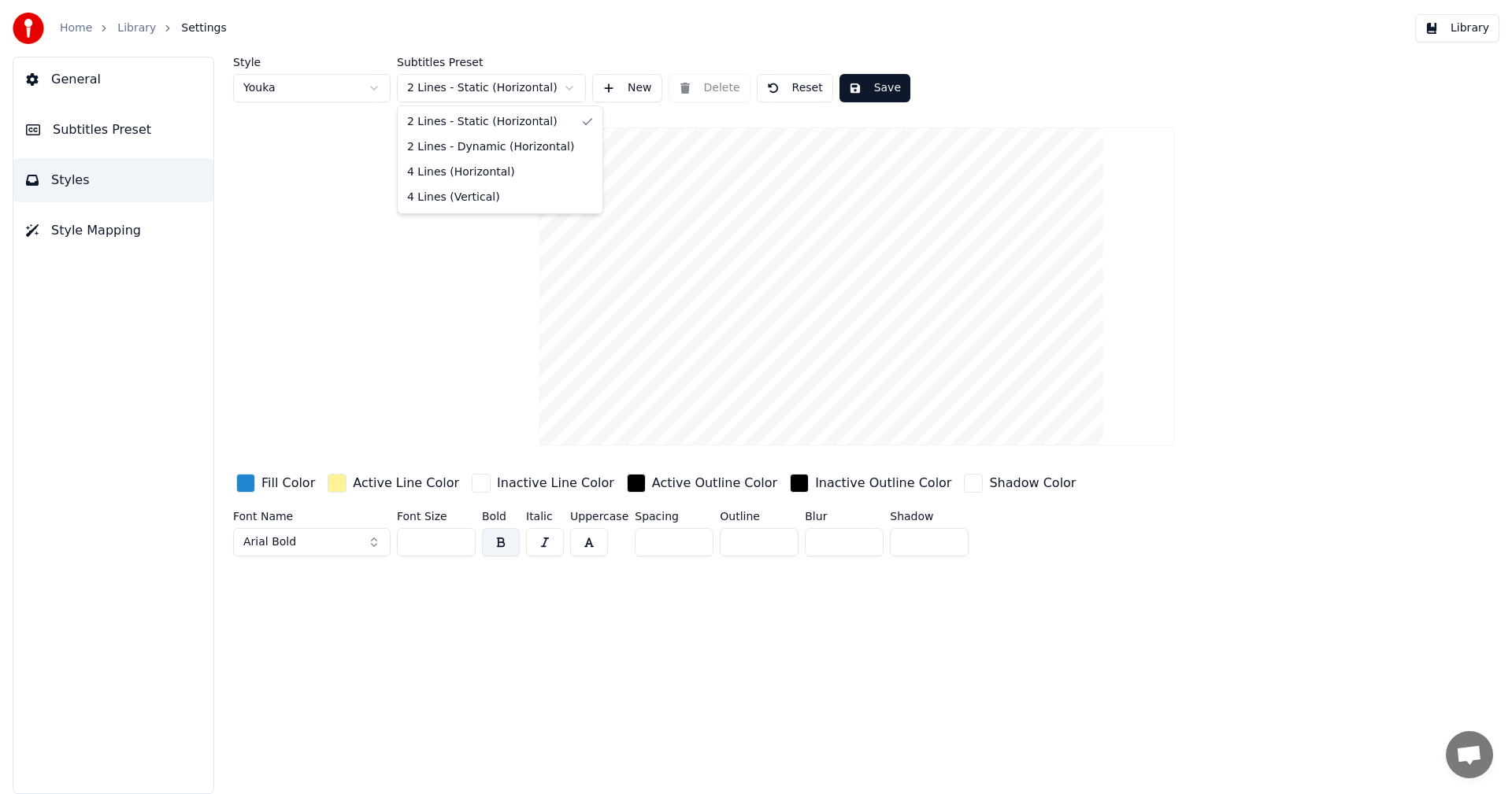
click at [483, 81] on html "Home Library Settings Library General Subtitles Preset Styles Style Mapping Sty…" at bounding box center [756, 397] width 1512 height 794
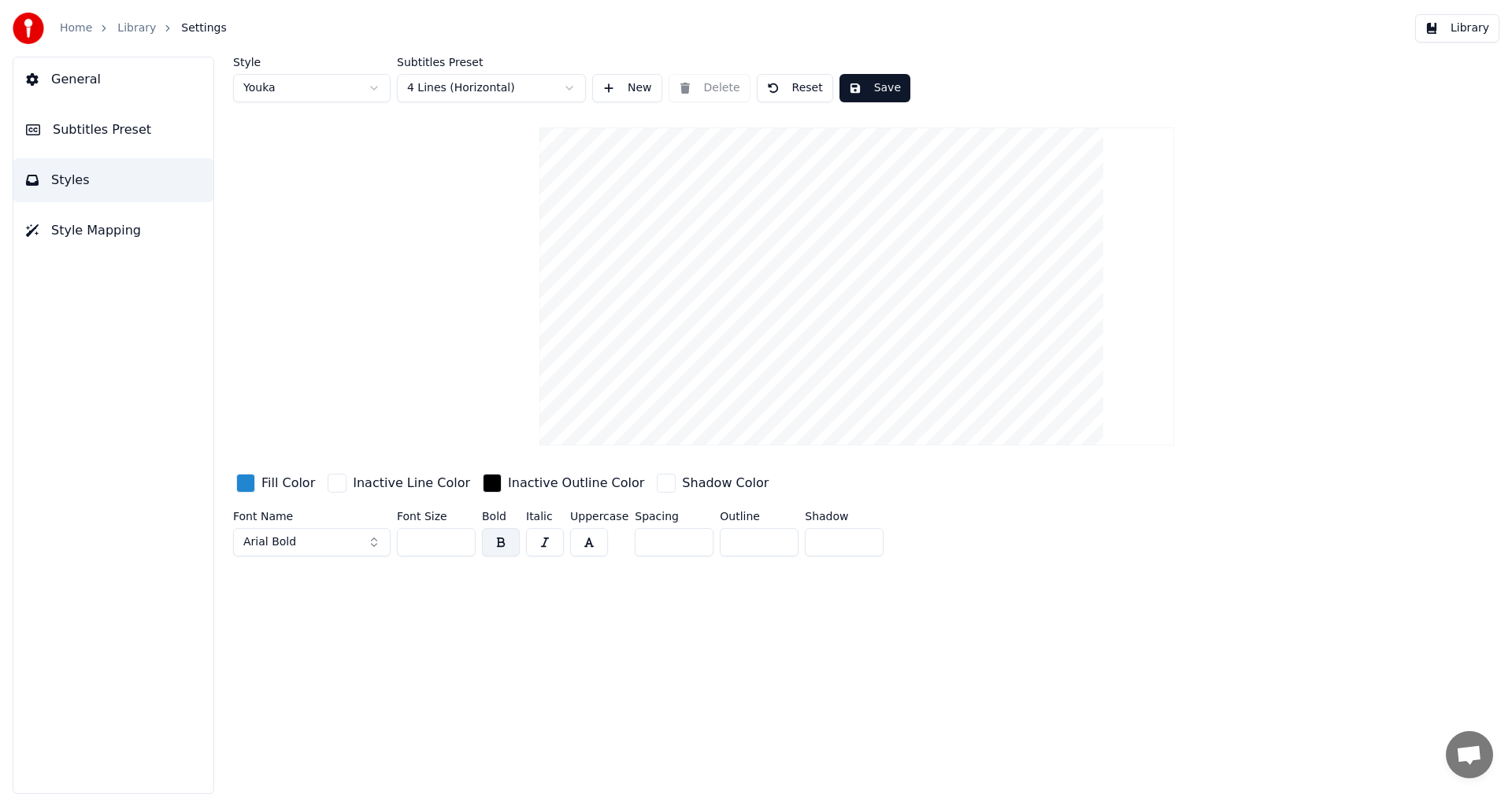
click at [859, 94] on button "Save" at bounding box center [874, 88] width 71 height 28
click at [112, 128] on span "Subtitles Preset" at bounding box center [101, 130] width 98 height 19
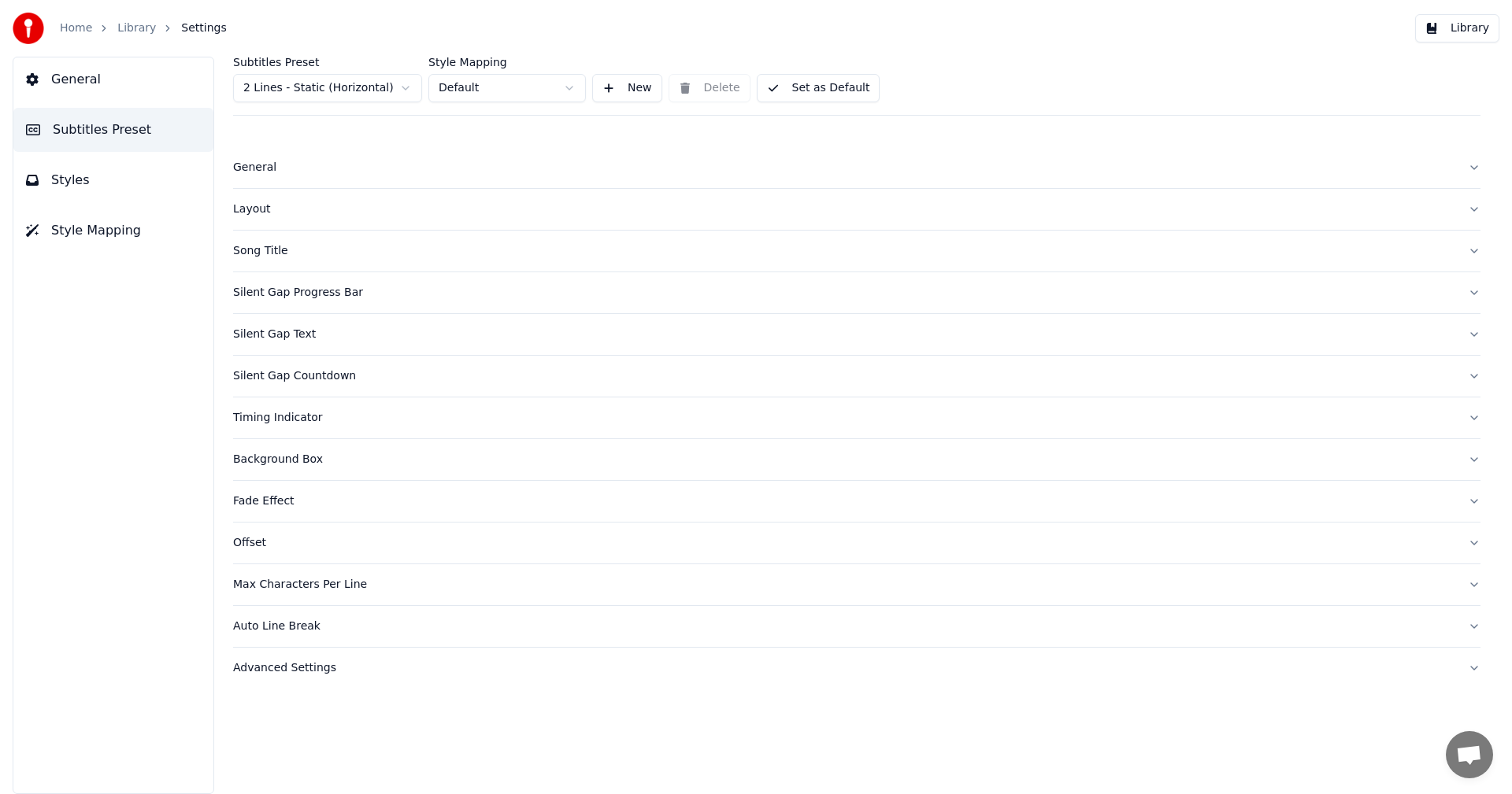
click at [377, 84] on html "Home Library Settings Library General Subtitles Preset Styles Style Mapping Sub…" at bounding box center [756, 397] width 1512 height 794
click at [776, 83] on button "Set as Default" at bounding box center [818, 88] width 124 height 28
click at [110, 230] on span "Style Mapping" at bounding box center [96, 230] width 90 height 19
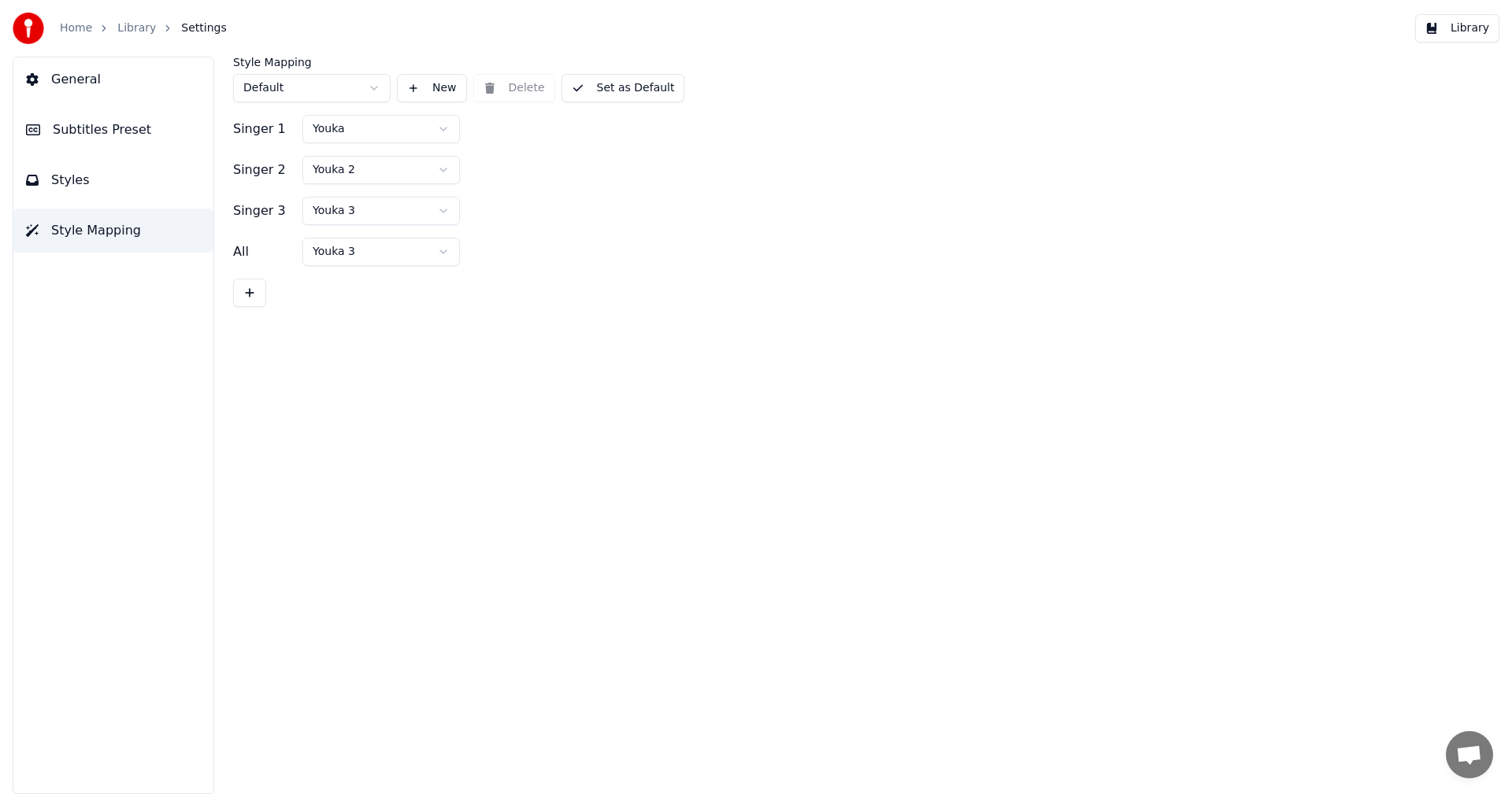
click at [122, 131] on span "Subtitles Preset" at bounding box center [101, 130] width 98 height 19
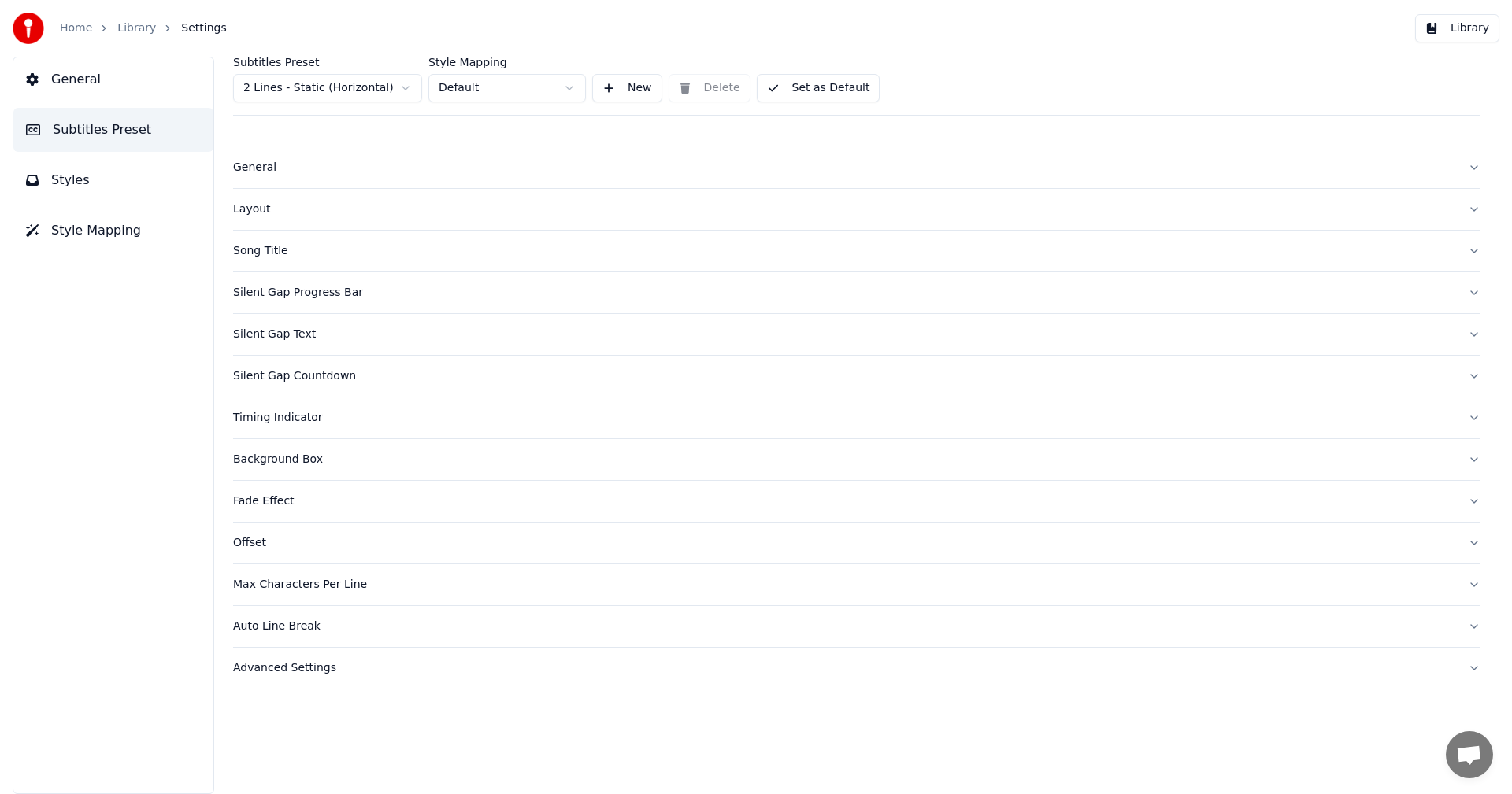
click at [271, 88] on html "Home Library Settings Library General Subtitles Preset Styles Style Mapping Sub…" at bounding box center [756, 397] width 1512 height 794
click at [768, 88] on button "Set as Default" at bounding box center [818, 88] width 124 height 28
click at [804, 88] on button "Done" at bounding box center [794, 88] width 75 height 28
click at [122, 93] on button "General" at bounding box center [113, 79] width 200 height 44
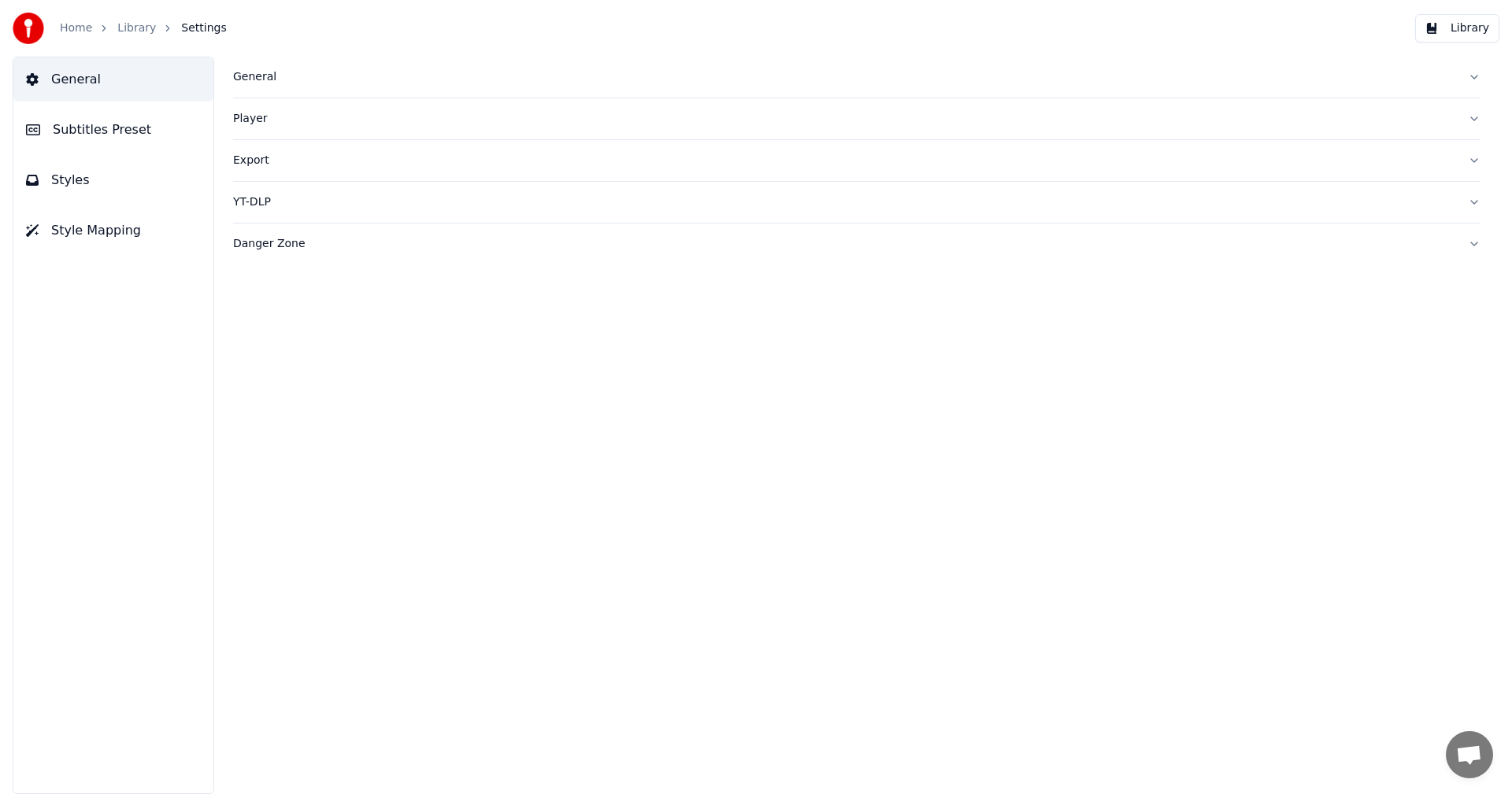
click at [130, 125] on span "Subtitles Preset" at bounding box center [101, 130] width 98 height 19
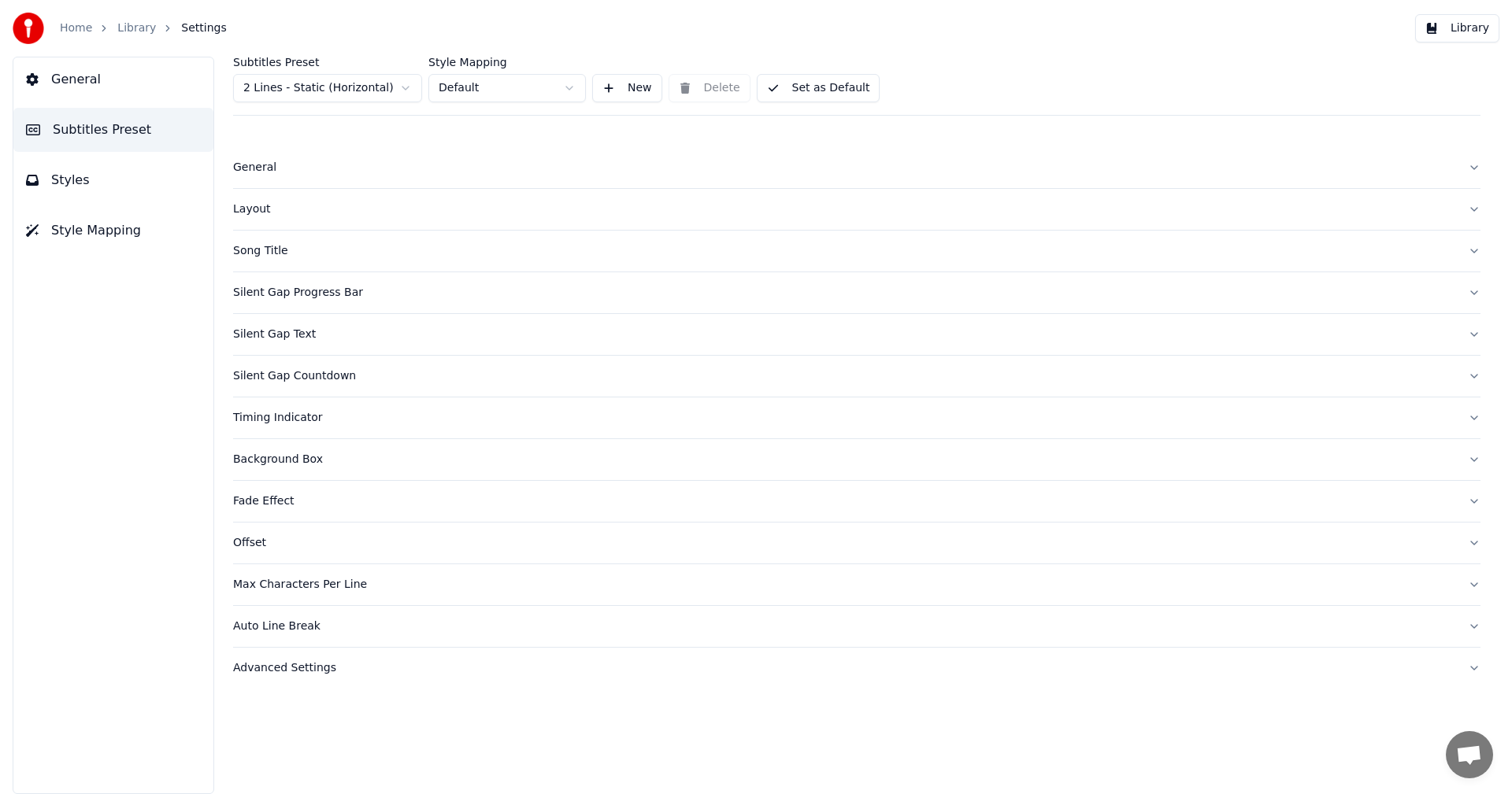
click at [127, 183] on button "Styles" at bounding box center [113, 179] width 200 height 44
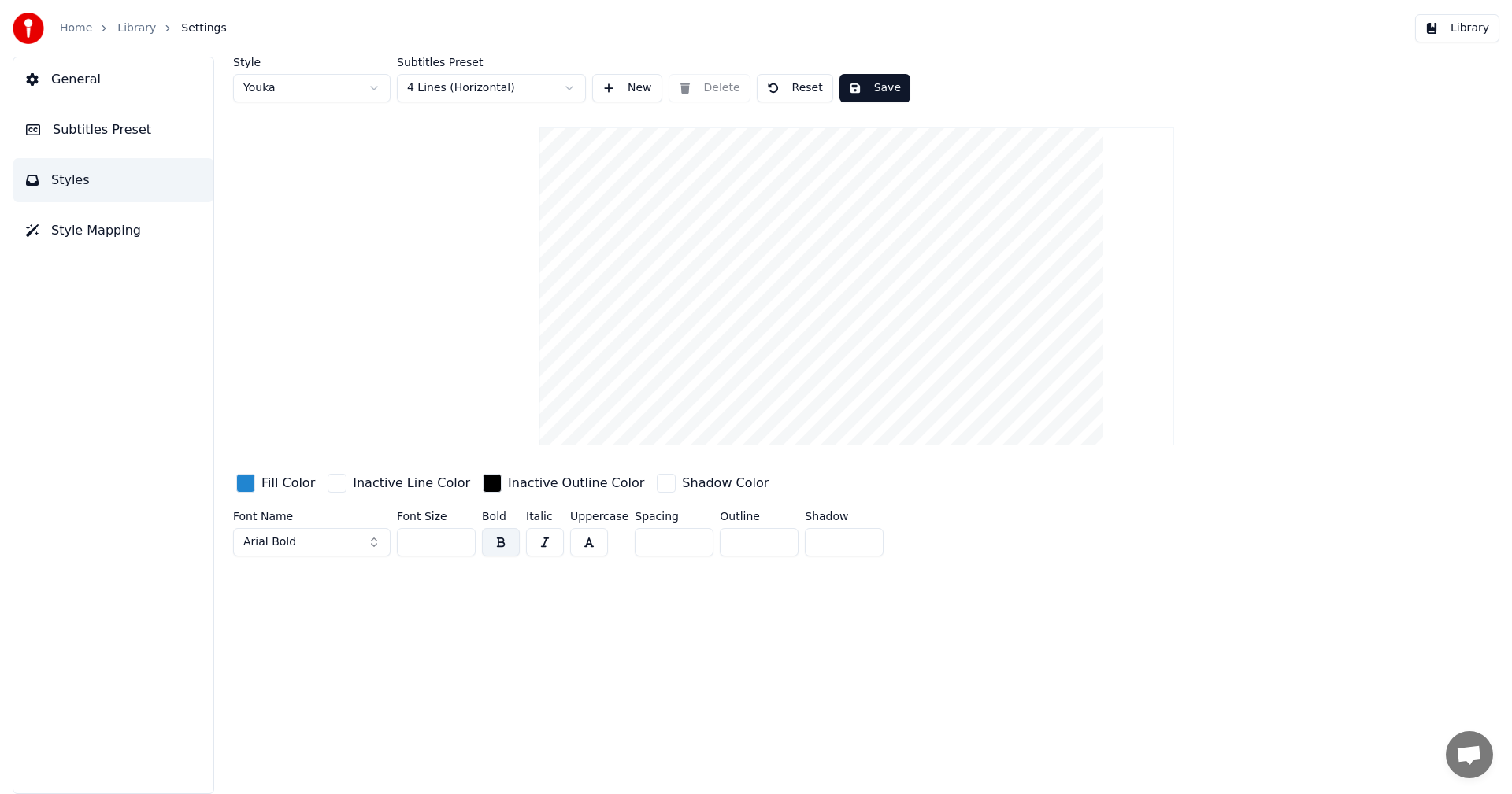
click at [128, 22] on link "Library" at bounding box center [136, 28] width 38 height 16
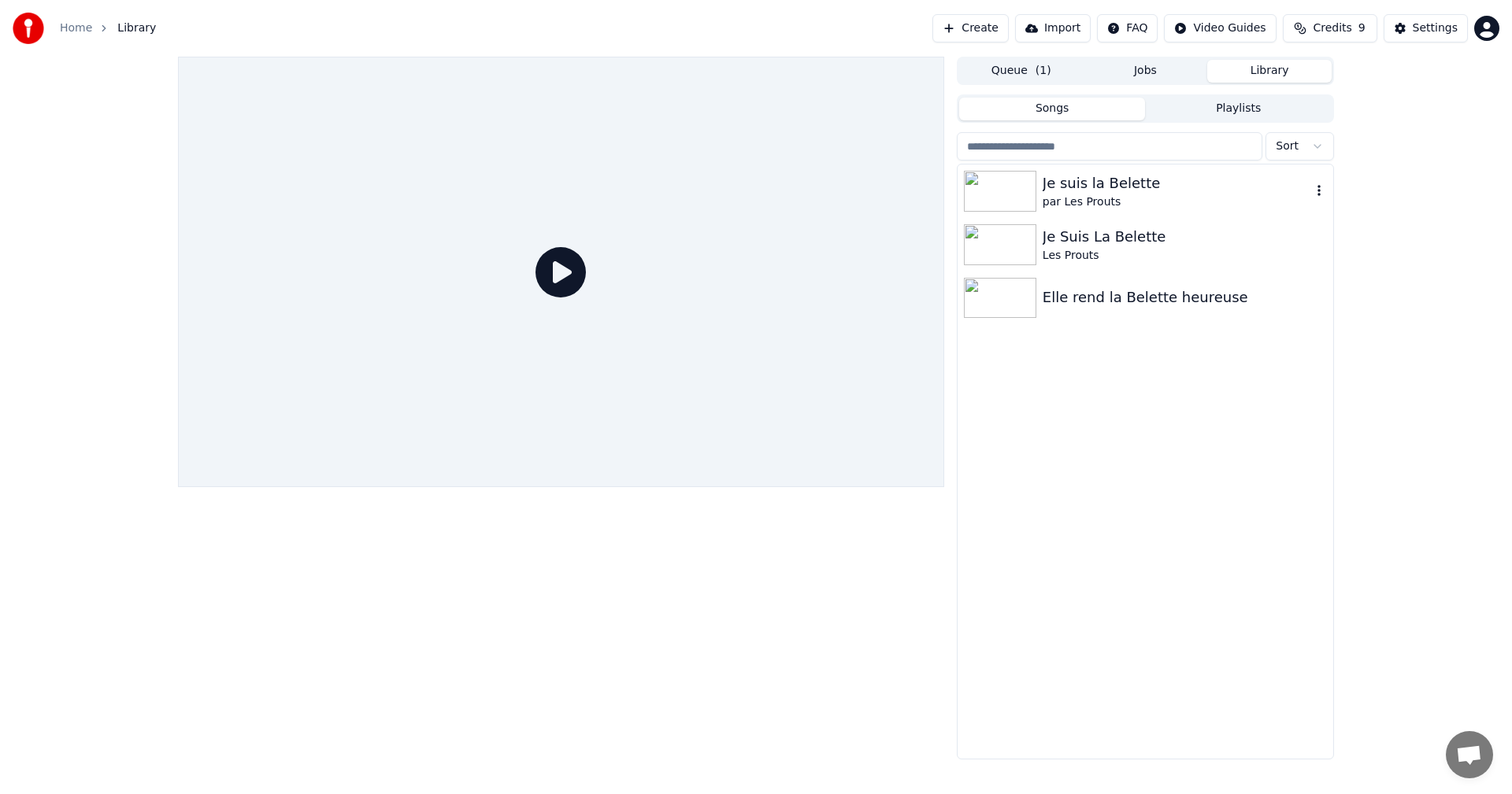
click at [994, 188] on img at bounding box center [999, 191] width 72 height 41
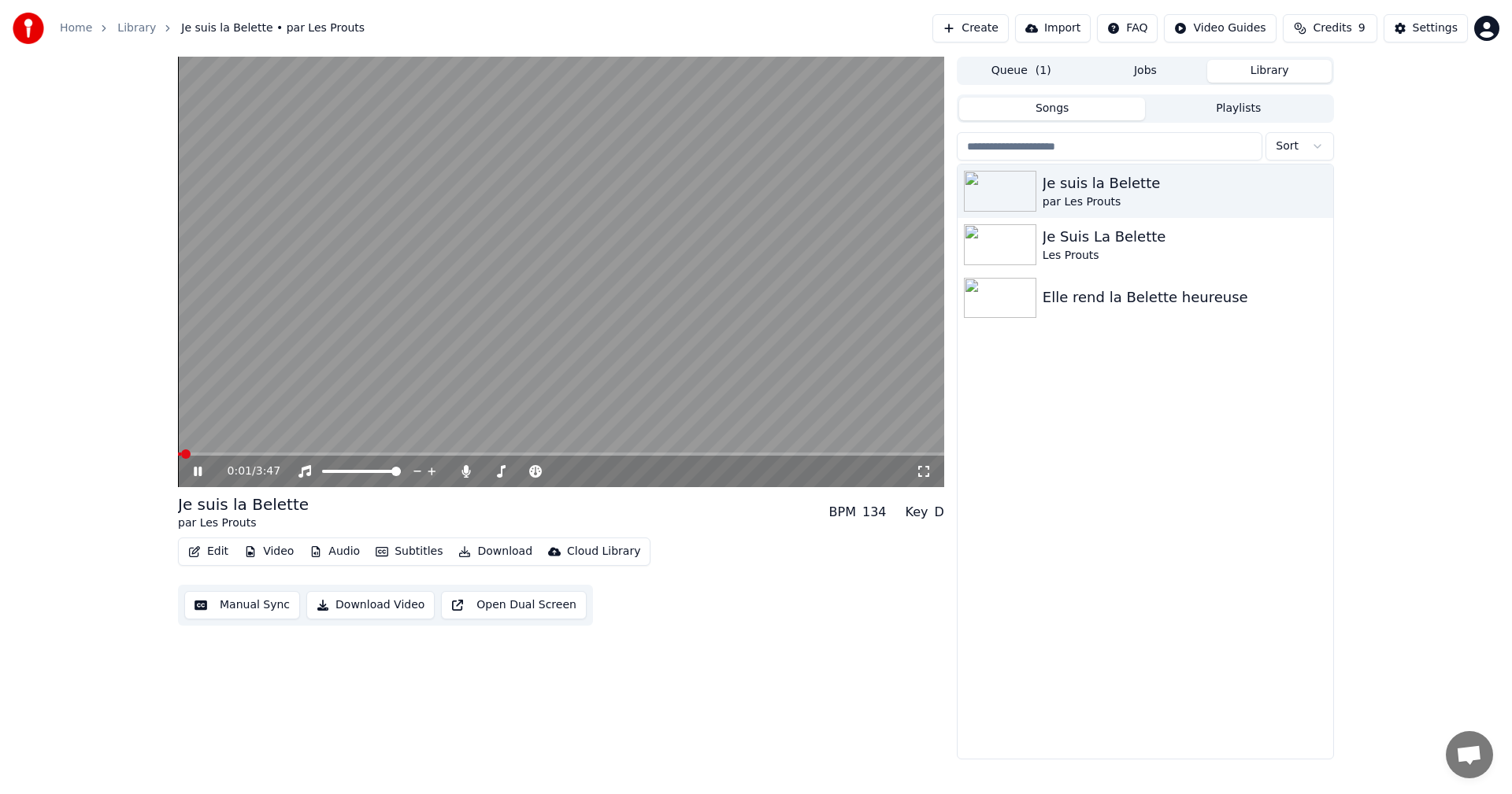
click at [224, 554] on button "Edit" at bounding box center [208, 551] width 52 height 22
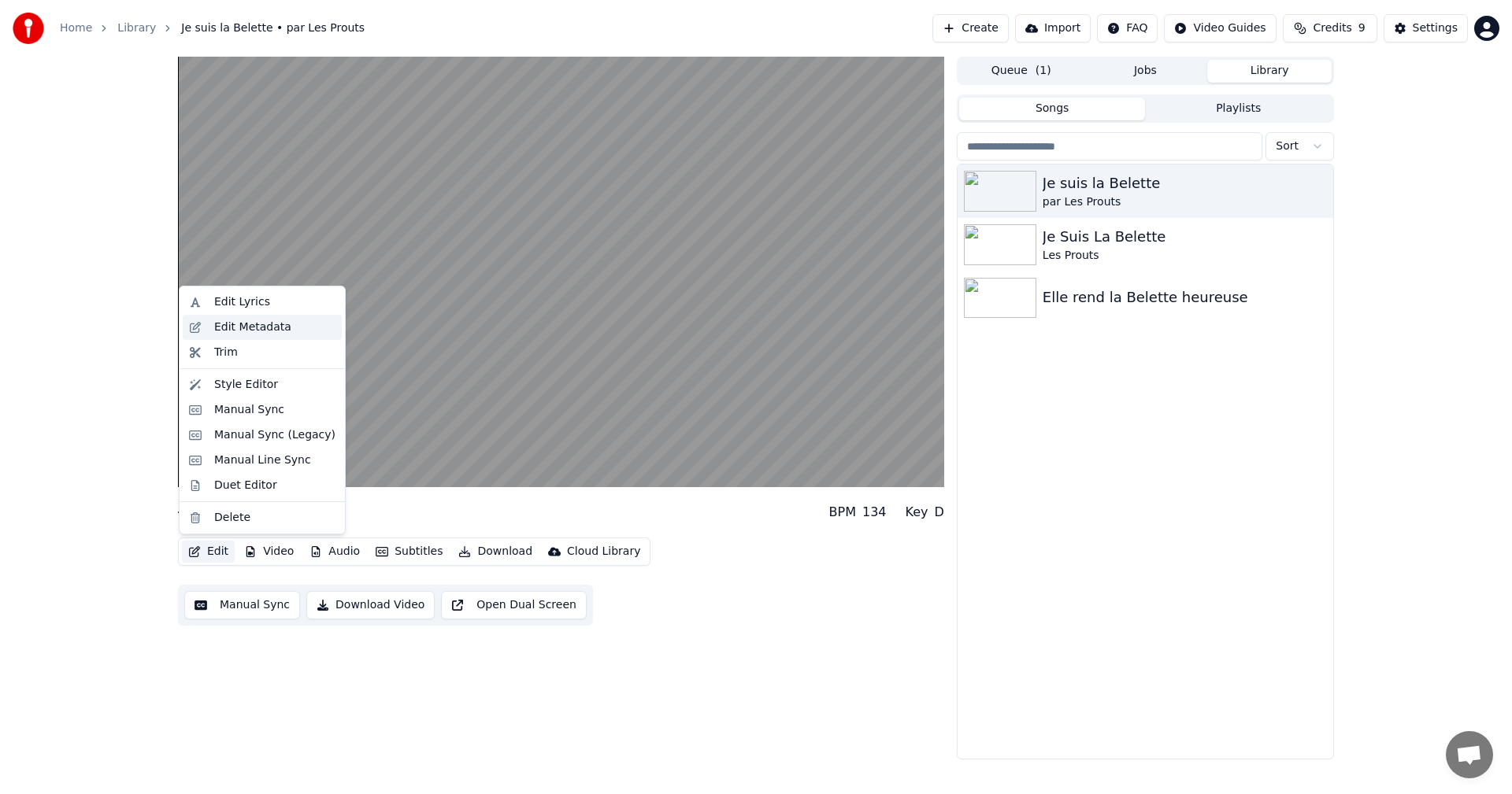
click at [258, 321] on div "Edit Metadata" at bounding box center [253, 327] width 77 height 16
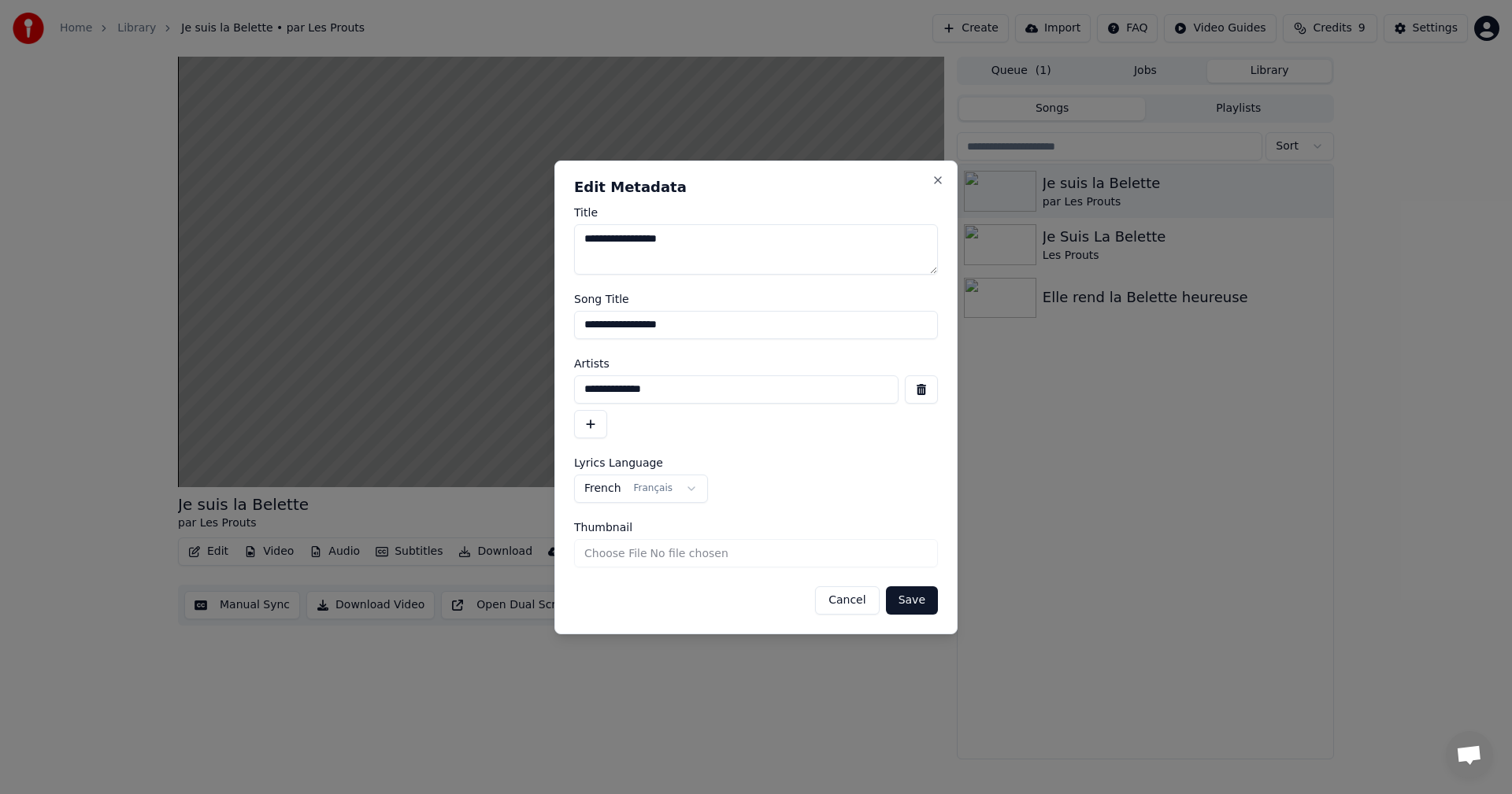
click at [944, 173] on div "**********" at bounding box center [755, 397] width 403 height 474
click at [937, 187] on h2 "Edit Metadata" at bounding box center [756, 187] width 364 height 14
click at [843, 601] on button "Cancel" at bounding box center [847, 600] width 64 height 28
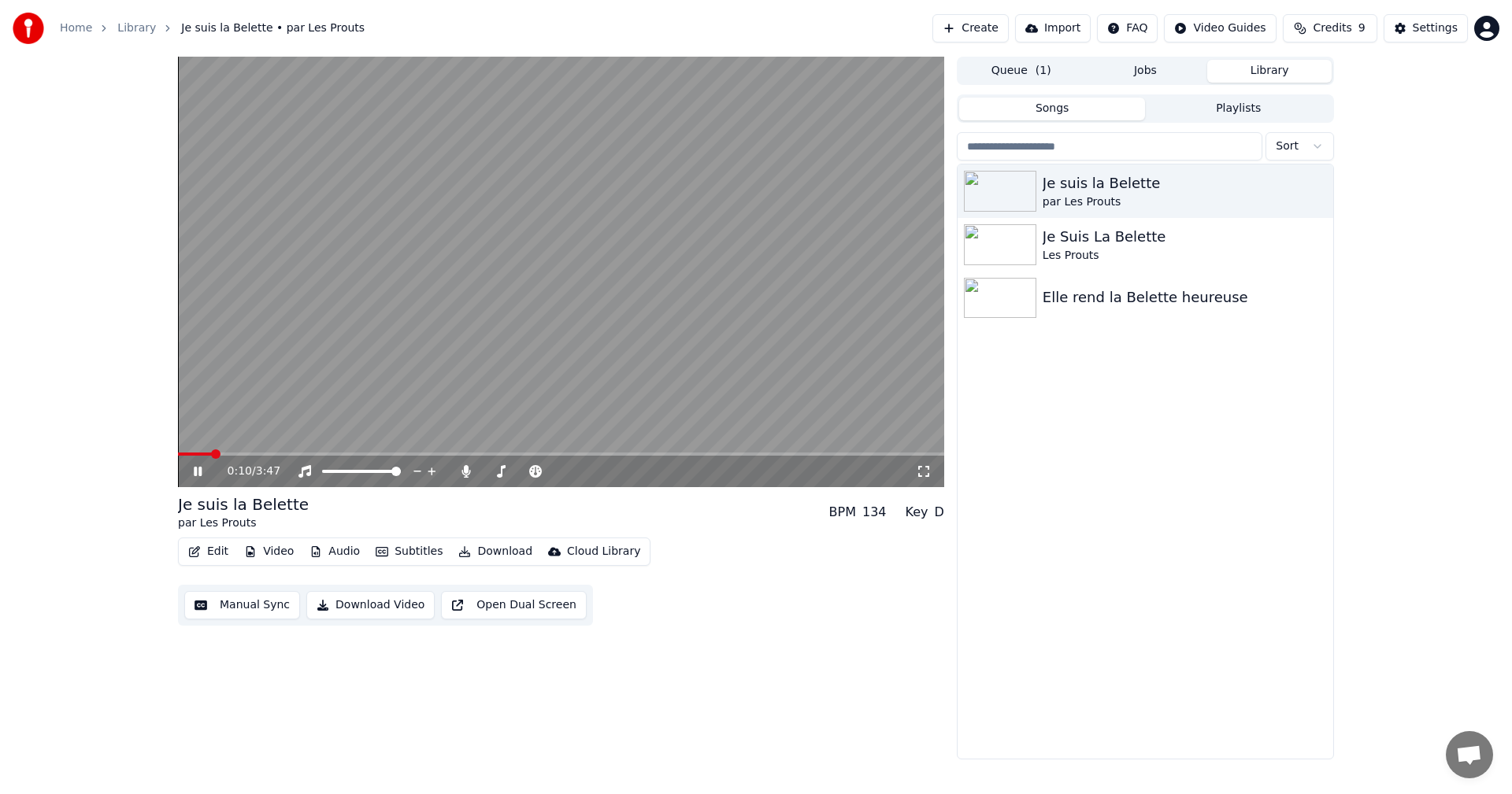
click at [389, 448] on video at bounding box center [561, 272] width 766 height 430
click at [404, 456] on span at bounding box center [561, 454] width 766 height 3
click at [199, 474] on icon at bounding box center [197, 471] width 9 height 11
click at [199, 474] on icon at bounding box center [197, 471] width 7 height 9
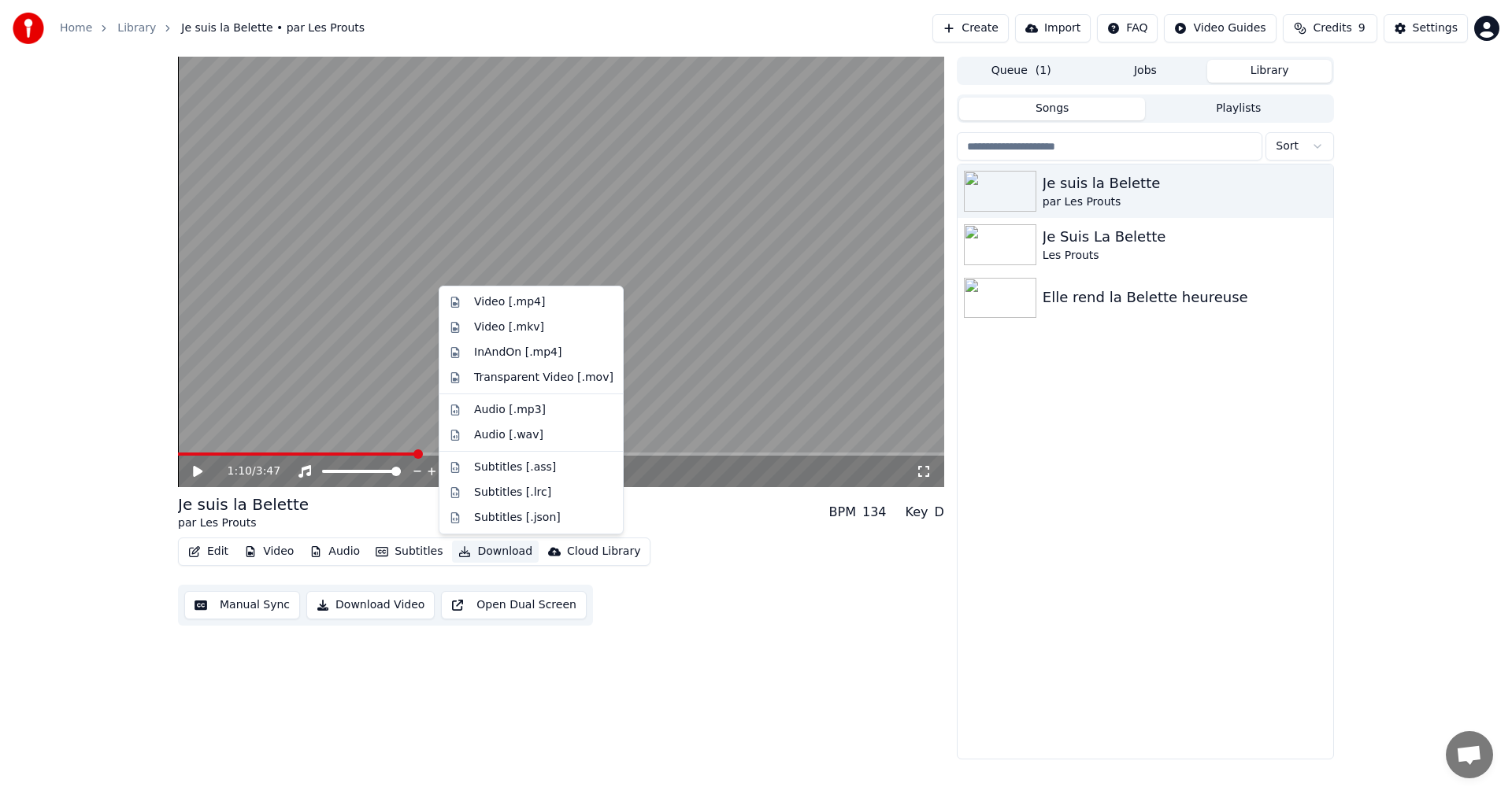
click at [487, 552] on button "Download" at bounding box center [495, 551] width 86 height 22
click at [545, 328] on div "Video [.mkv]" at bounding box center [544, 327] width 140 height 16
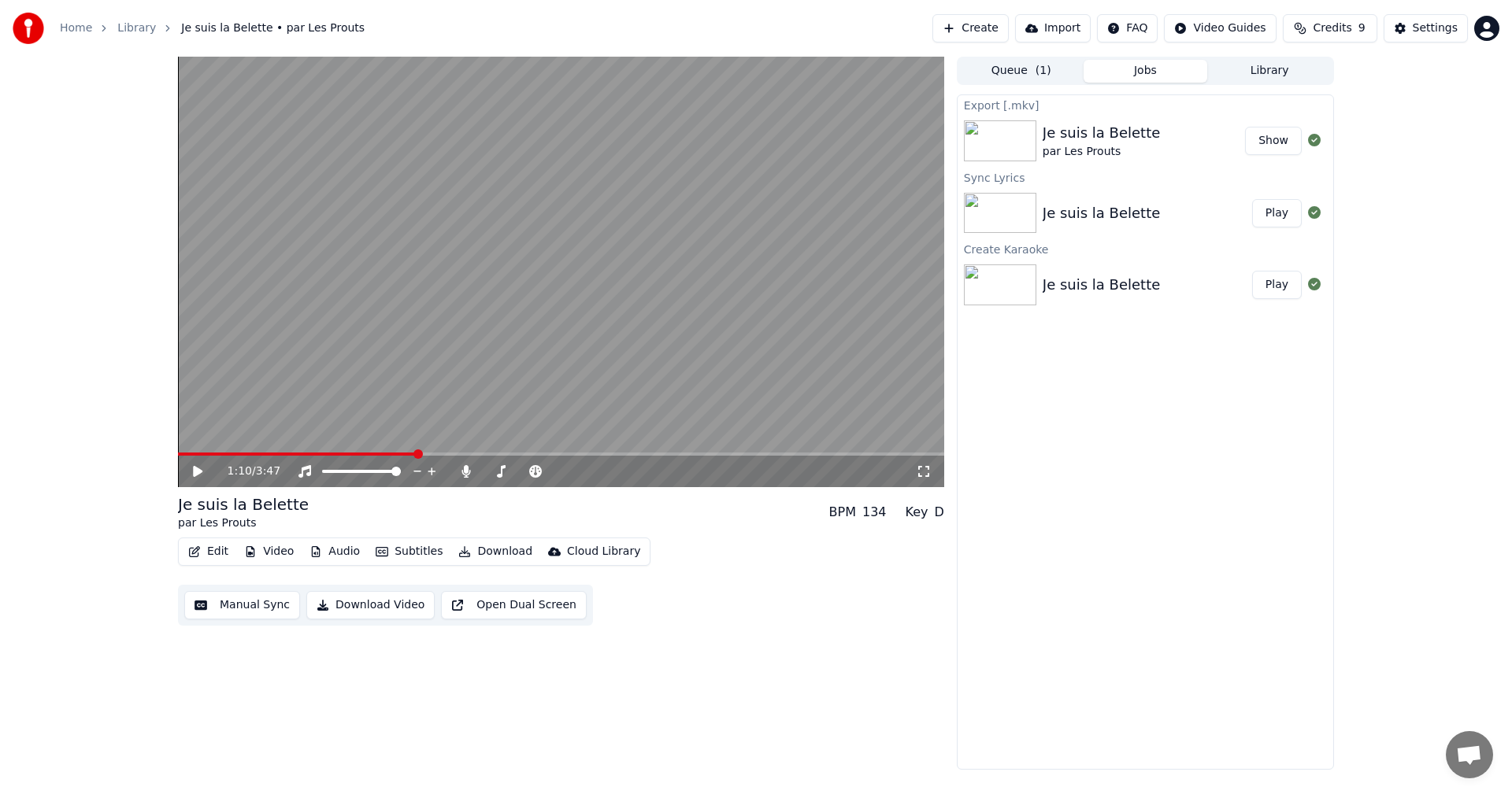
click at [1286, 139] on button "Show" at bounding box center [1273, 141] width 56 height 28
click at [788, 634] on div "1:10 / 3:47 Je suis la Belette par Les Prouts BPM 134 Key D Edit Video Audio Su…" at bounding box center [561, 413] width 766 height 713
click at [1270, 213] on button "Play" at bounding box center [1277, 213] width 50 height 28
click at [305, 453] on polygon at bounding box center [303, 455] width 11 height 11
click at [327, 453] on span at bounding box center [561, 454] width 766 height 3
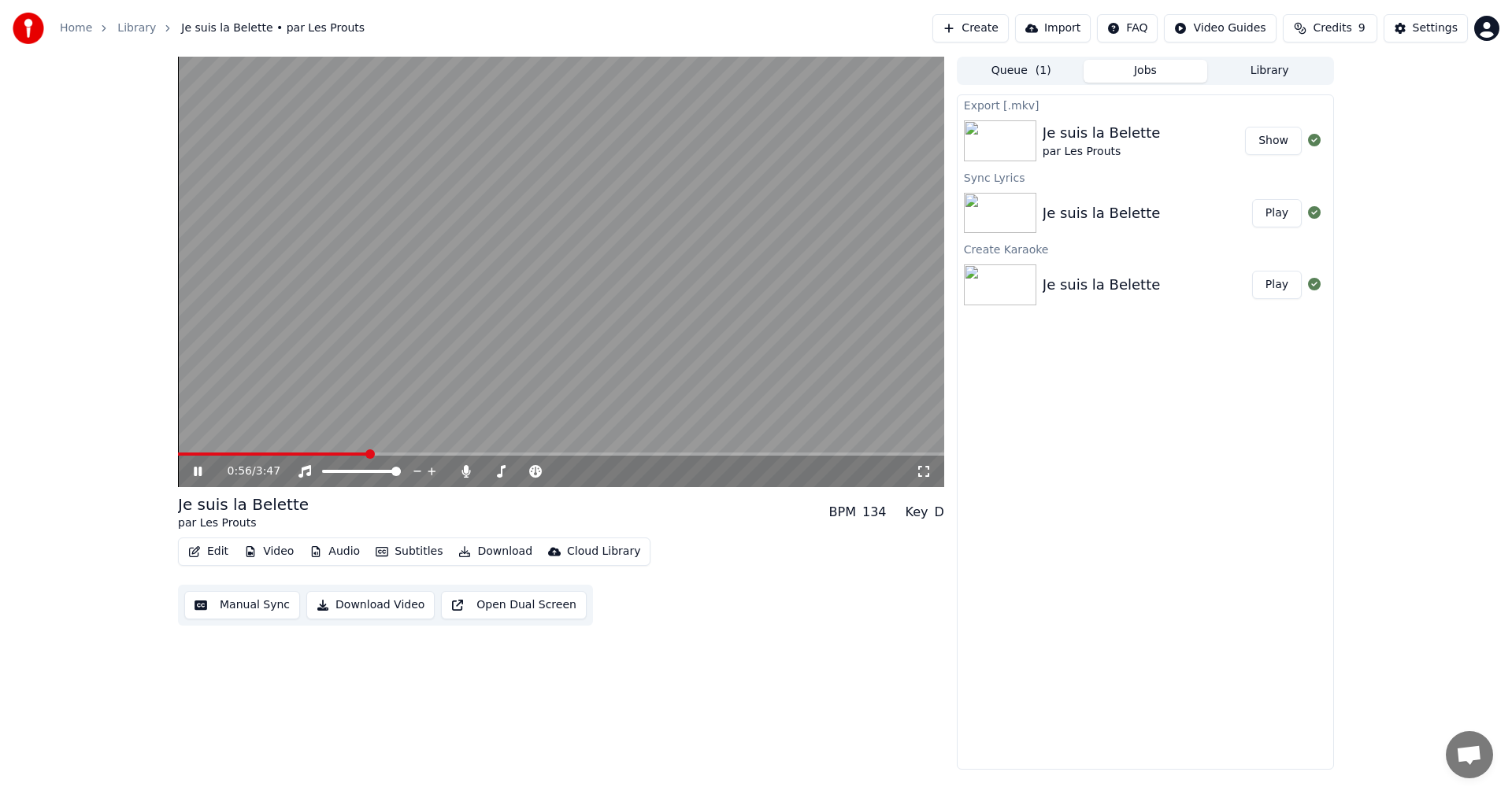
click at [200, 471] on icon at bounding box center [197, 471] width 7 height 9
click at [1294, 149] on button "Show" at bounding box center [1273, 141] width 56 height 28
click at [1281, 136] on button "Show" at bounding box center [1273, 141] width 56 height 28
click at [1269, 145] on button "Show" at bounding box center [1273, 141] width 56 height 28
click at [1023, 141] on img at bounding box center [999, 140] width 72 height 41
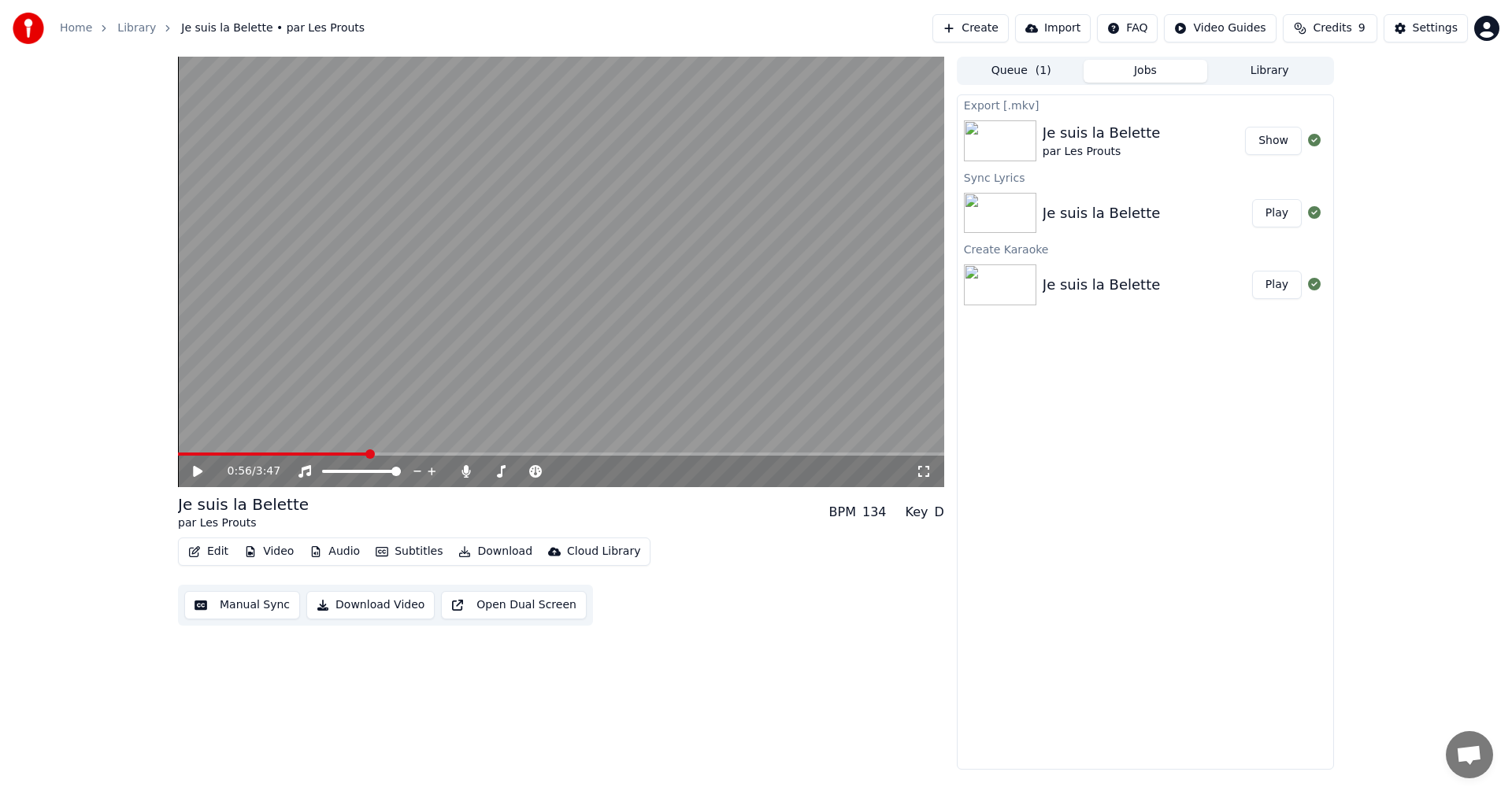
click at [1284, 138] on button "Show" at bounding box center [1273, 141] width 56 height 28
click at [1256, 145] on button "Show" at bounding box center [1273, 141] width 56 height 28
click at [1279, 140] on button "Show" at bounding box center [1273, 141] width 56 height 28
click at [1001, 141] on img at bounding box center [999, 140] width 72 height 41
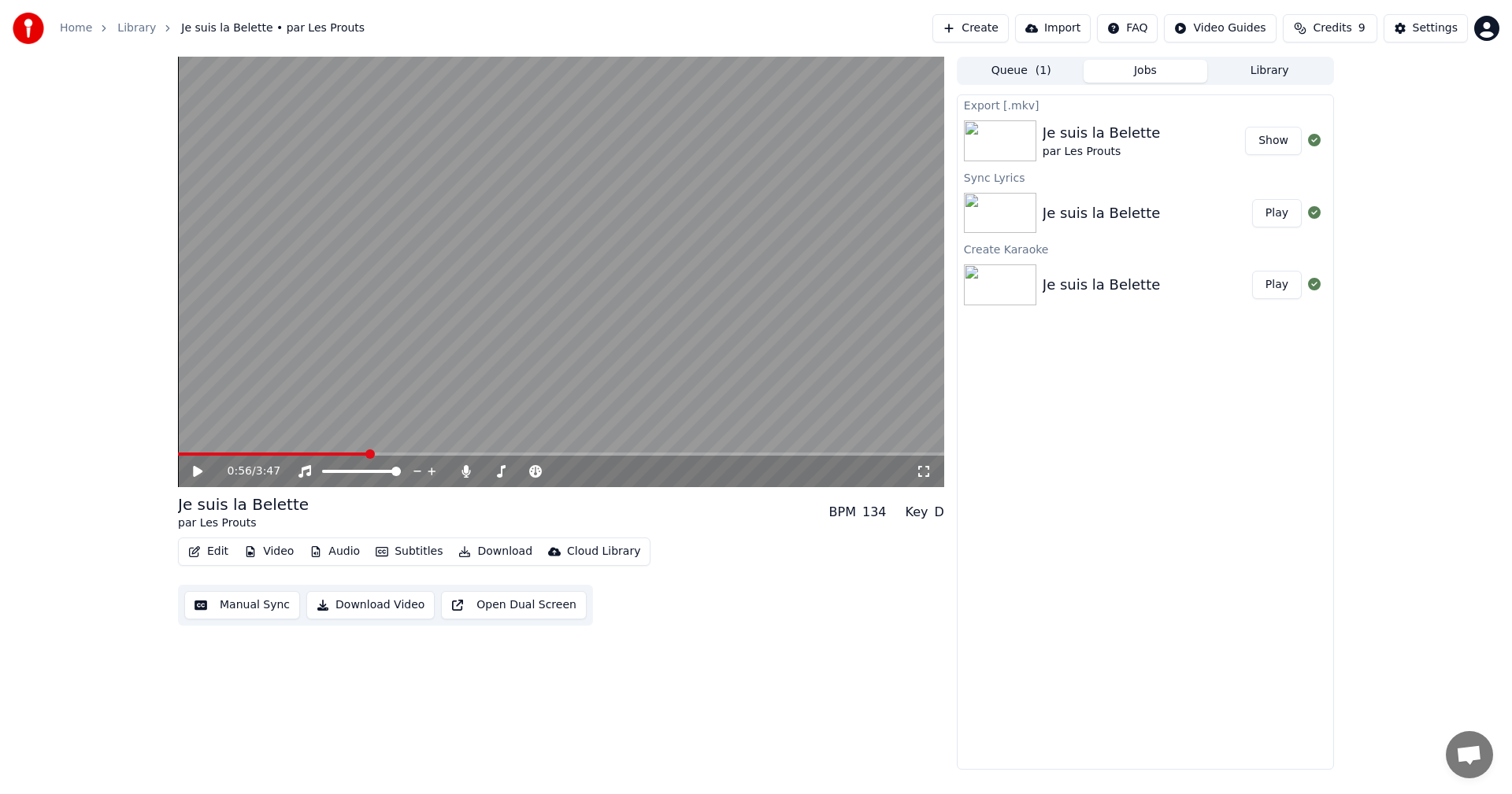
click at [1271, 134] on button "Show" at bounding box center [1273, 141] width 56 height 28
click at [1266, 144] on button "Show" at bounding box center [1273, 141] width 56 height 28
click at [184, 457] on div "0:56 / 3:47" at bounding box center [561, 472] width 766 height 32
click at [521, 287] on video at bounding box center [561, 272] width 766 height 430
click at [196, 470] on icon at bounding box center [197, 471] width 7 height 9
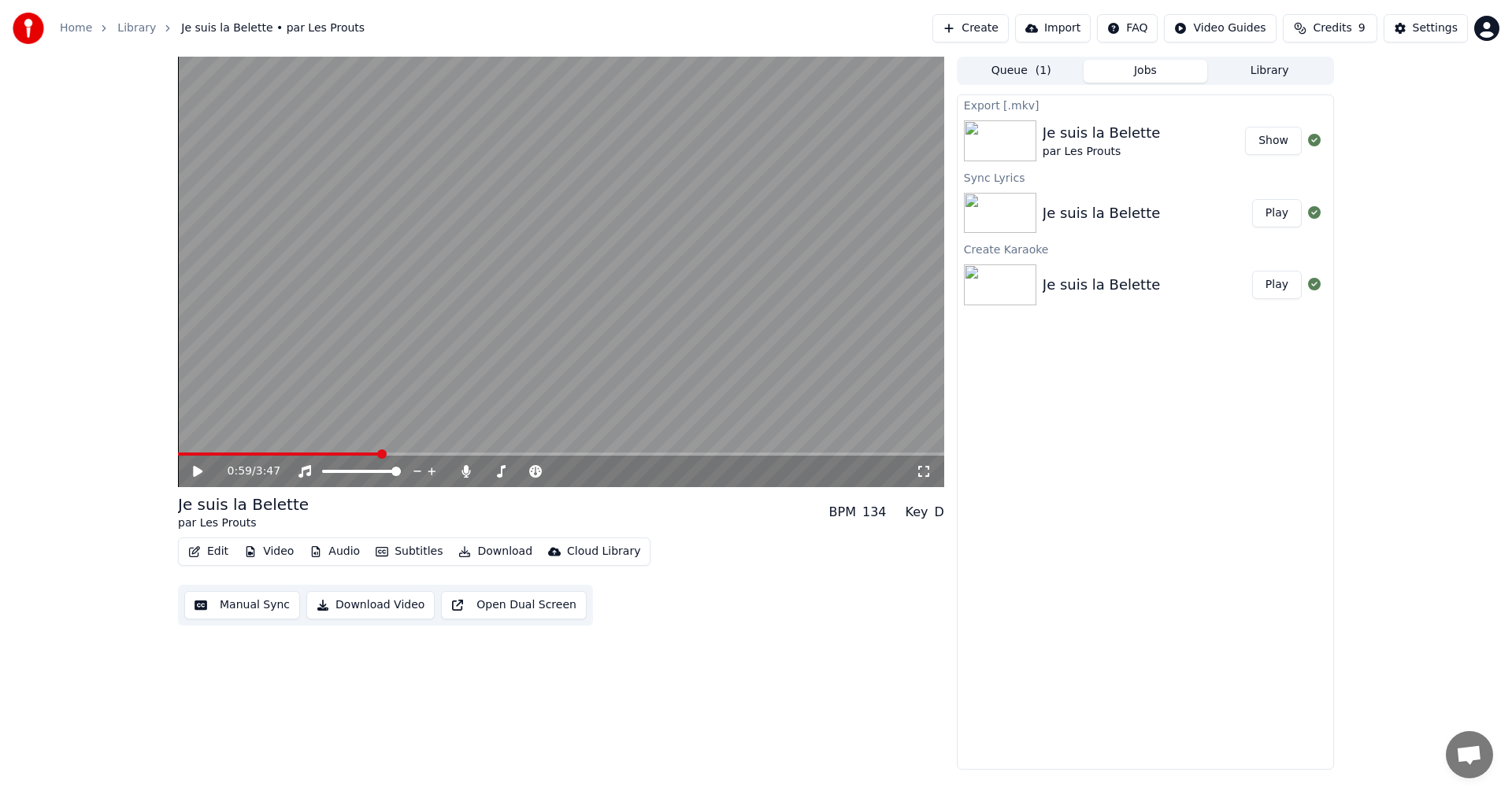
click at [486, 554] on button "Download" at bounding box center [495, 551] width 86 height 22
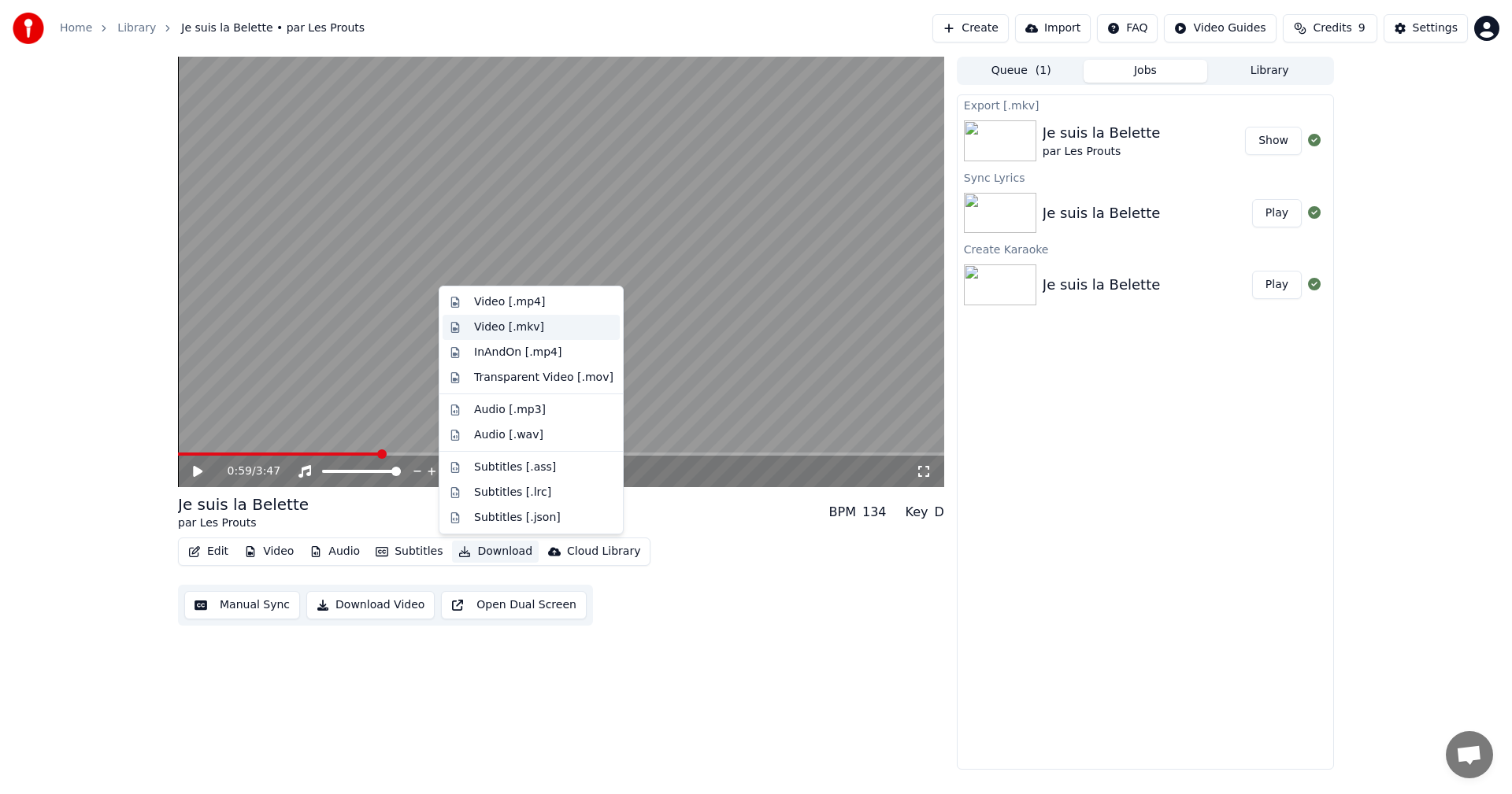
click at [546, 322] on div "Video [.mkv]" at bounding box center [544, 327] width 140 height 16
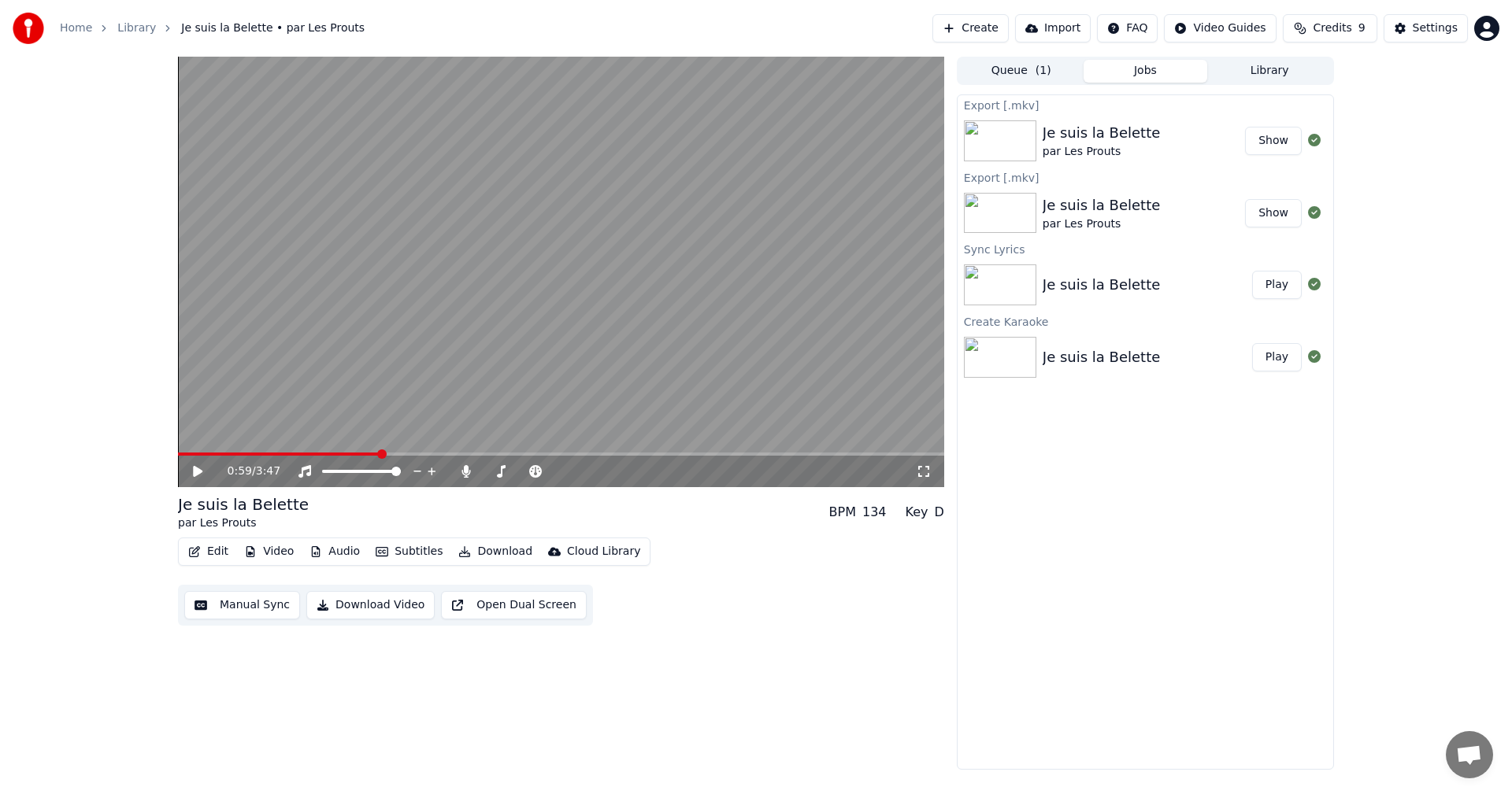
click at [1264, 139] on button "Show" at bounding box center [1273, 141] width 56 height 28
click at [278, 551] on button "Video" at bounding box center [268, 551] width 62 height 22
click at [684, 600] on div "Edit Video Audio Subtitles Download Cloud Library Manual Sync Download Video Op…" at bounding box center [561, 581] width 766 height 88
click at [369, 606] on button "Download Video" at bounding box center [371, 605] width 128 height 28
click at [1271, 144] on button "Show" at bounding box center [1273, 141] width 56 height 28
